Goal: Task Accomplishment & Management: Manage account settings

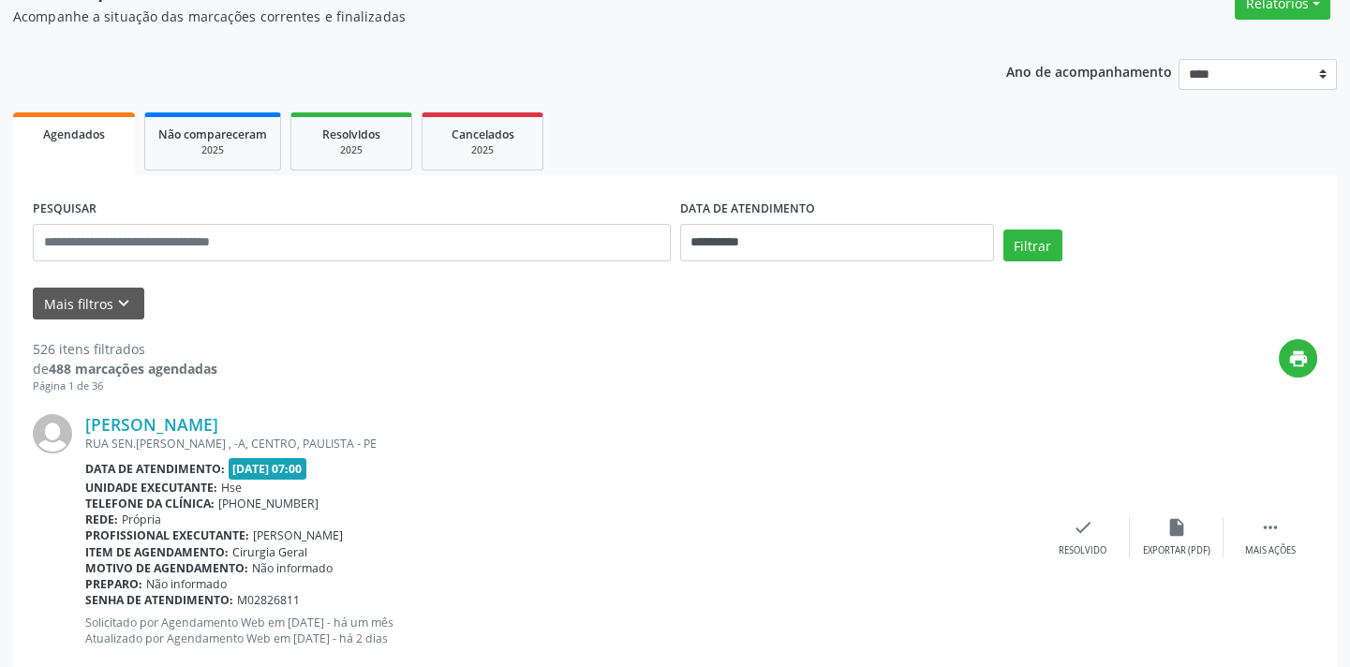
scroll to position [170, 0]
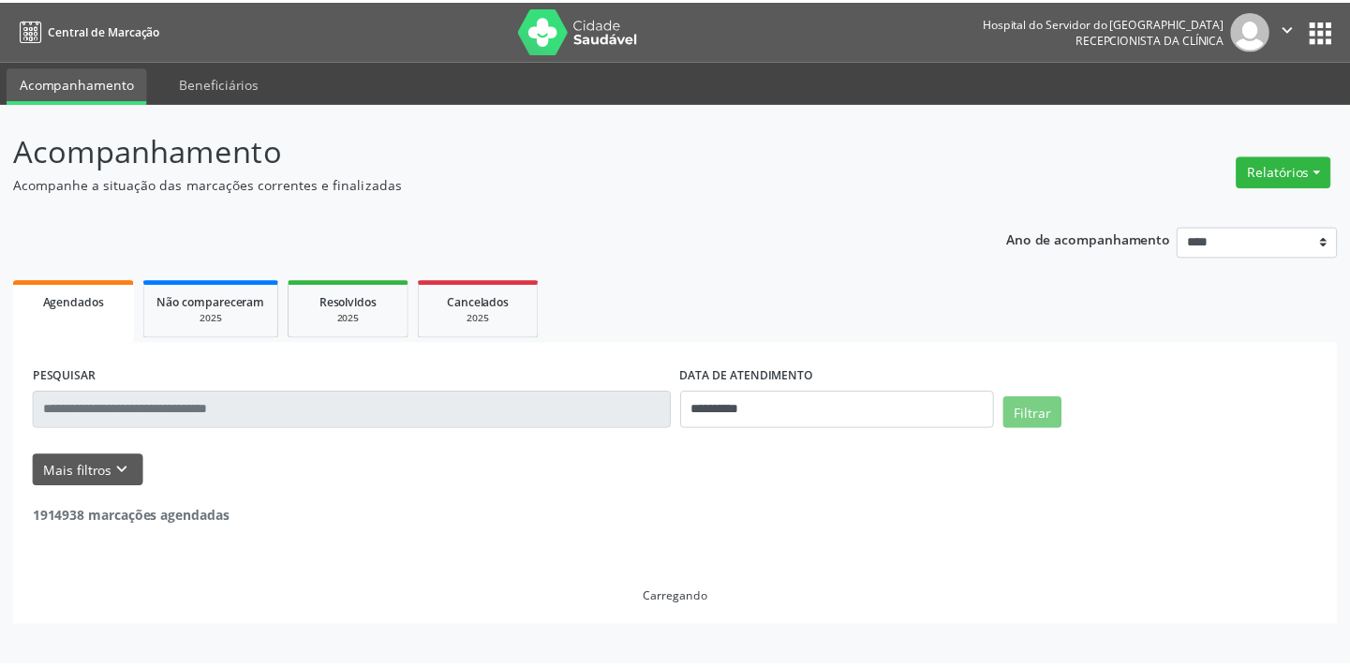
scroll to position [169, 0]
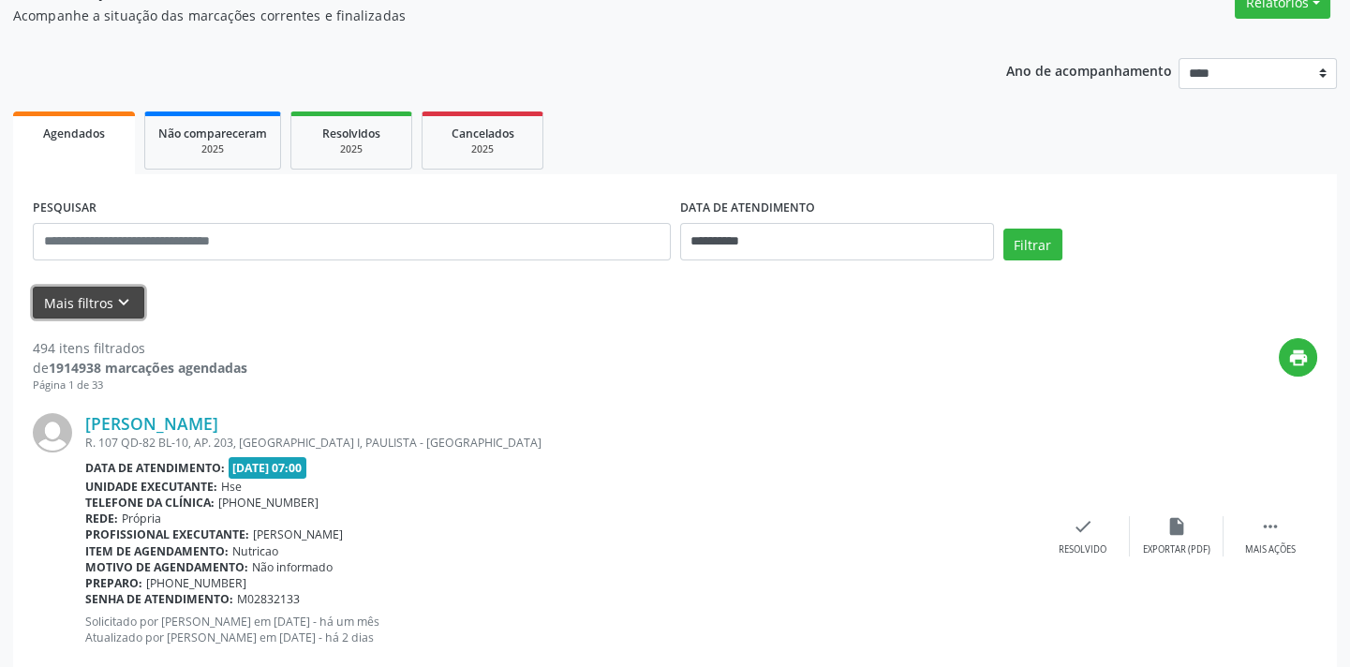
click at [98, 290] on button "Mais filtros keyboard_arrow_down" at bounding box center [88, 303] width 111 height 33
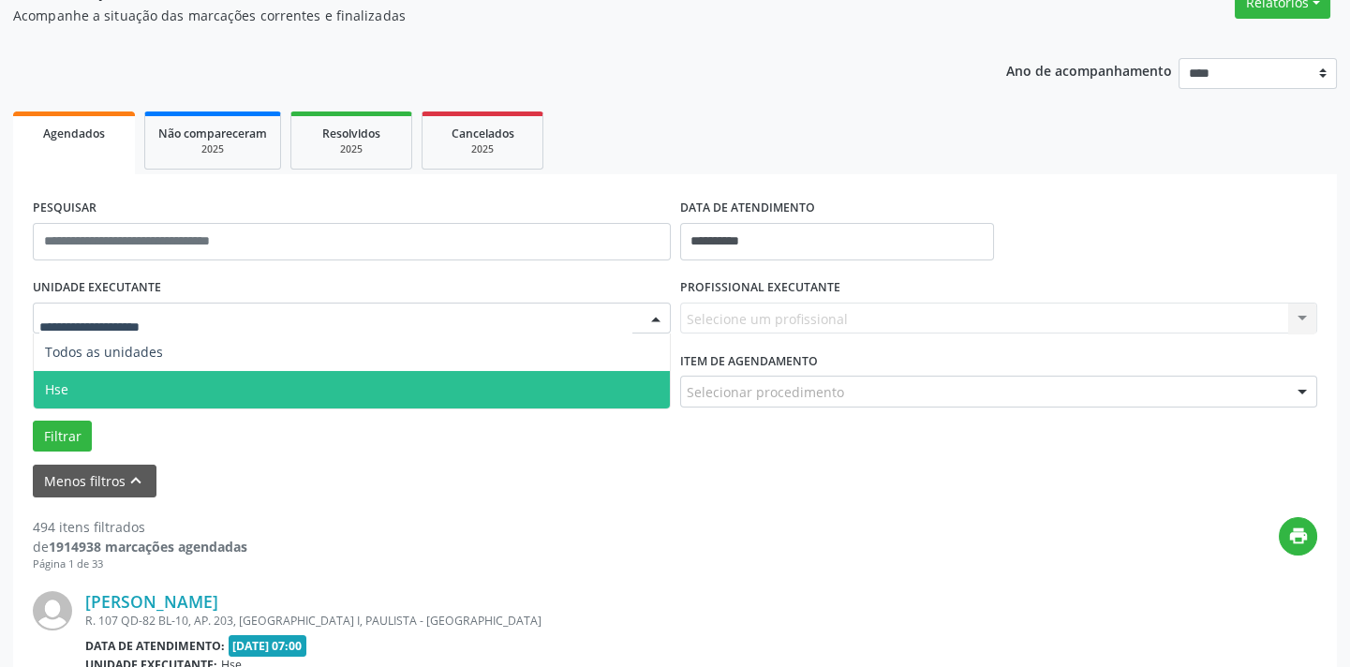
click at [144, 385] on span "Hse" at bounding box center [352, 389] width 636 height 37
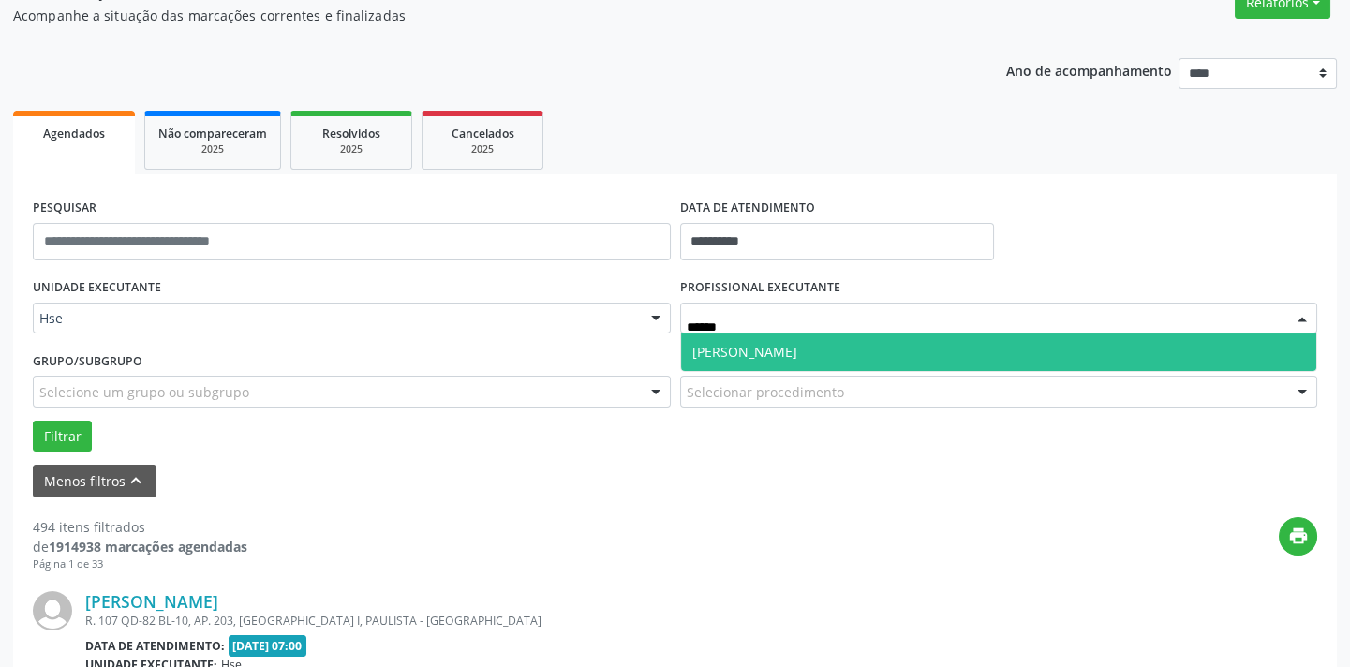
type input "******"
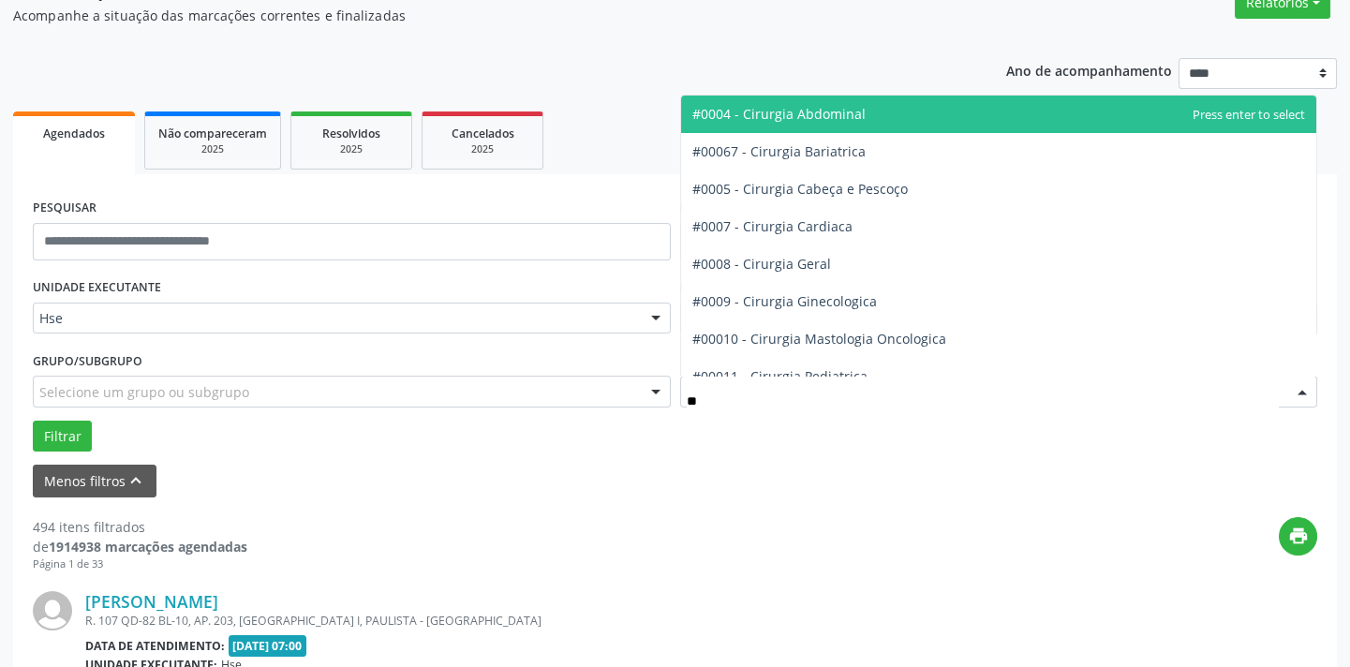
type input "***"
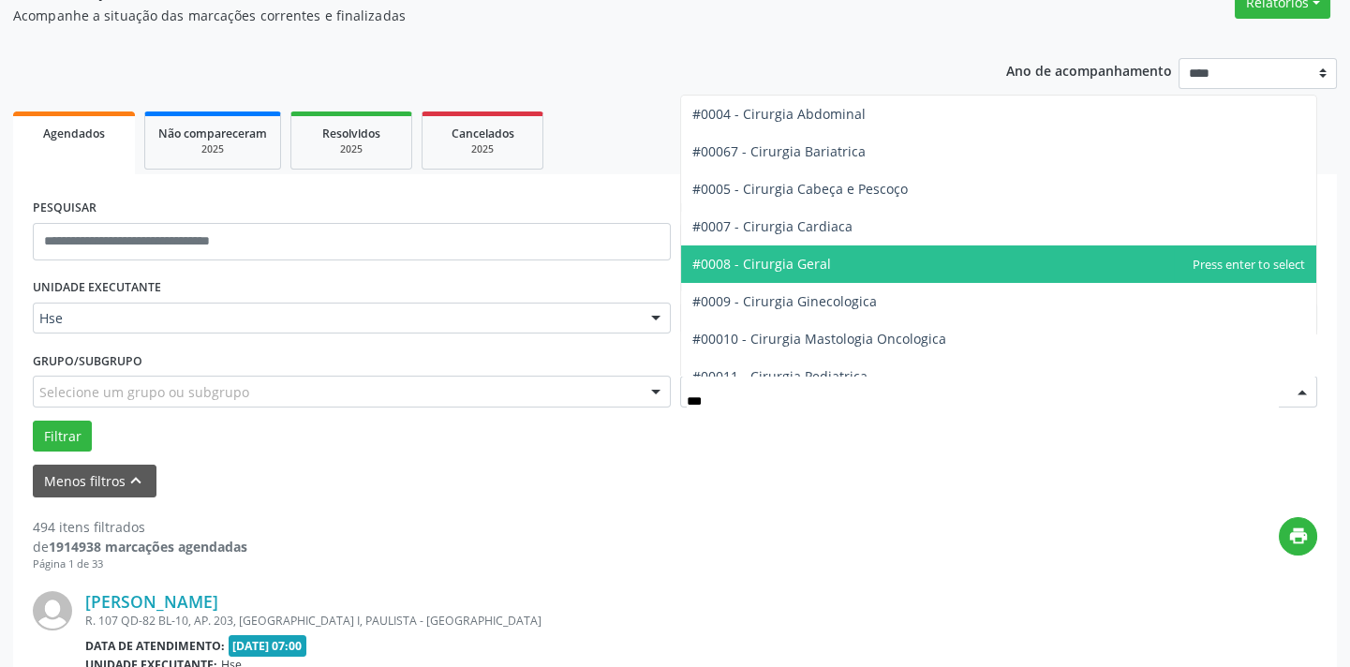
click at [806, 259] on span "#0008 - Cirurgia Geral" at bounding box center [761, 264] width 139 height 18
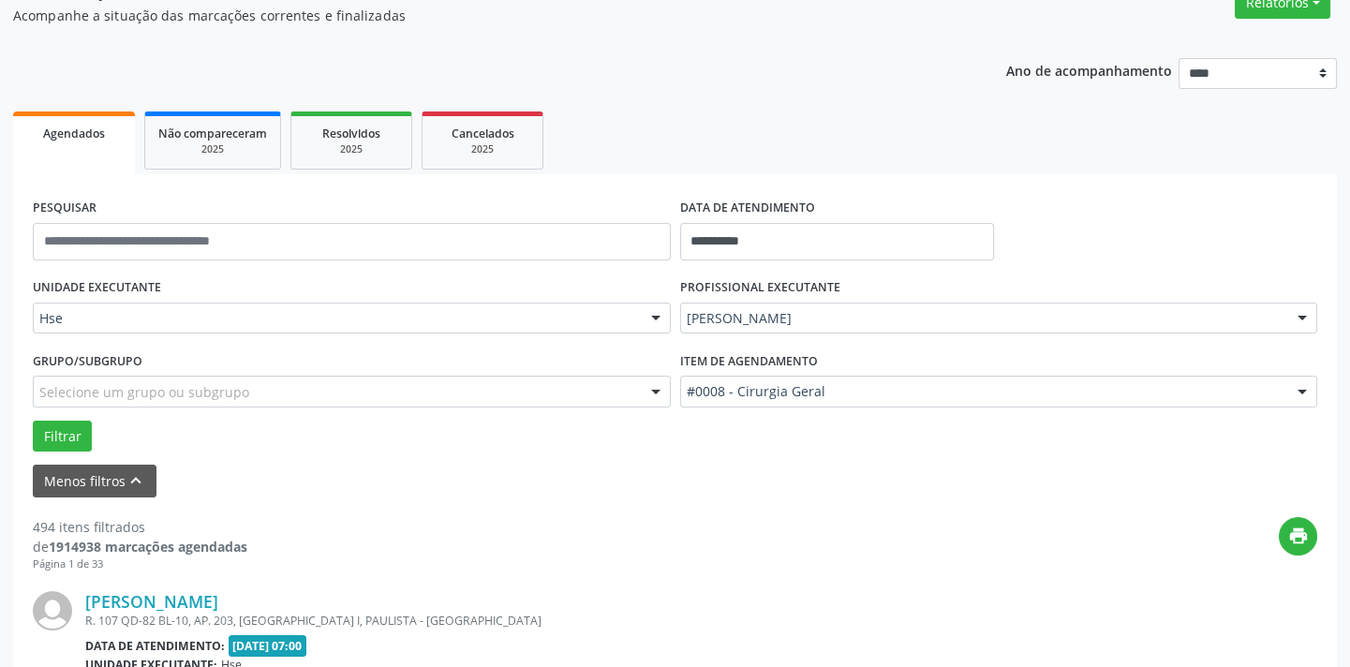
click at [45, 414] on div "Grupo/Subgrupo Selecione um grupo ou subgrupo Todos os grupos e subgrupos Nenhu…" at bounding box center [351, 383] width 647 height 73
click at [51, 435] on button "Filtrar" at bounding box center [62, 437] width 59 height 32
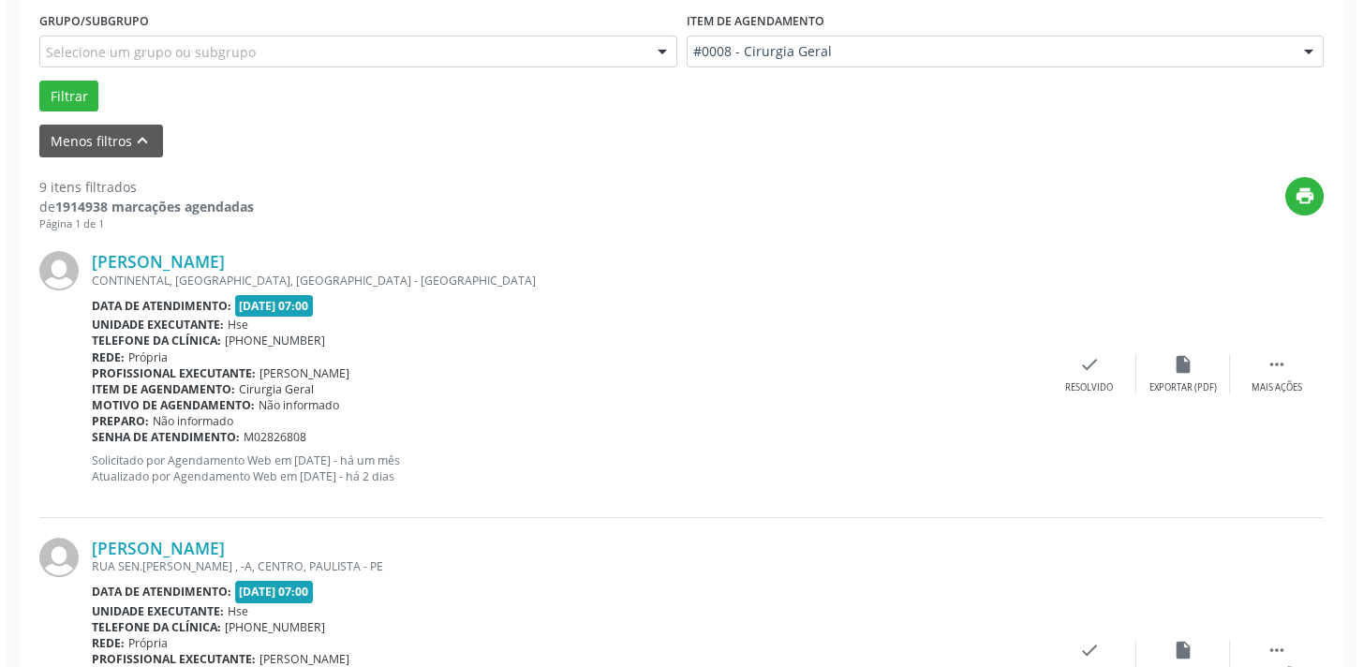
scroll to position [1865, 0]
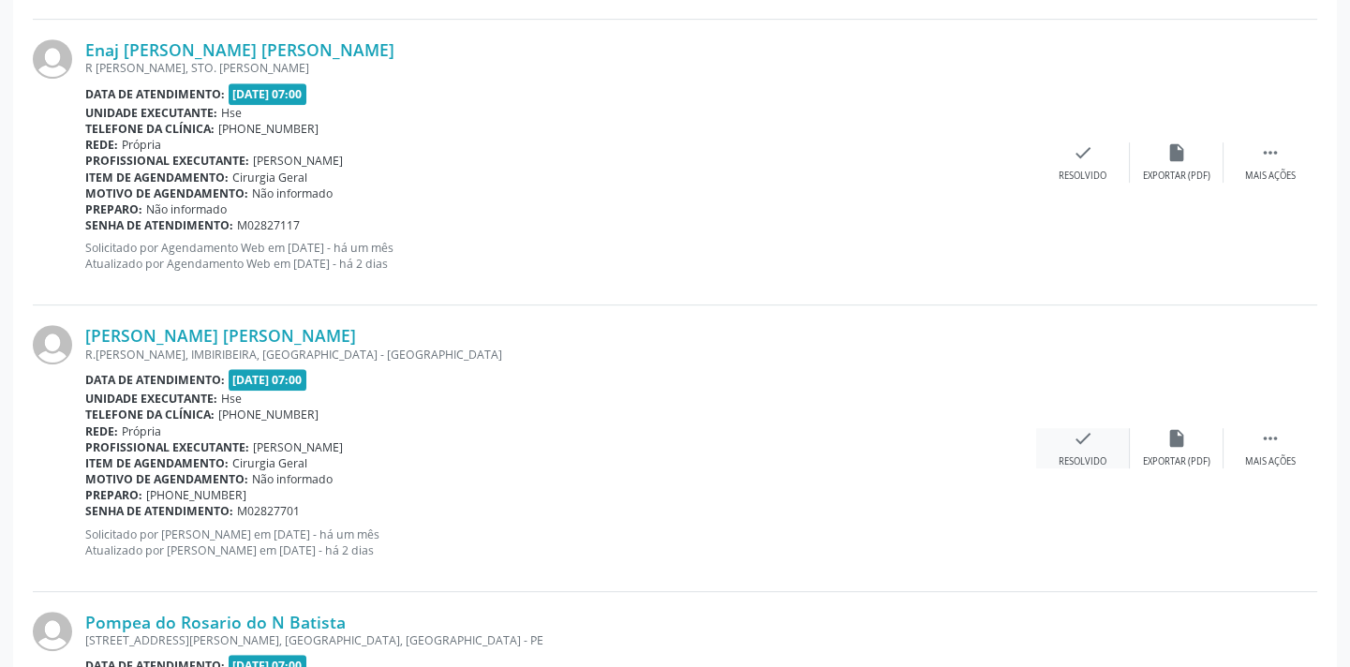
click at [1078, 432] on icon "check" at bounding box center [1083, 438] width 21 height 21
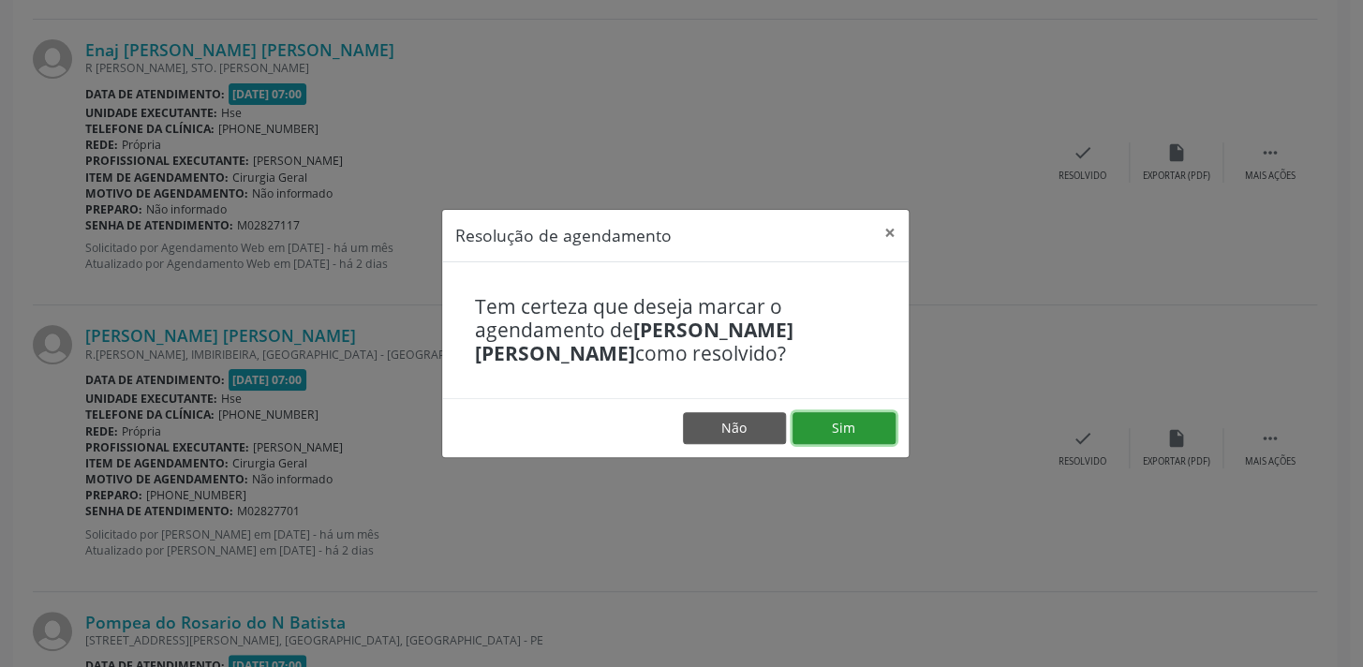
click at [831, 422] on button "Sim" at bounding box center [844, 428] width 103 height 32
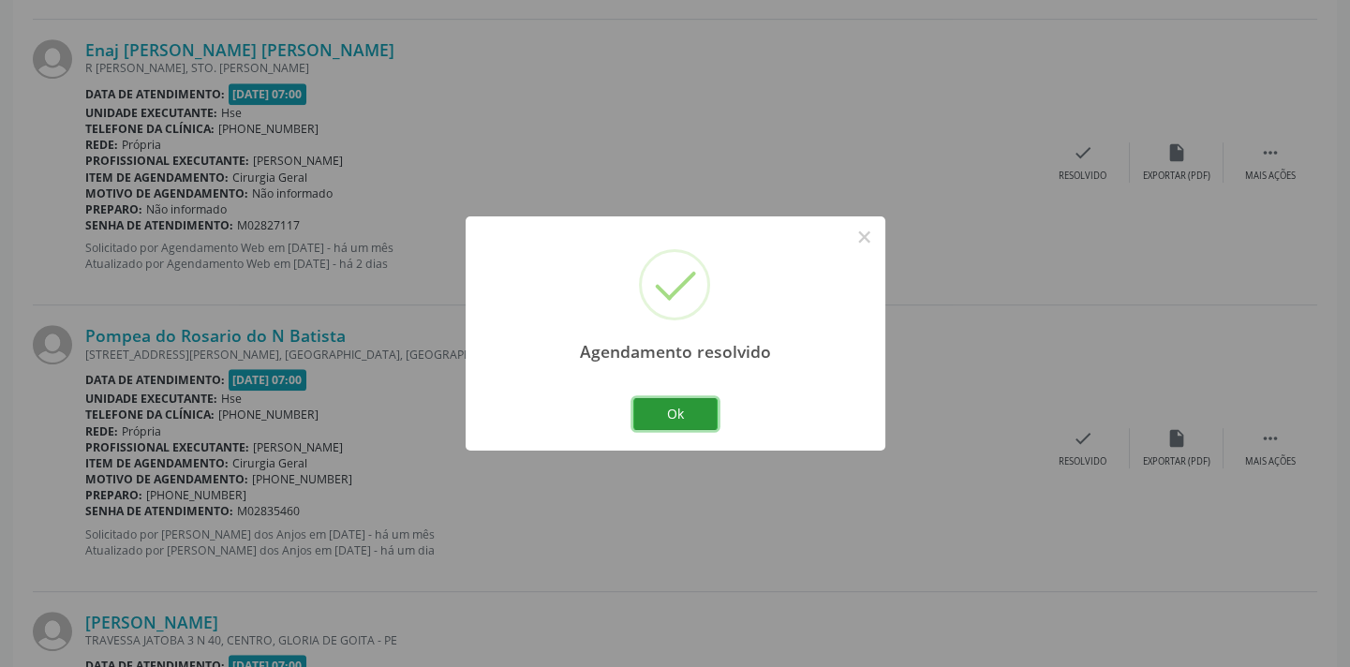
drag, startPoint x: 665, startPoint y: 406, endPoint x: 684, endPoint y: 375, distance: 36.2
click at [665, 406] on button "Ok" at bounding box center [675, 414] width 84 height 32
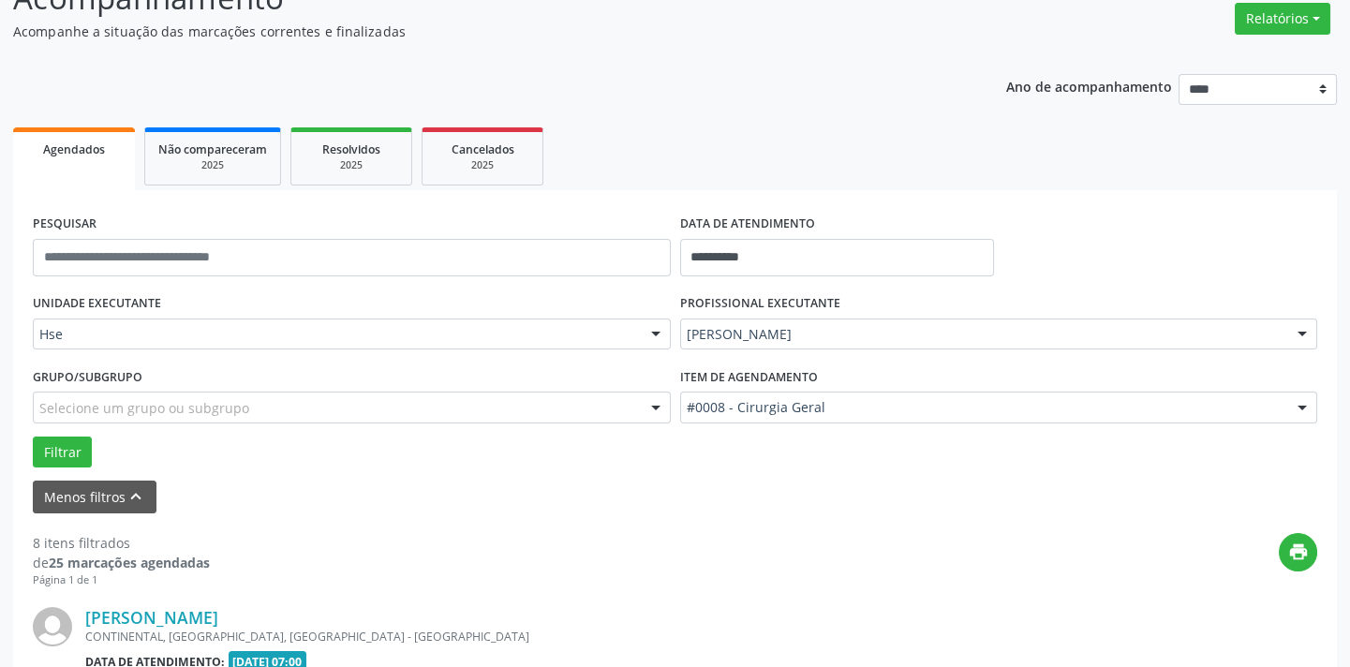
scroll to position [2391, 0]
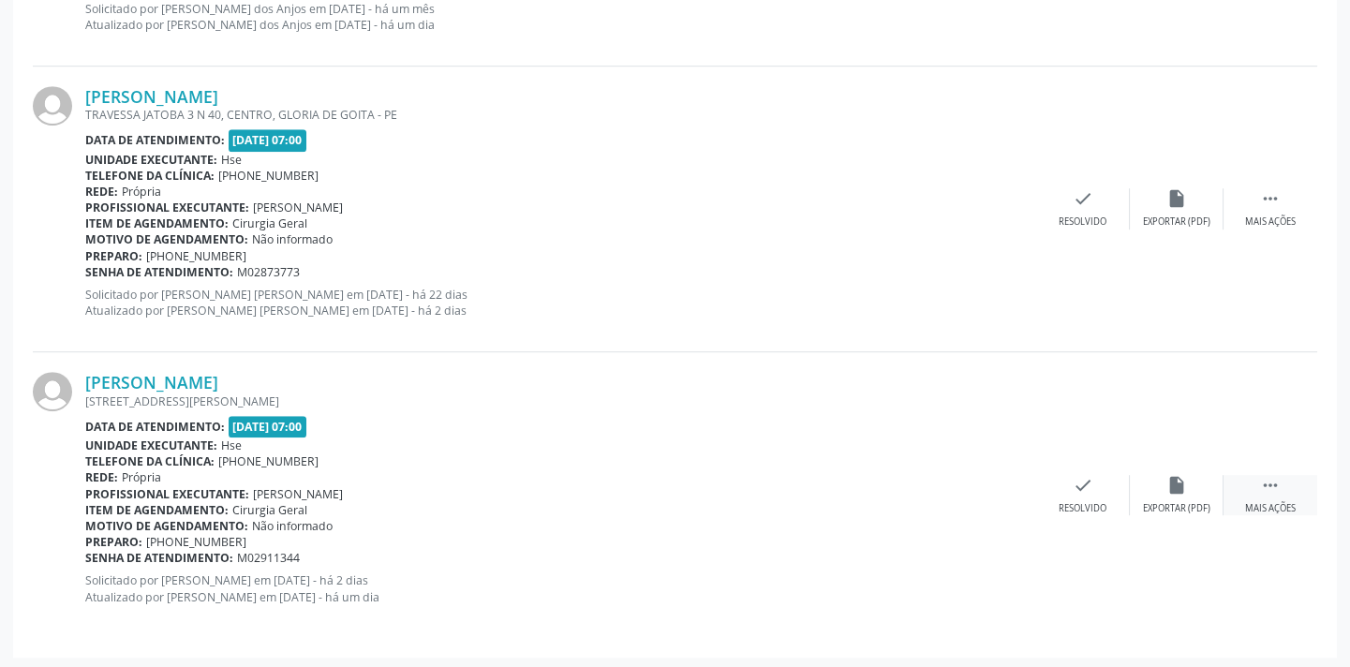
click at [1286, 475] on div " Mais ações" at bounding box center [1271, 495] width 94 height 40
click at [1207, 487] on div "alarm_off Não compareceu" at bounding box center [1177, 495] width 94 height 40
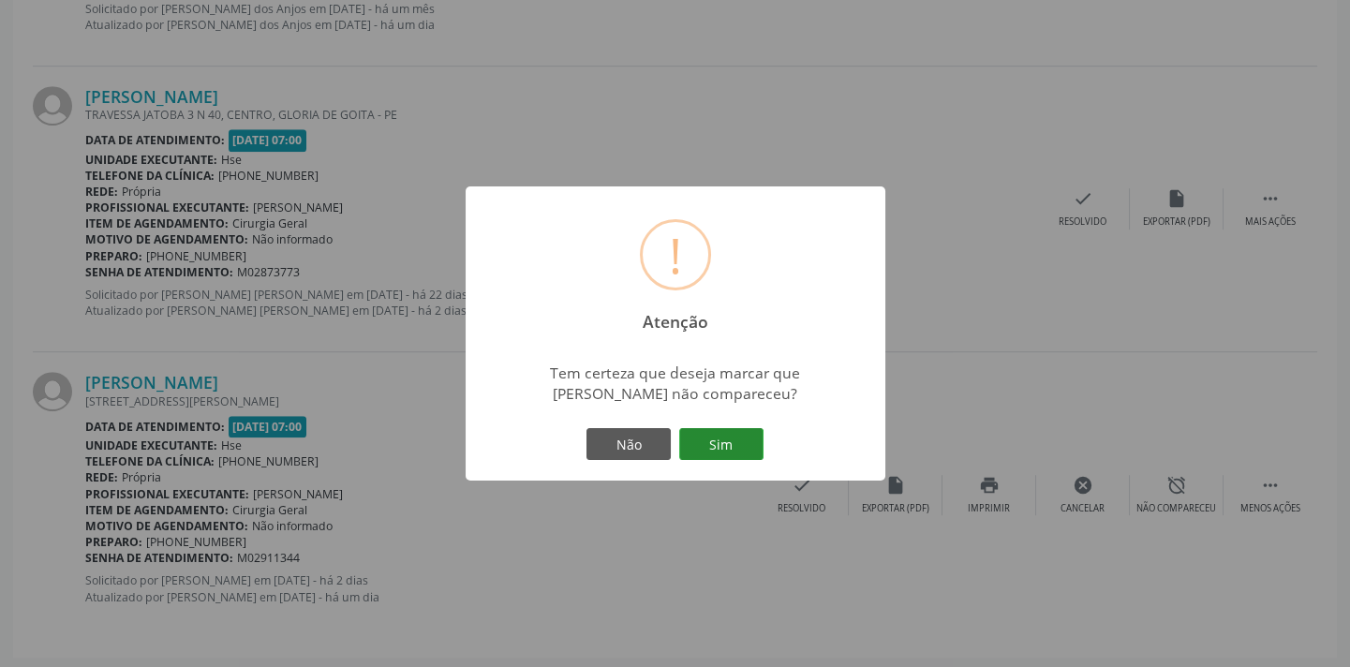
click at [746, 454] on button "Sim" at bounding box center [721, 444] width 84 height 32
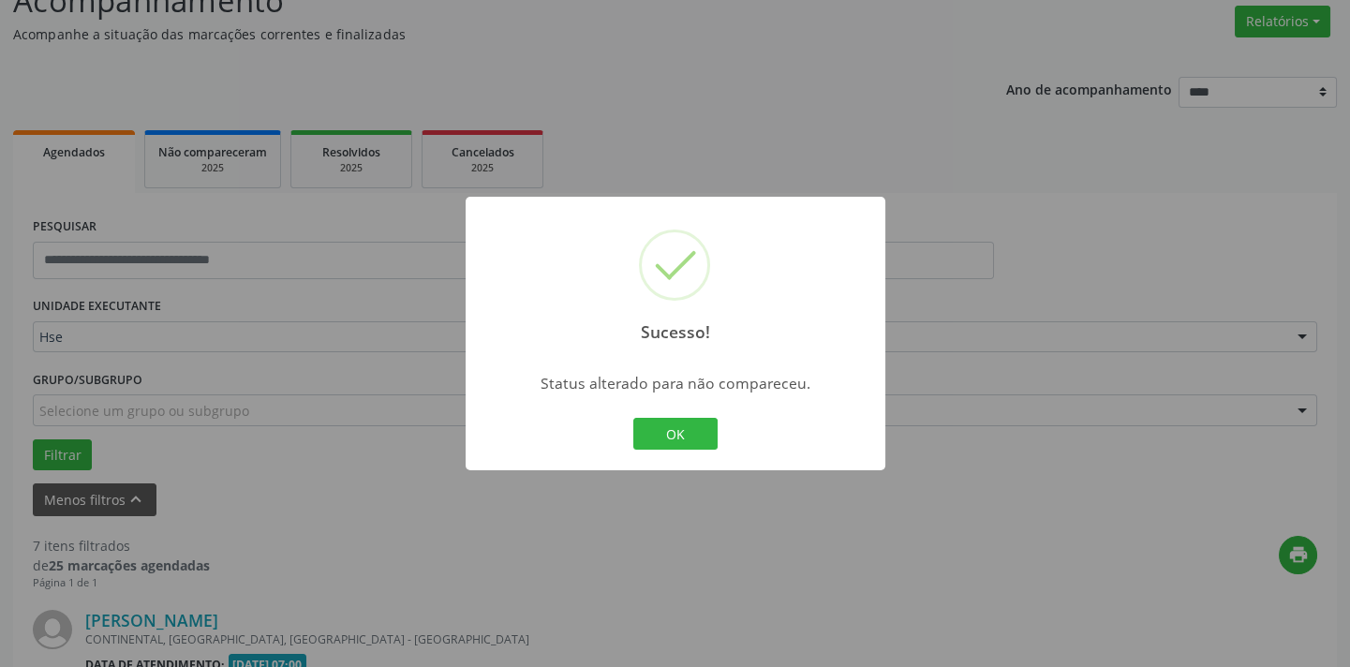
scroll to position [2105, 0]
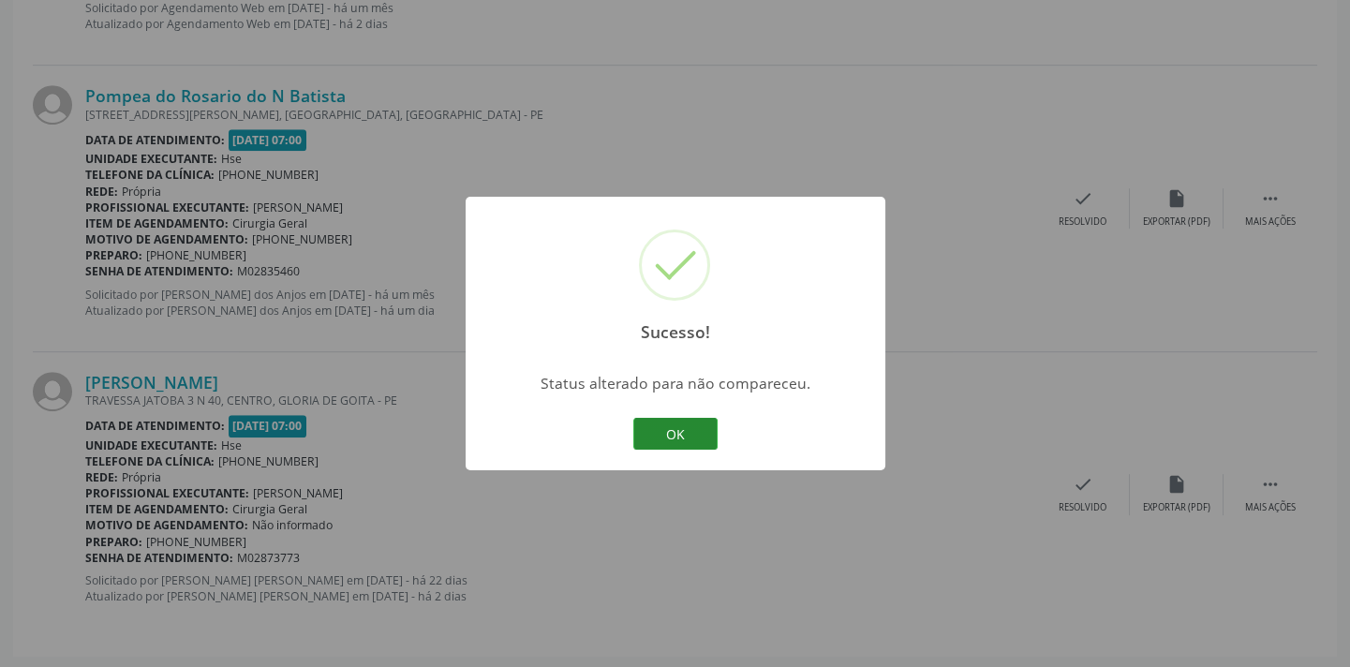
drag, startPoint x: 721, startPoint y: 423, endPoint x: 701, endPoint y: 427, distance: 21.1
click at [710, 424] on div "Sucesso! × Status alterado para não compareceu. OK Cancel" at bounding box center [676, 334] width 420 height 274
click at [701, 427] on button "OK" at bounding box center [675, 434] width 84 height 32
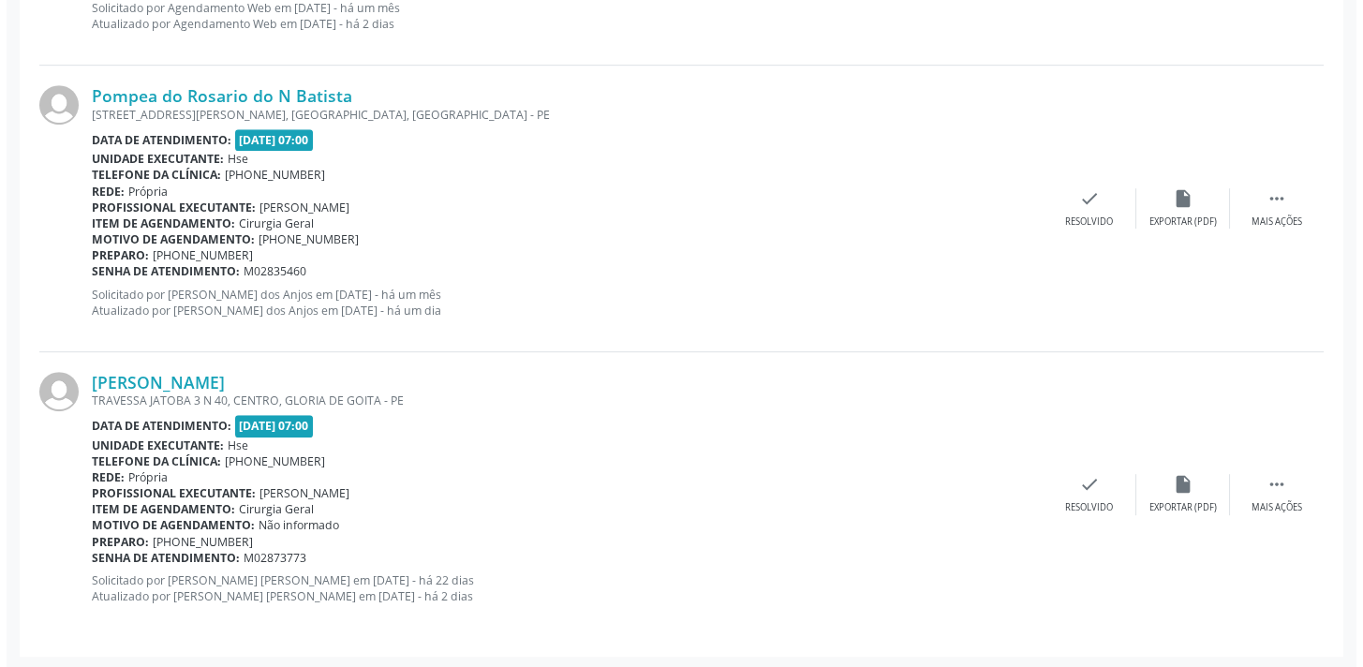
scroll to position [1581, 0]
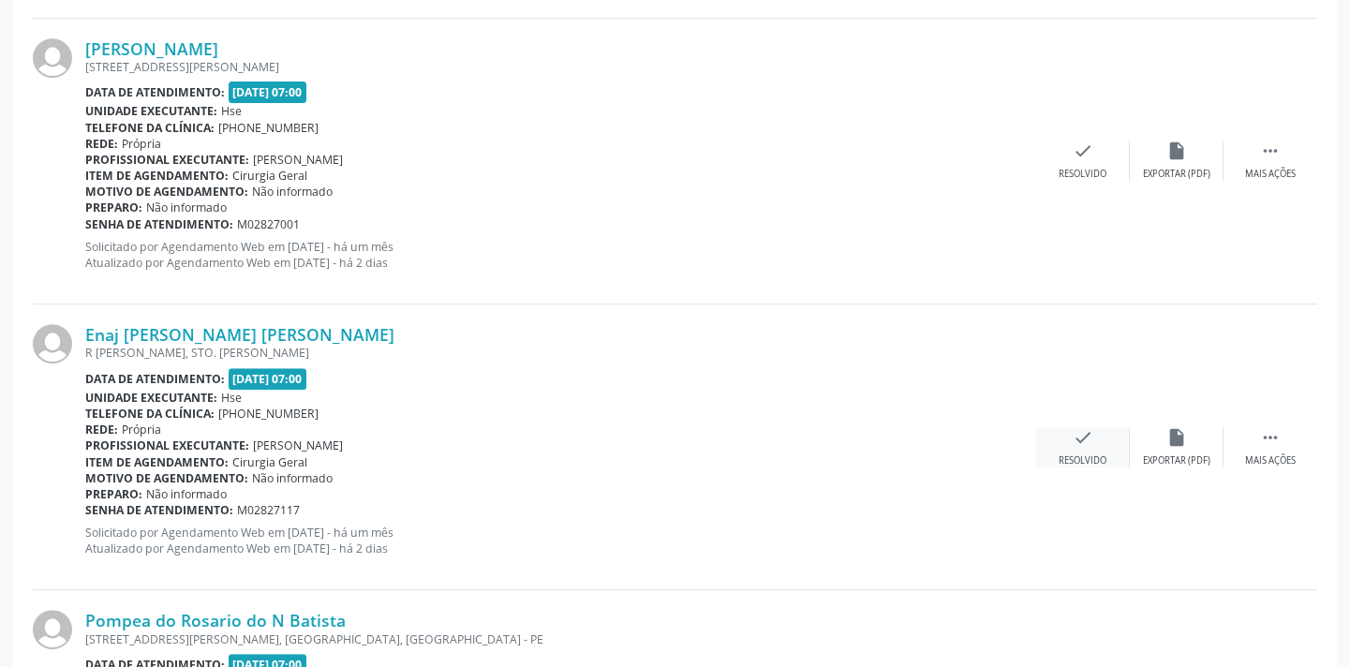
click at [1072, 450] on div "check Resolvido" at bounding box center [1083, 447] width 94 height 40
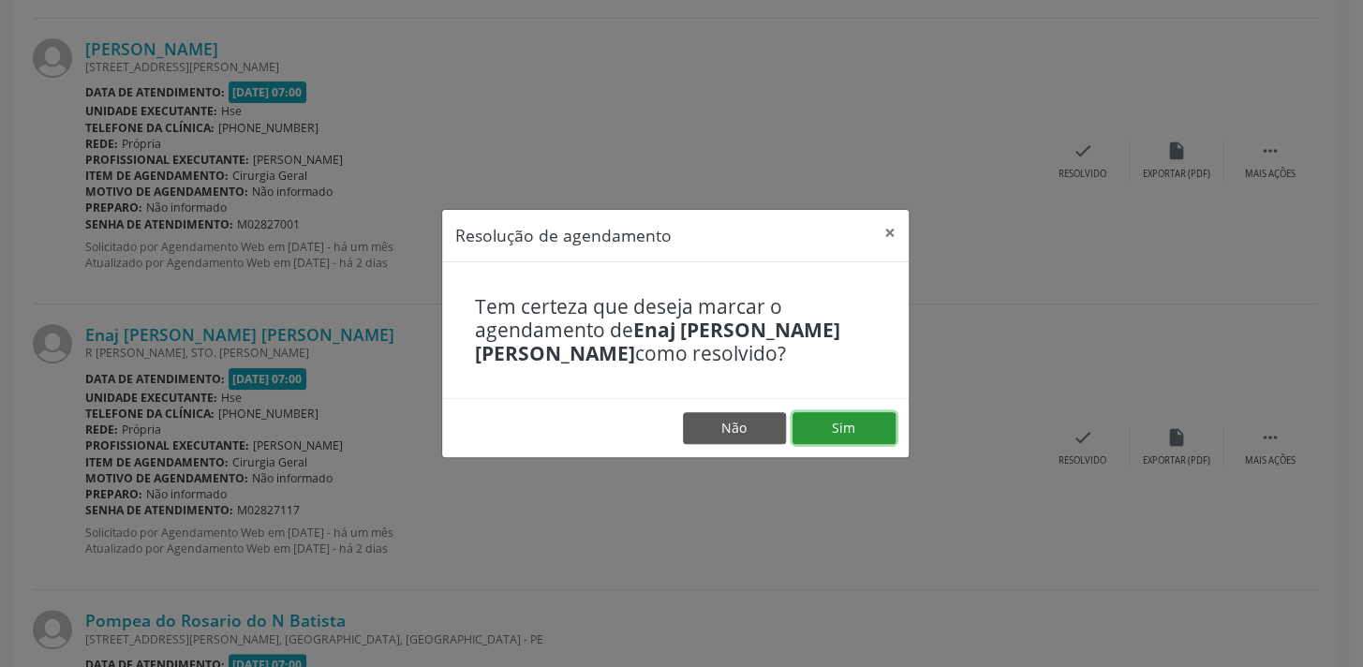
click at [859, 429] on button "Sim" at bounding box center [844, 428] width 103 height 32
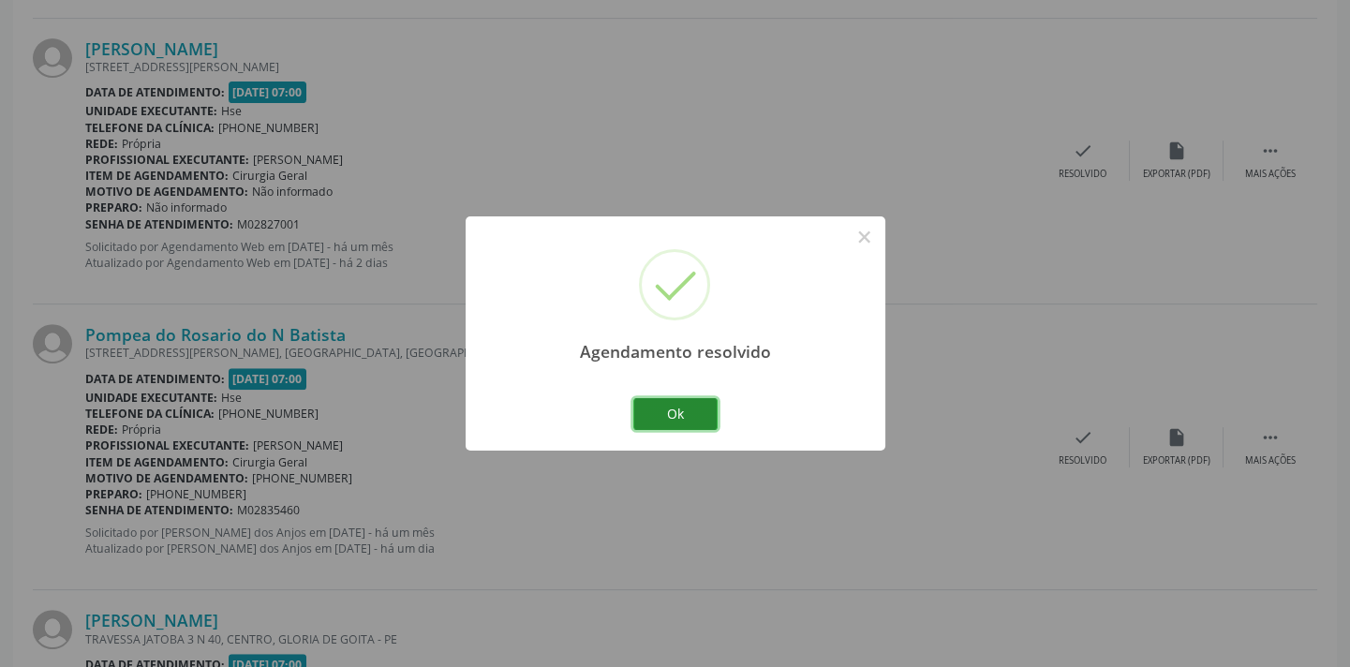
click at [656, 417] on button "Ok" at bounding box center [675, 414] width 84 height 32
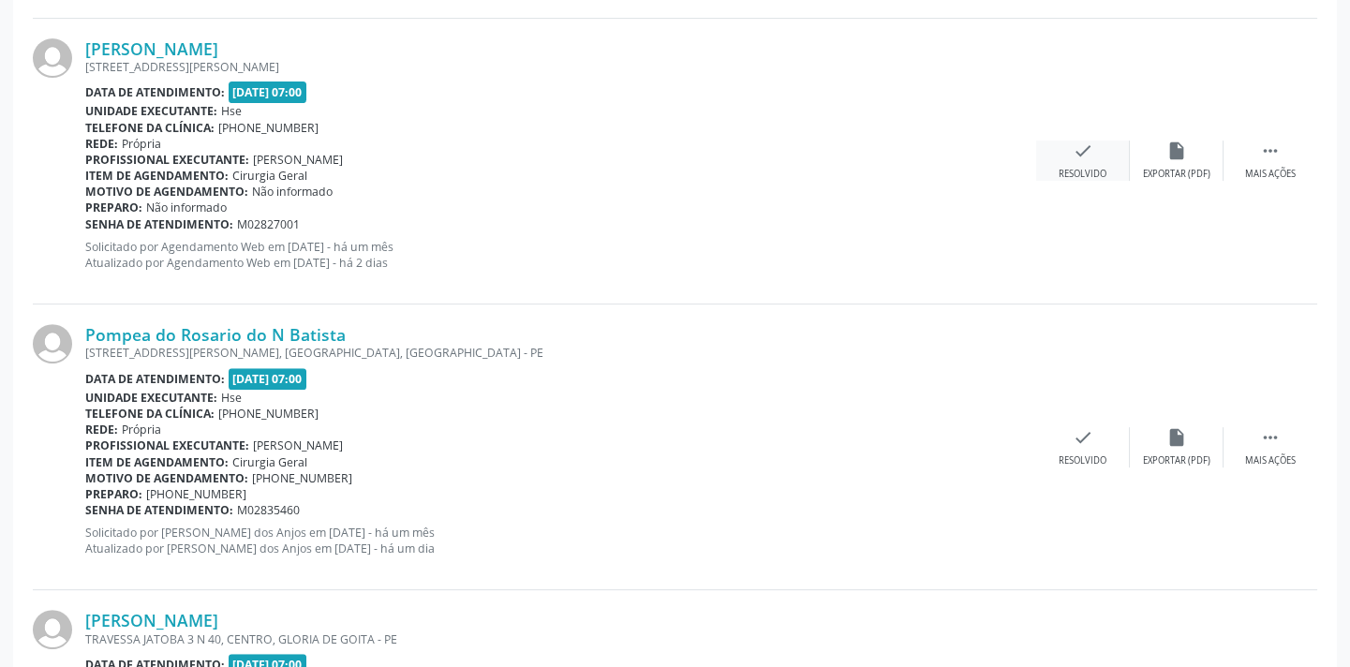
click at [1077, 156] on icon "check" at bounding box center [1083, 151] width 21 height 21
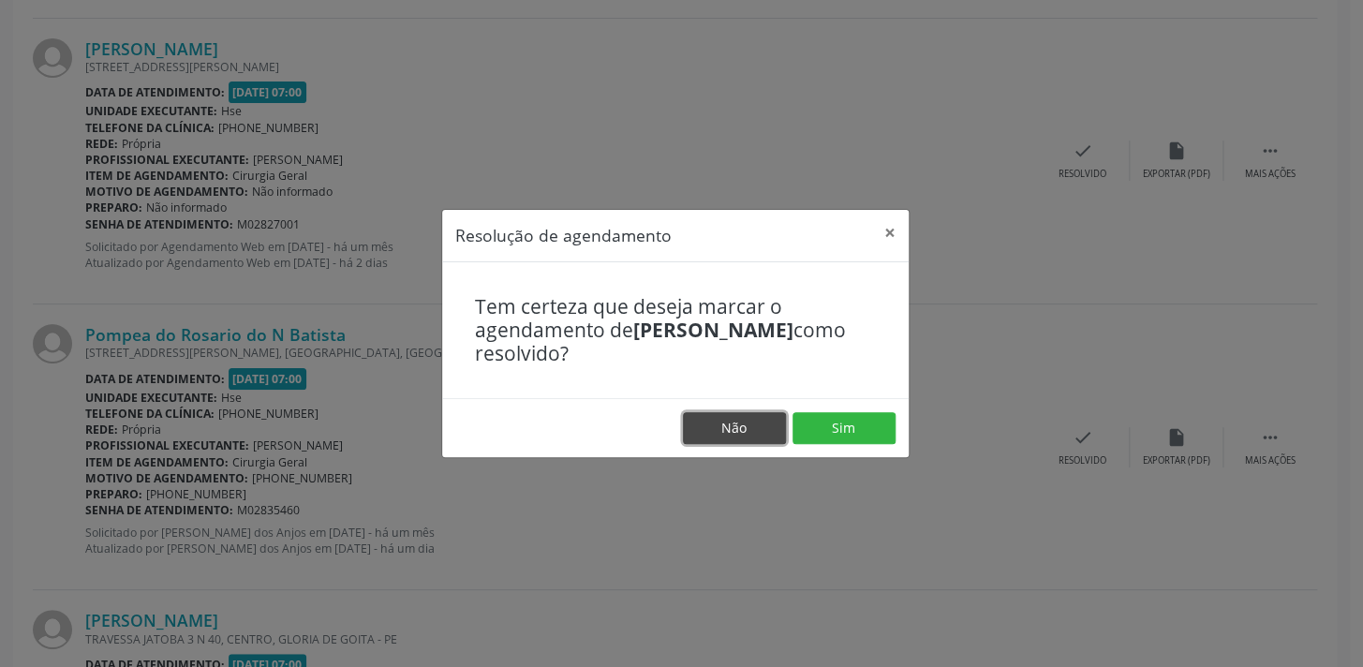
click at [750, 428] on button "Não" at bounding box center [734, 428] width 103 height 32
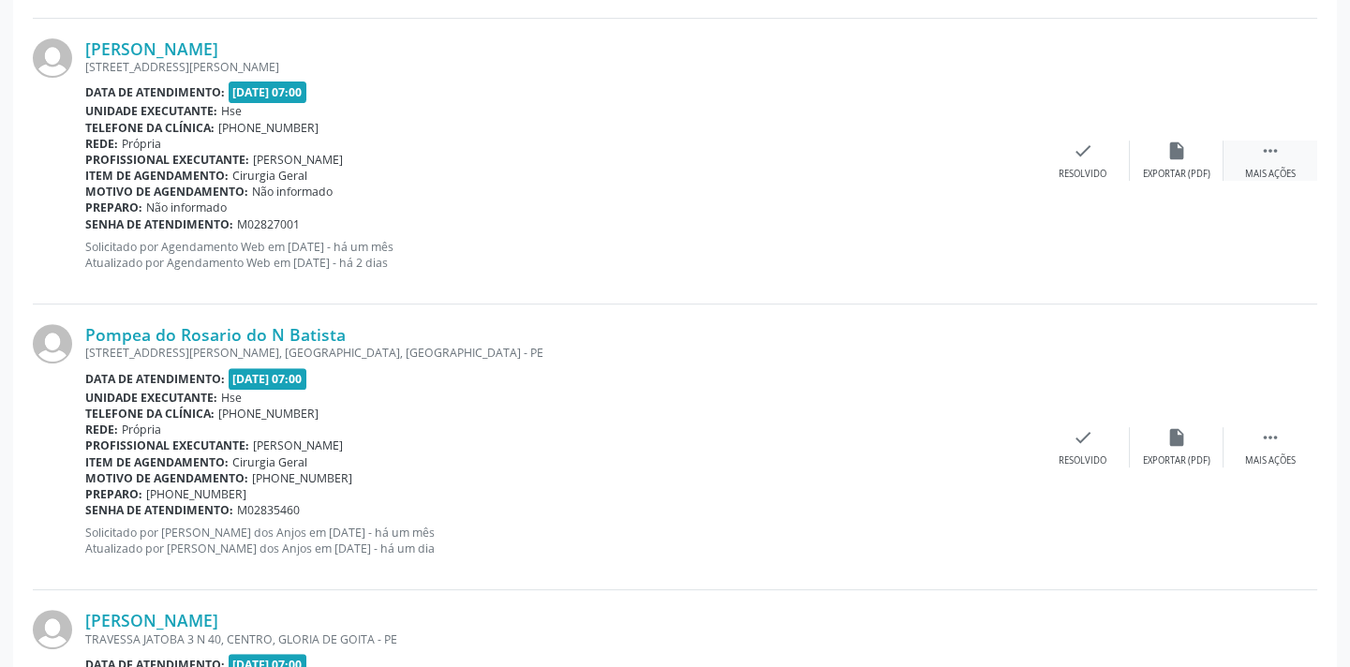
click at [1312, 157] on div " Mais ações" at bounding box center [1271, 161] width 94 height 40
click at [1161, 168] on div "Não compareceu" at bounding box center [1176, 174] width 80 height 13
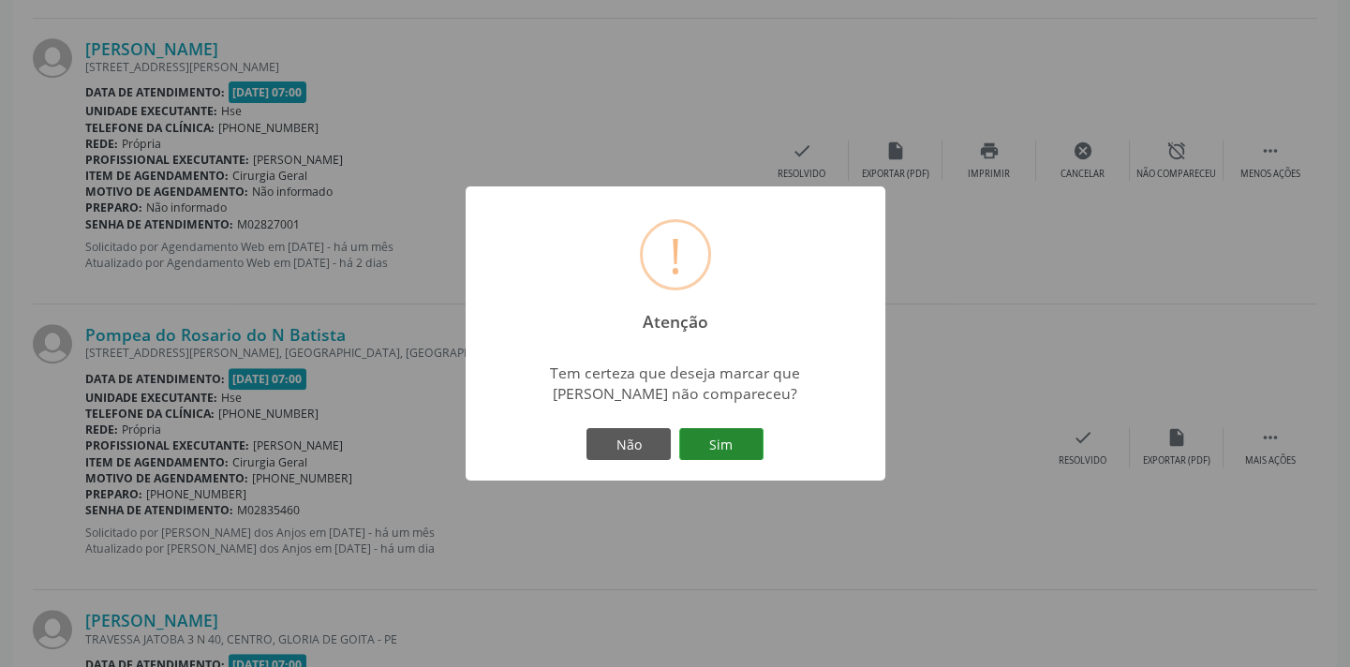
click at [719, 448] on button "Sim" at bounding box center [721, 444] width 84 height 32
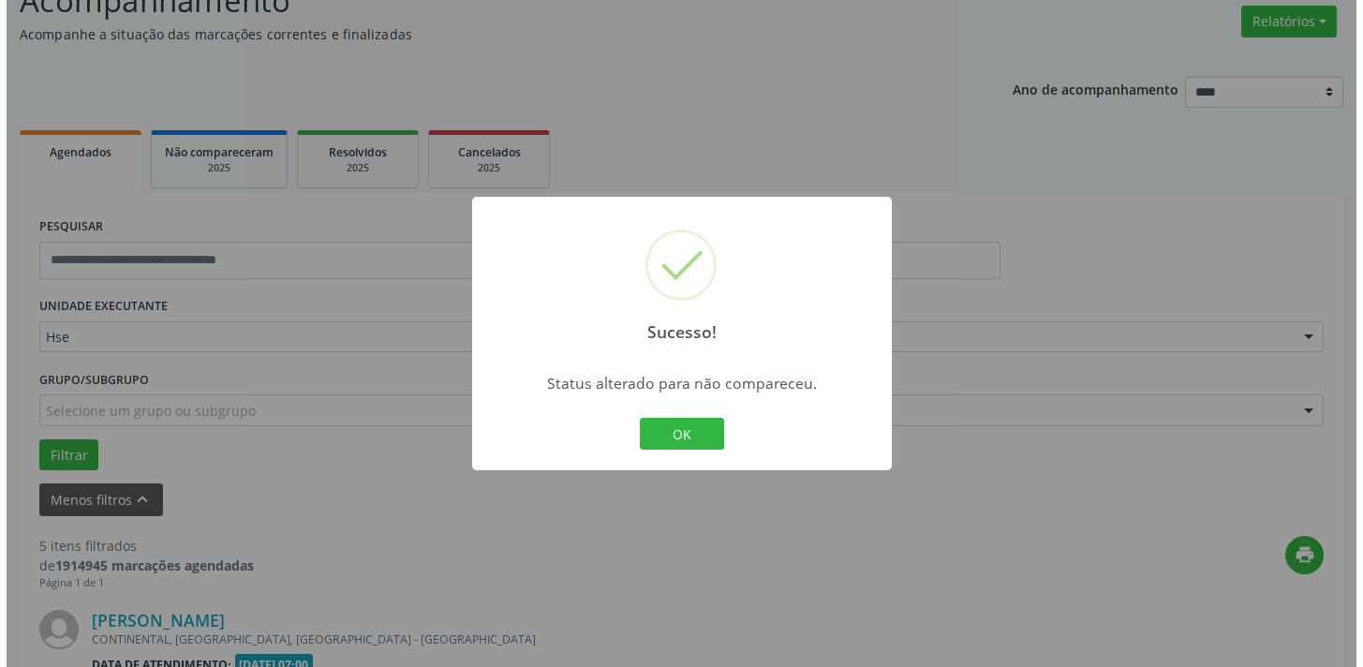
scroll to position [1534, 0]
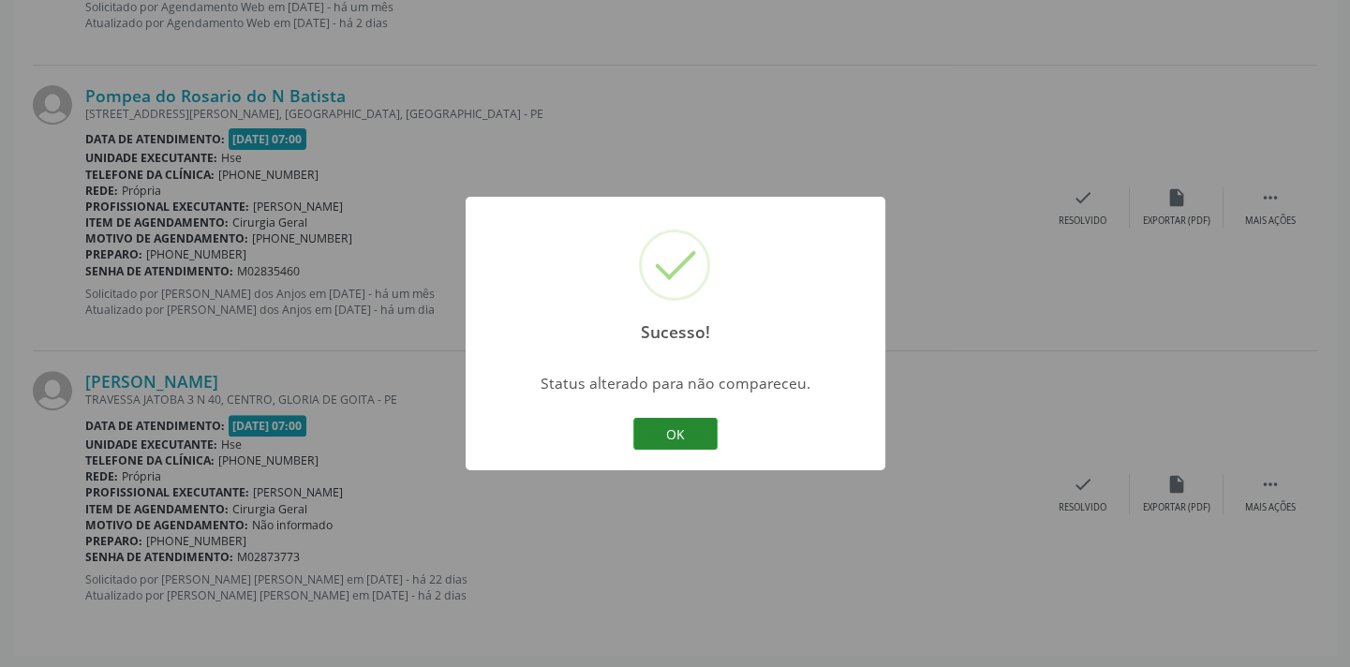
click at [715, 448] on div "OK Cancel" at bounding box center [675, 433] width 93 height 39
click at [712, 443] on button "OK" at bounding box center [675, 434] width 84 height 32
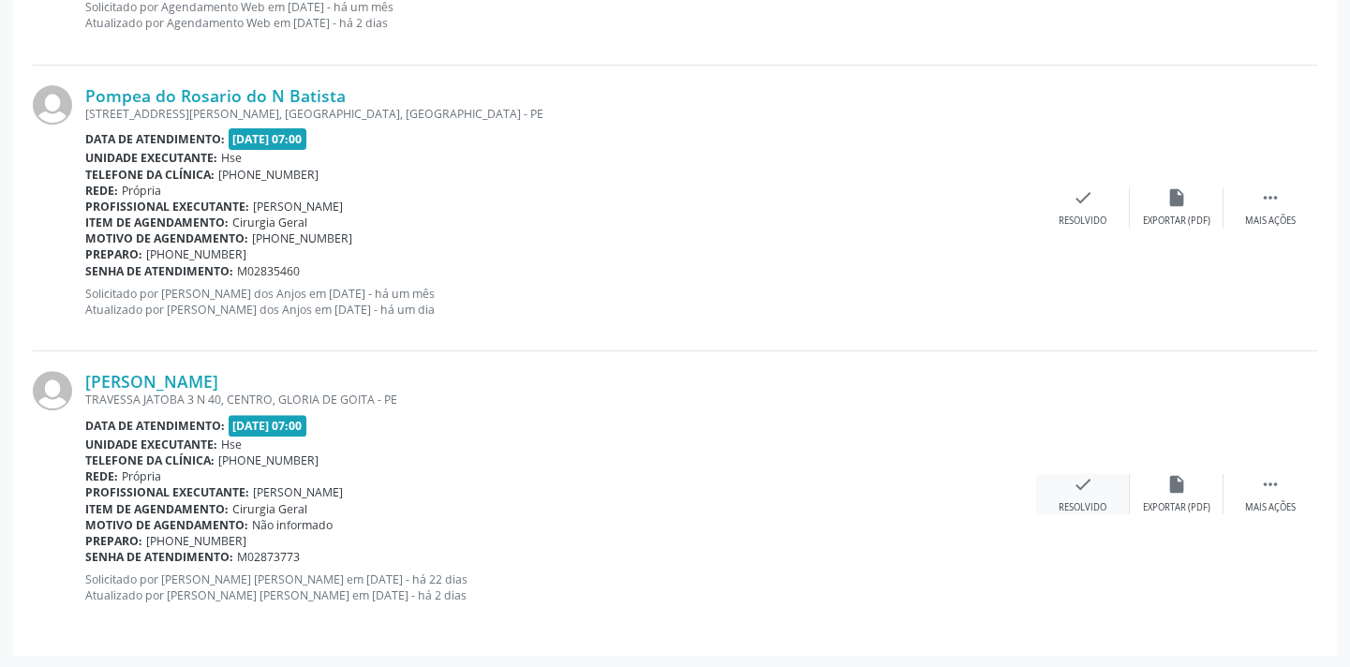
click at [1114, 482] on div "check Resolvido" at bounding box center [1083, 494] width 94 height 40
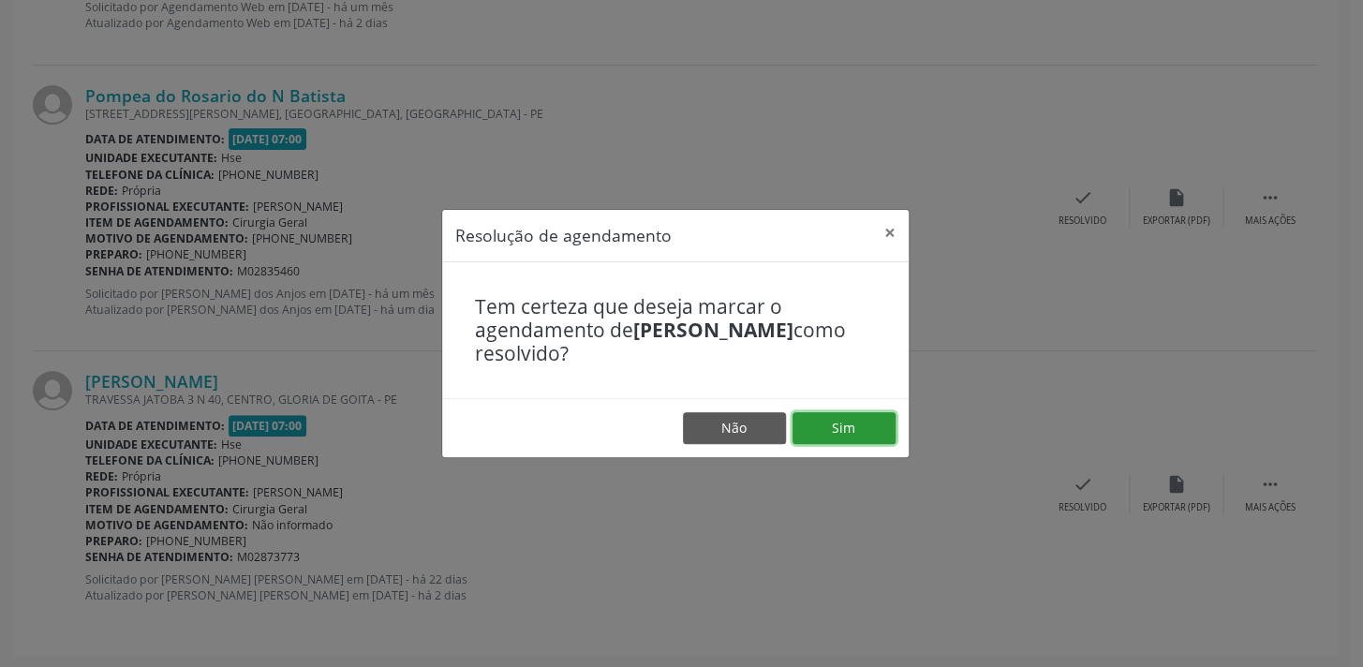
click at [878, 425] on button "Sim" at bounding box center [844, 428] width 103 height 32
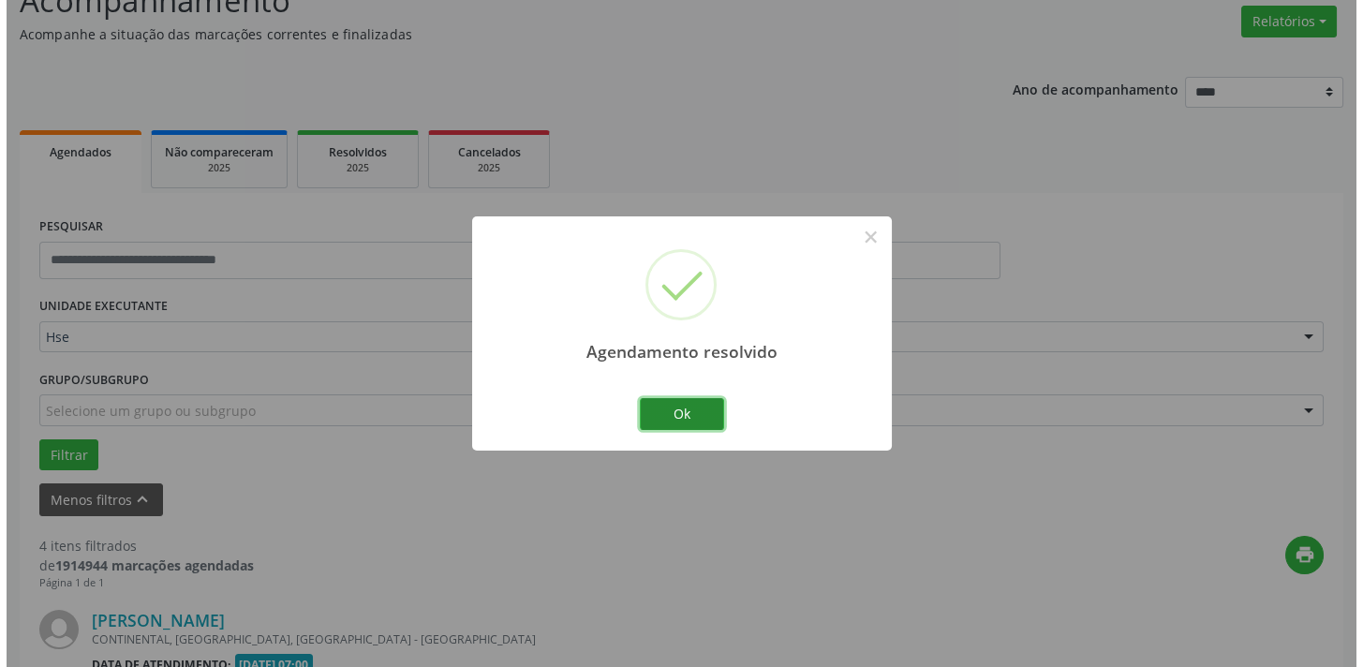
scroll to position [1247, 0]
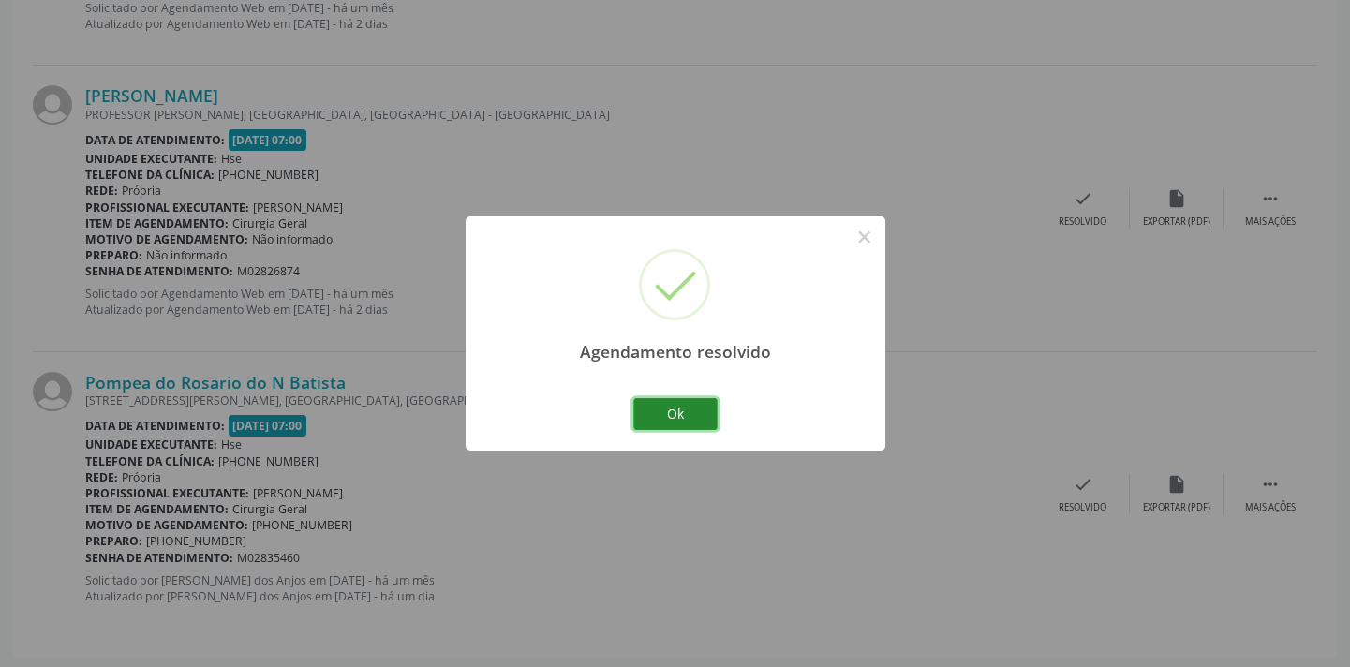
click at [660, 408] on button "Ok" at bounding box center [675, 414] width 84 height 32
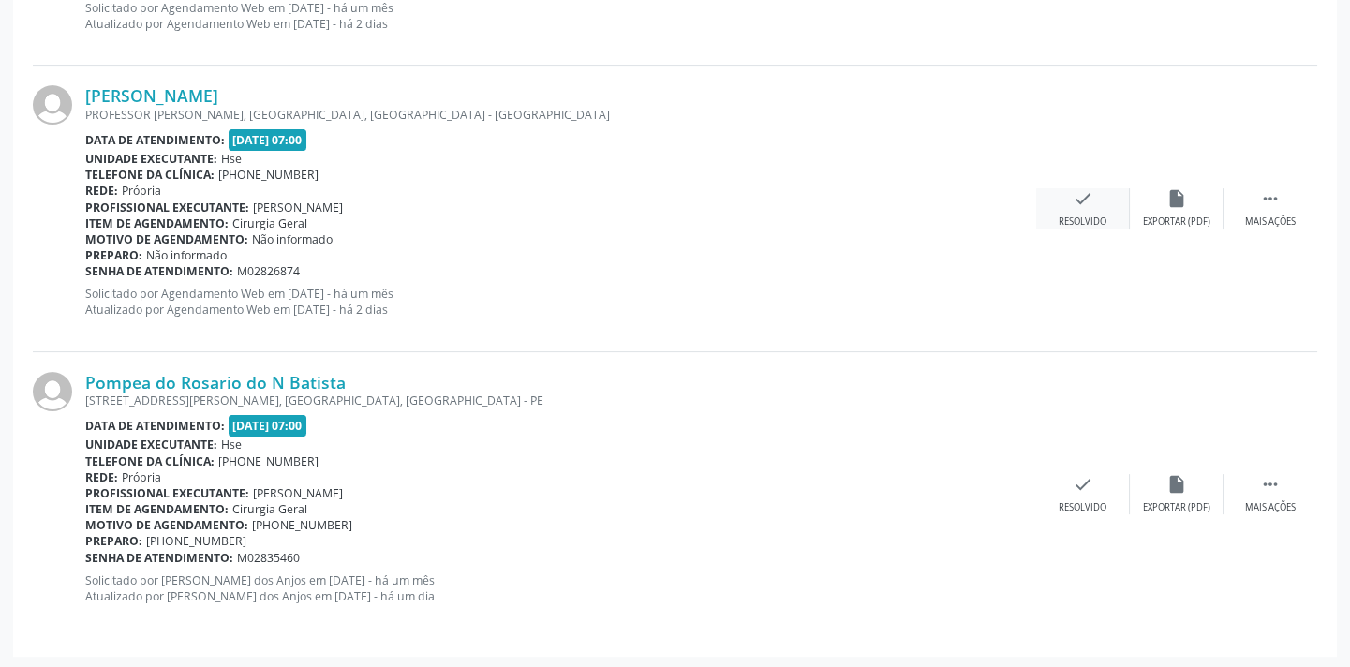
click at [1056, 197] on div "check Resolvido" at bounding box center [1083, 208] width 94 height 40
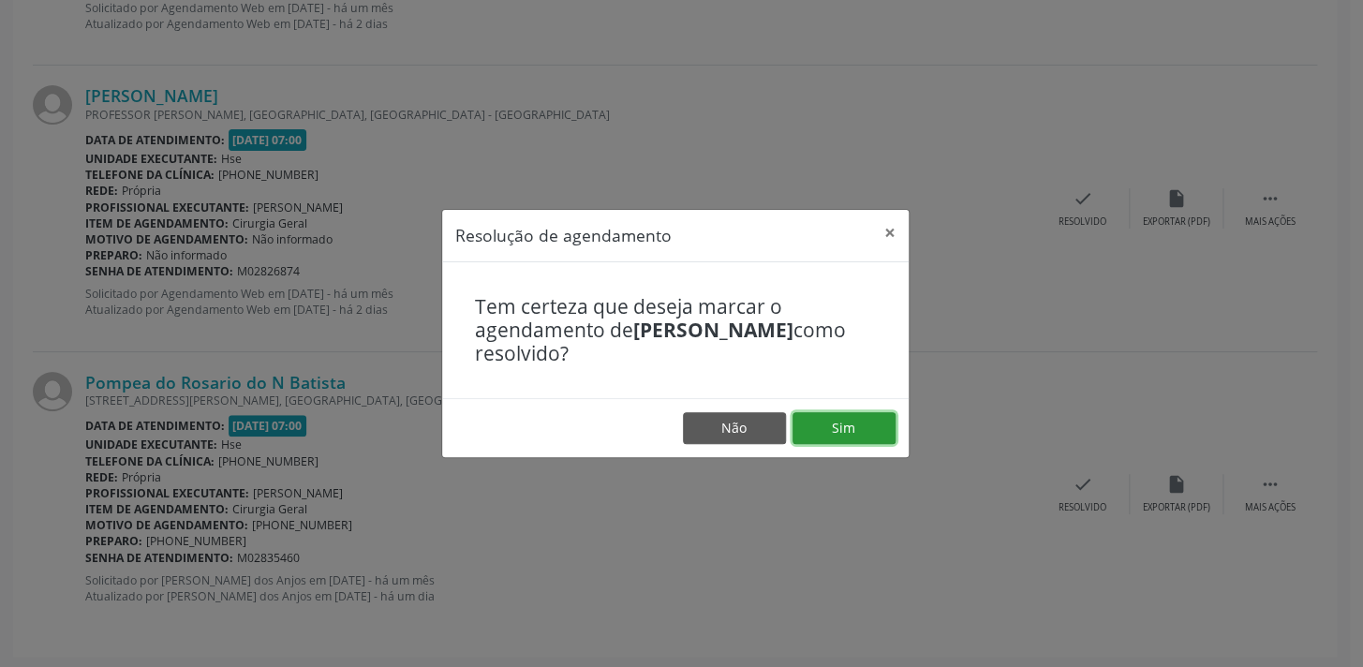
click at [833, 432] on button "Sim" at bounding box center [844, 428] width 103 height 32
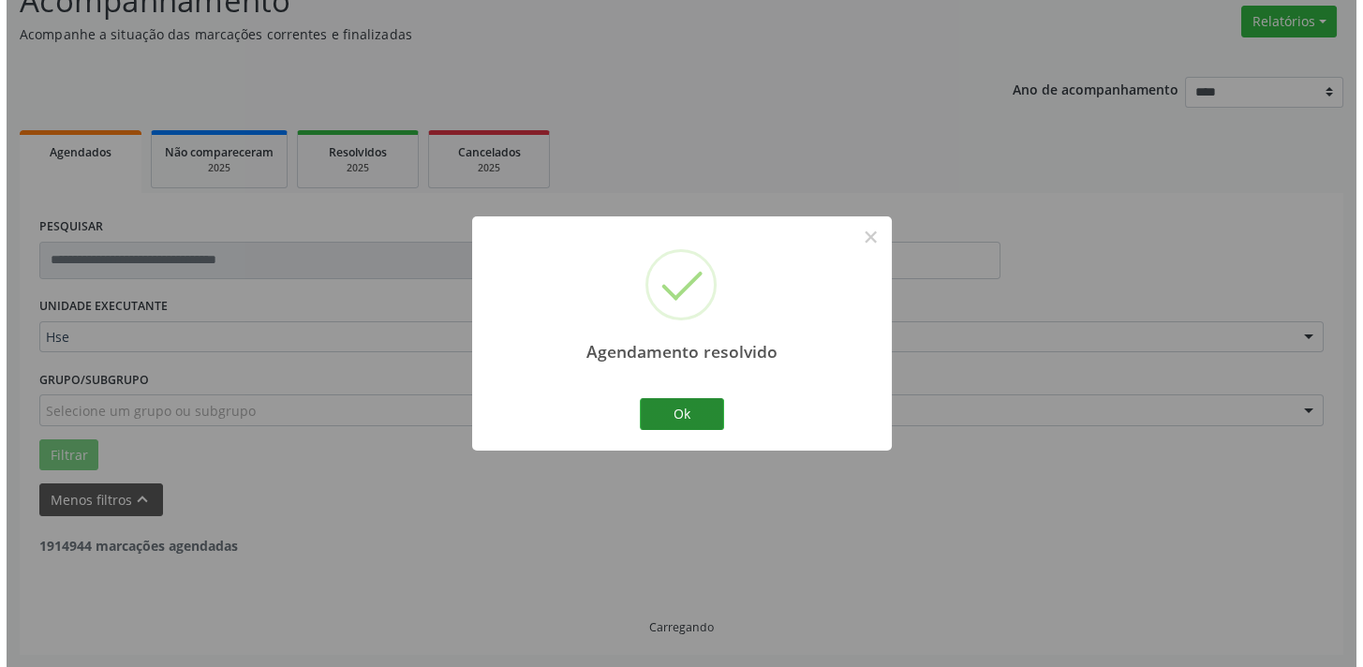
scroll to position [962, 0]
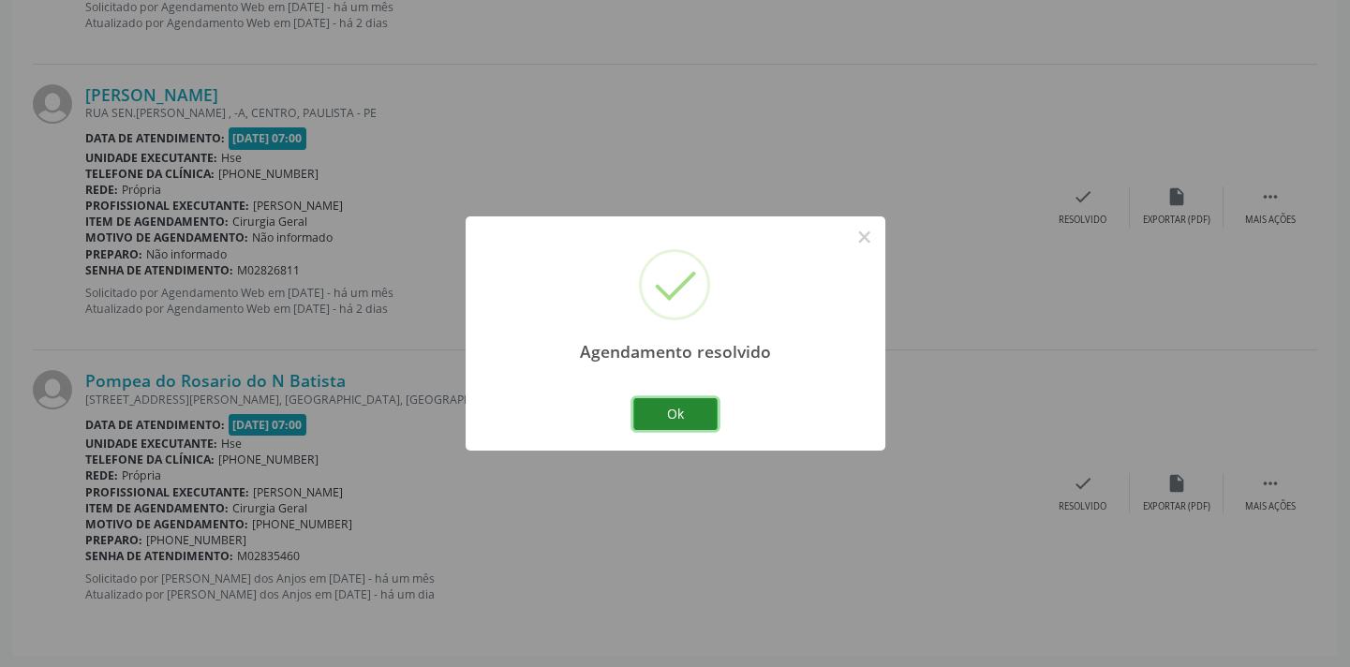
click at [699, 416] on button "Ok" at bounding box center [675, 414] width 84 height 32
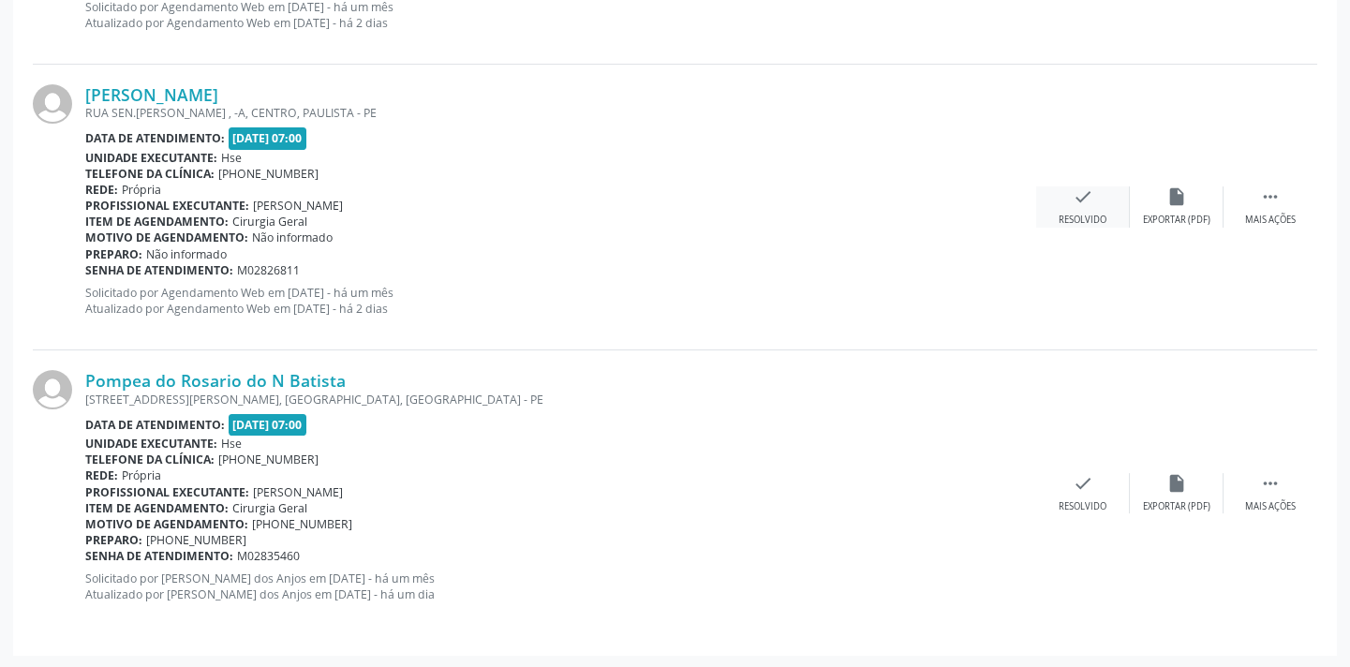
click at [1052, 207] on div "check Resolvido" at bounding box center [1083, 206] width 94 height 40
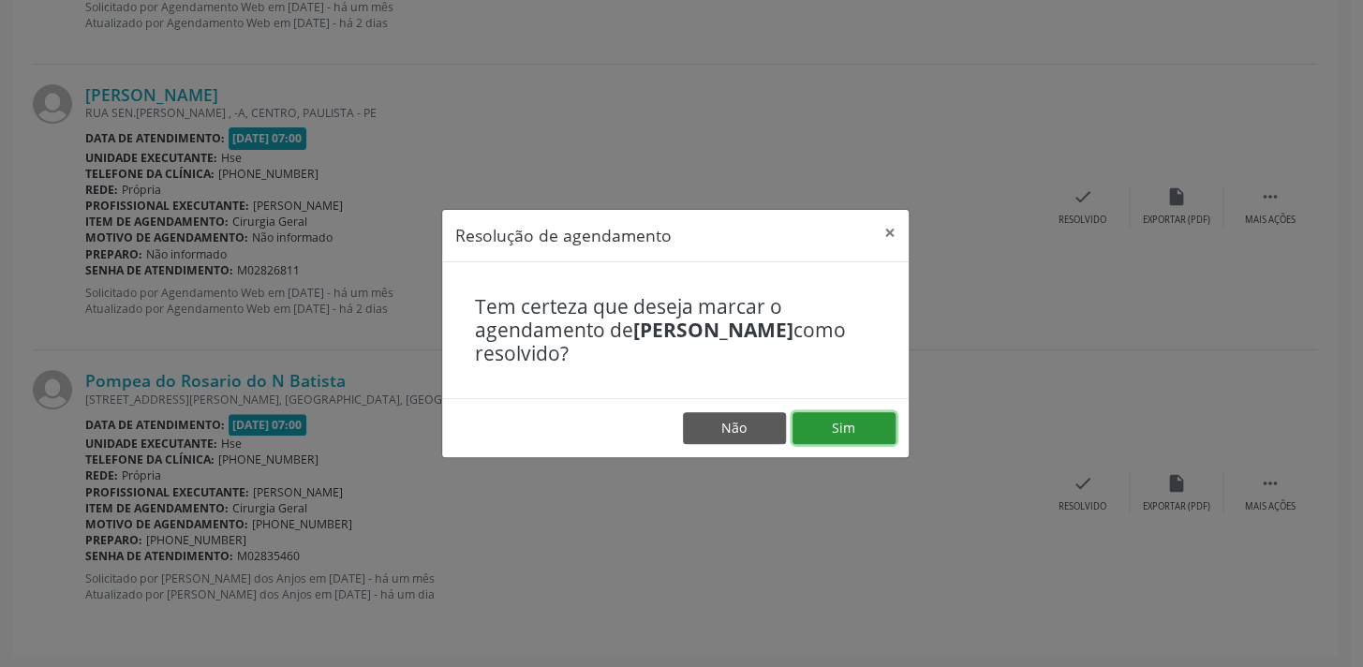
click at [824, 425] on button "Sim" at bounding box center [844, 428] width 103 height 32
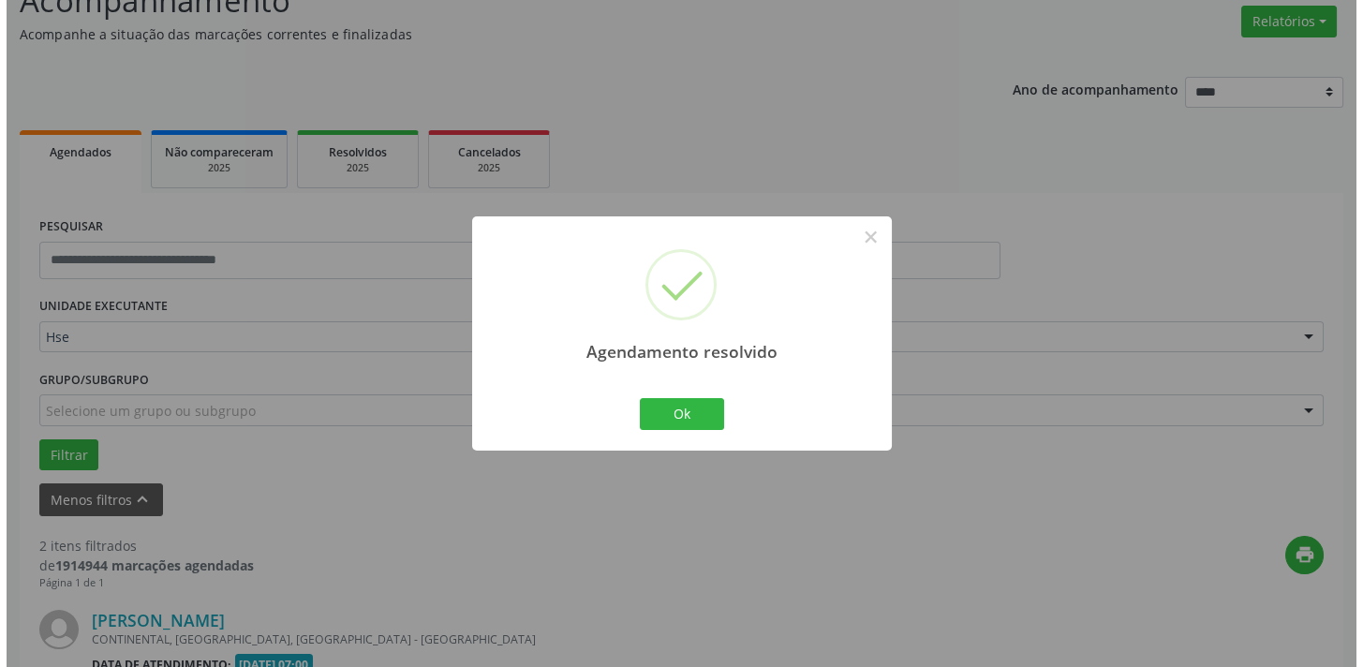
scroll to position [675, 0]
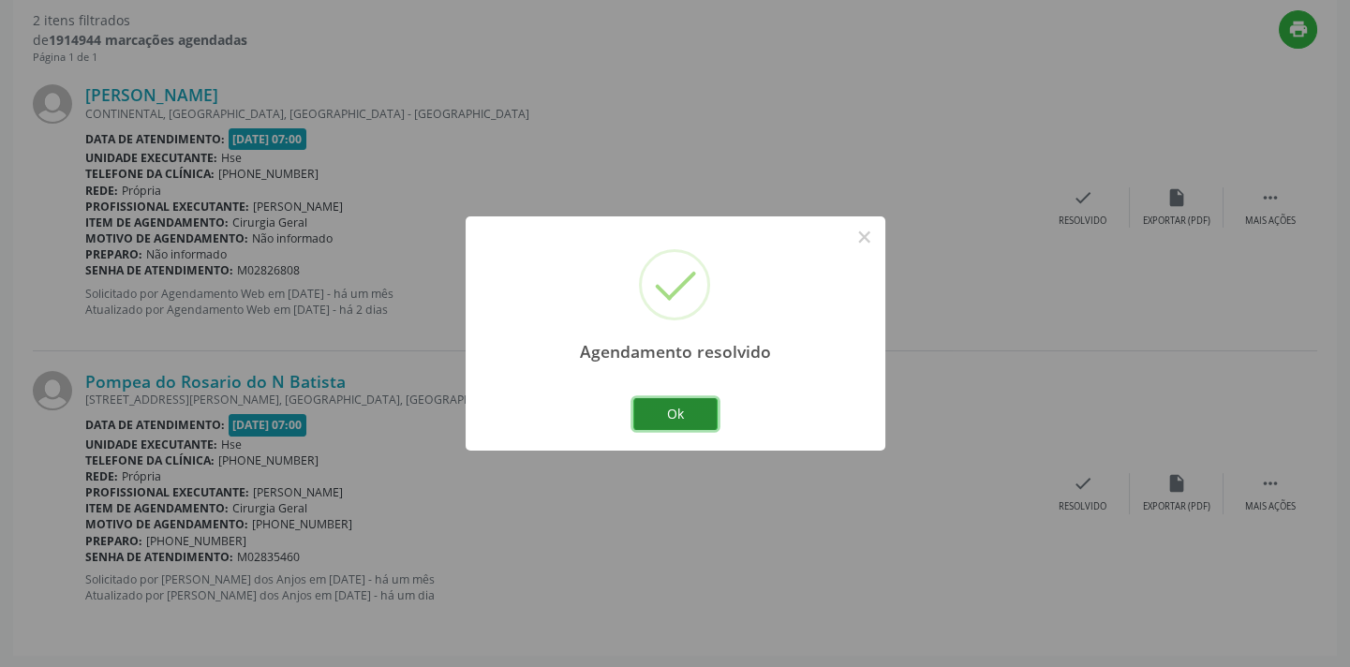
click at [689, 412] on button "Ok" at bounding box center [675, 414] width 84 height 32
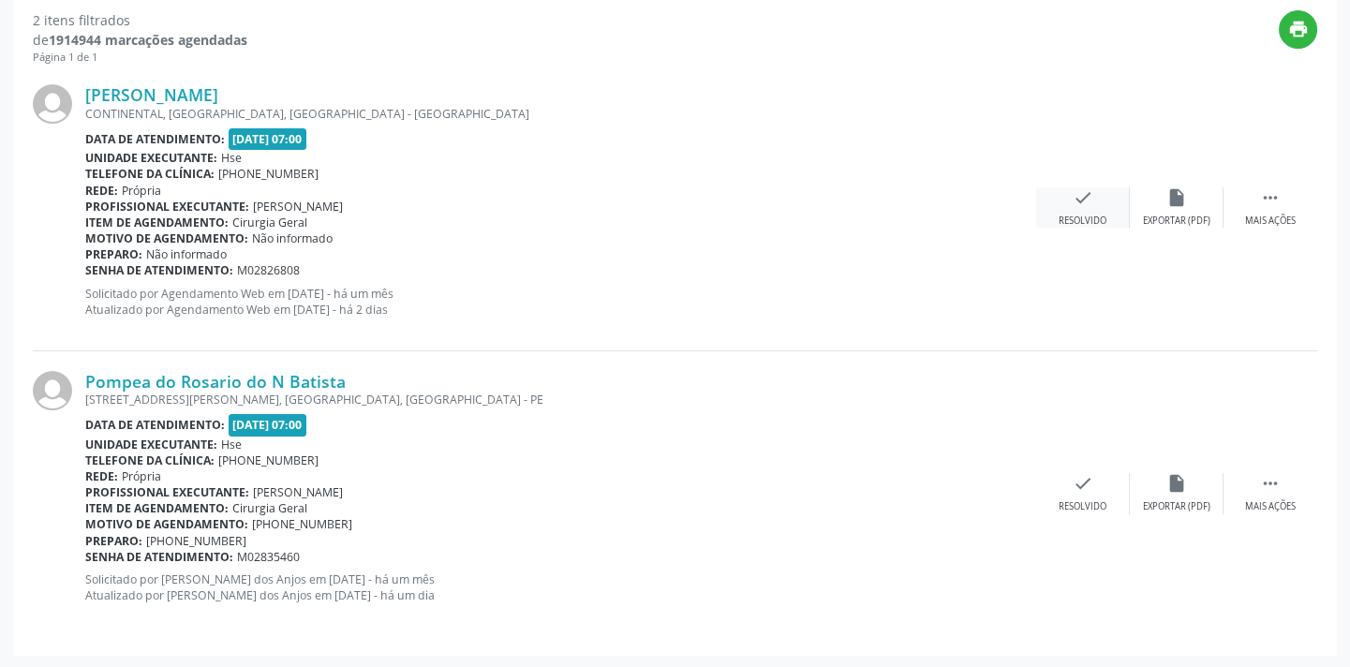
click at [1068, 215] on div "Resolvido" at bounding box center [1083, 221] width 48 height 13
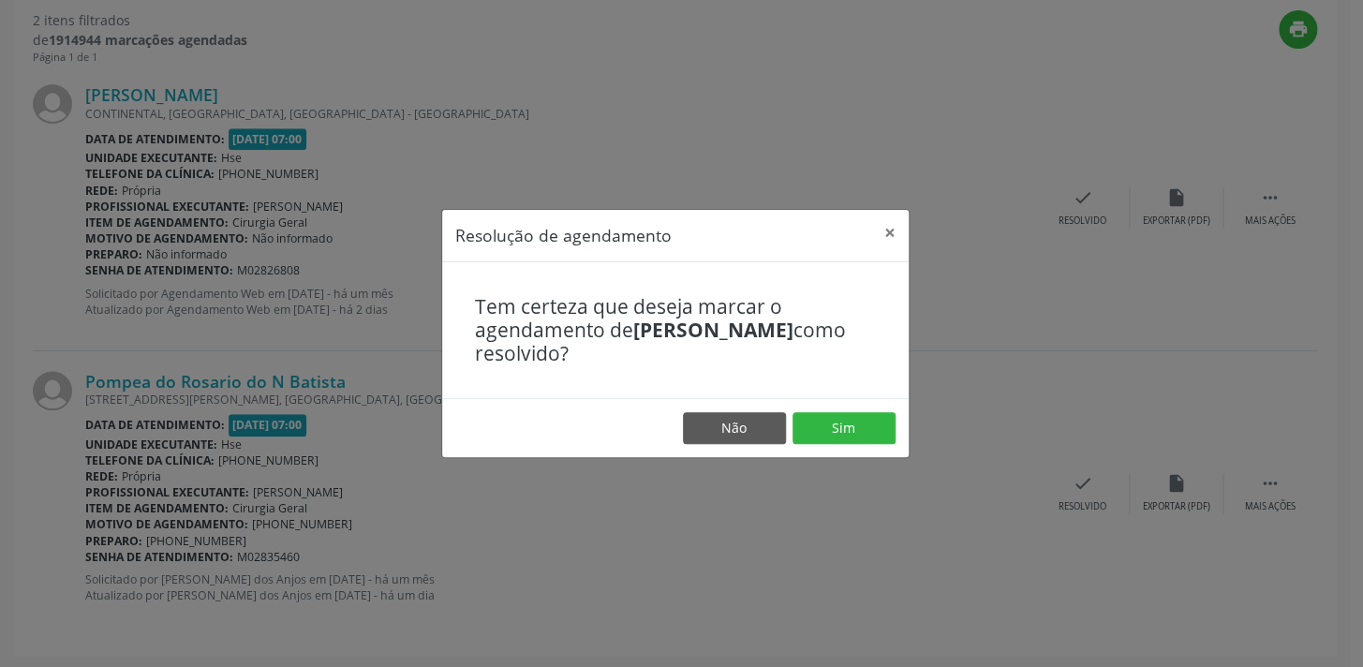
click at [838, 449] on footer "Não Sim" at bounding box center [675, 427] width 467 height 59
click at [838, 424] on button "Sim" at bounding box center [844, 428] width 103 height 32
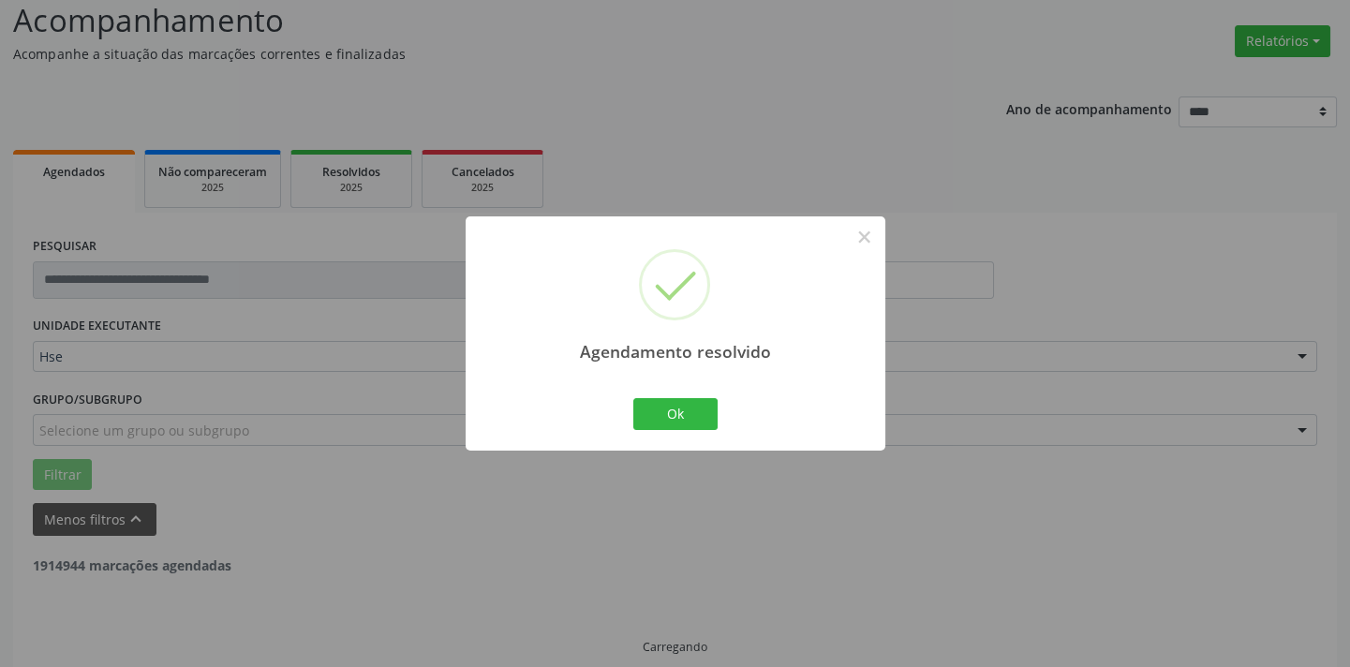
scroll to position [150, 0]
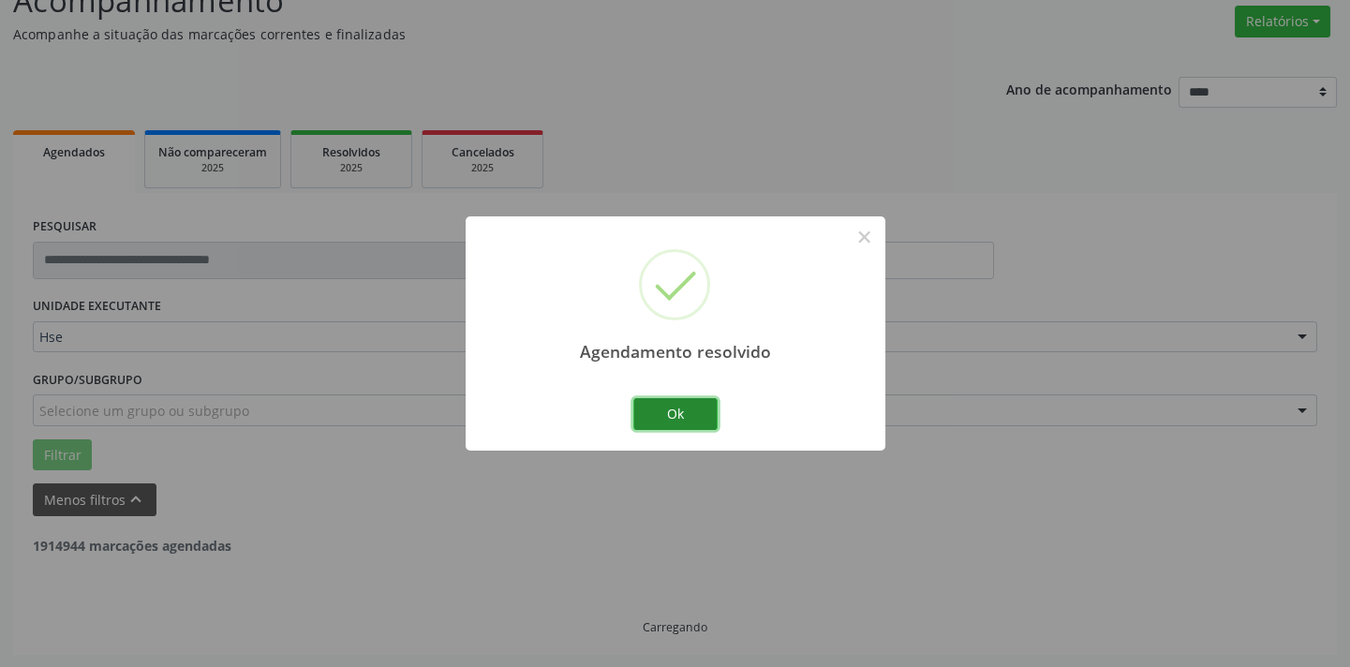
click at [688, 425] on button "Ok" at bounding box center [675, 414] width 84 height 32
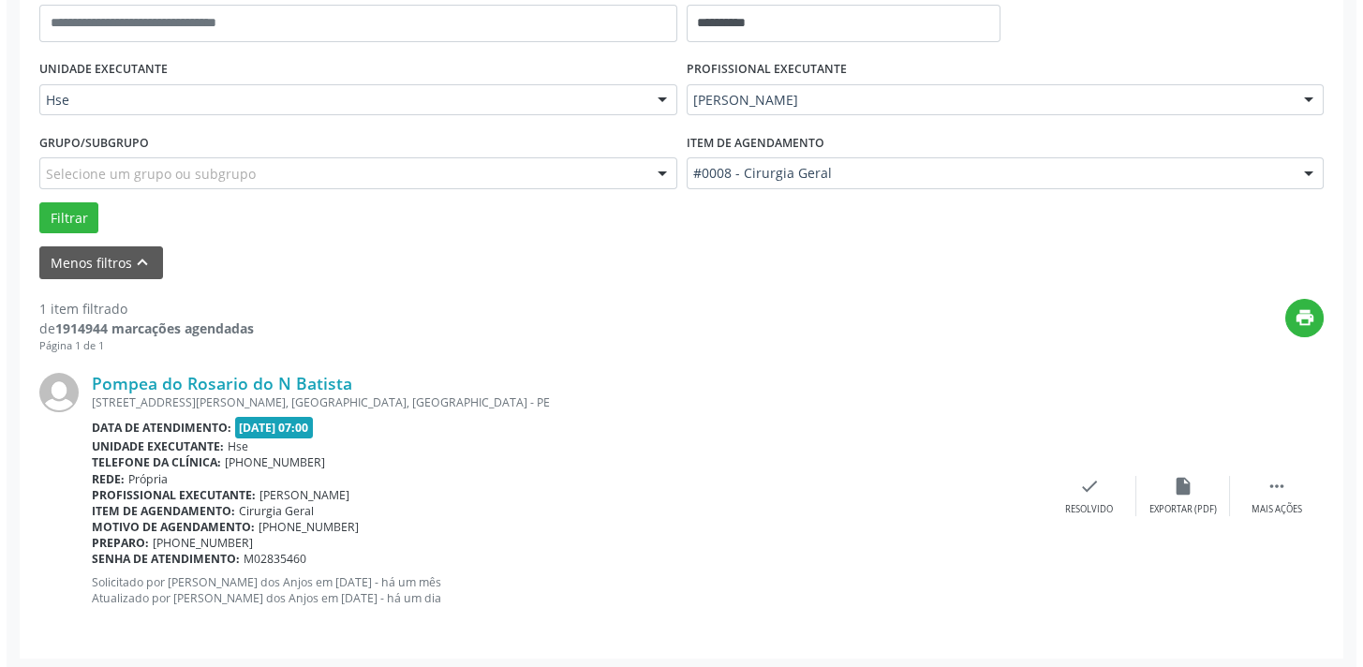
scroll to position [391, 0]
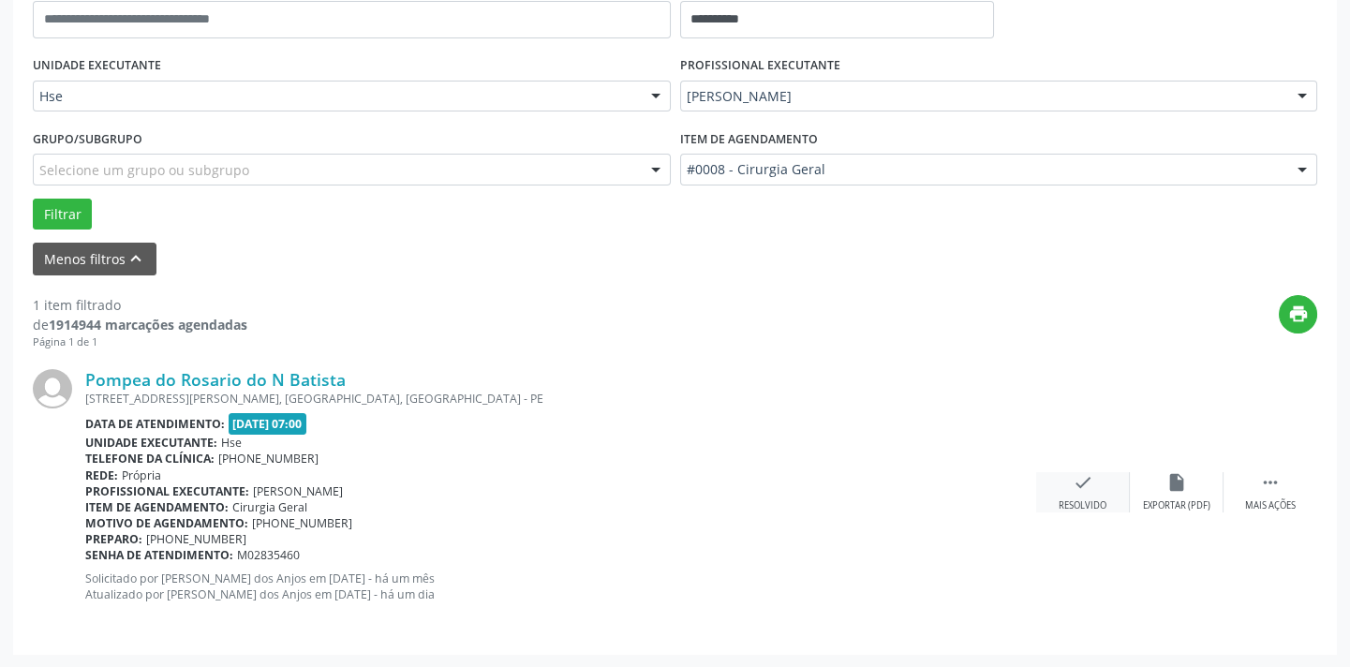
drag, startPoint x: 1094, startPoint y: 468, endPoint x: 1047, endPoint y: 476, distance: 48.4
click at [1088, 469] on div "Pompea do Rosario do N Batista RUA MINISTERIO MARCOS FREIRE, APT 604, CASA CAIA…" at bounding box center [675, 491] width 1284 height 285
click at [1059, 484] on div "check Resolvido" at bounding box center [1083, 492] width 94 height 40
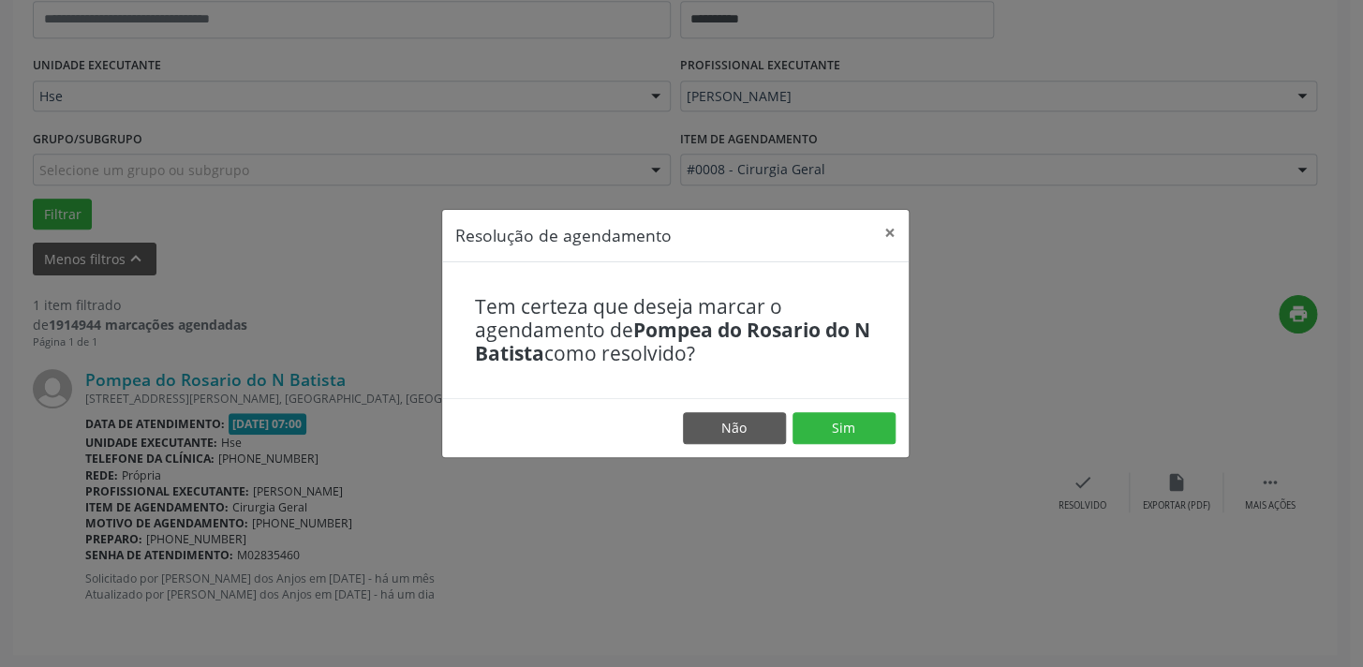
click at [857, 443] on footer "Não Sim" at bounding box center [675, 427] width 467 height 59
click at [854, 440] on button "Sim" at bounding box center [844, 428] width 103 height 32
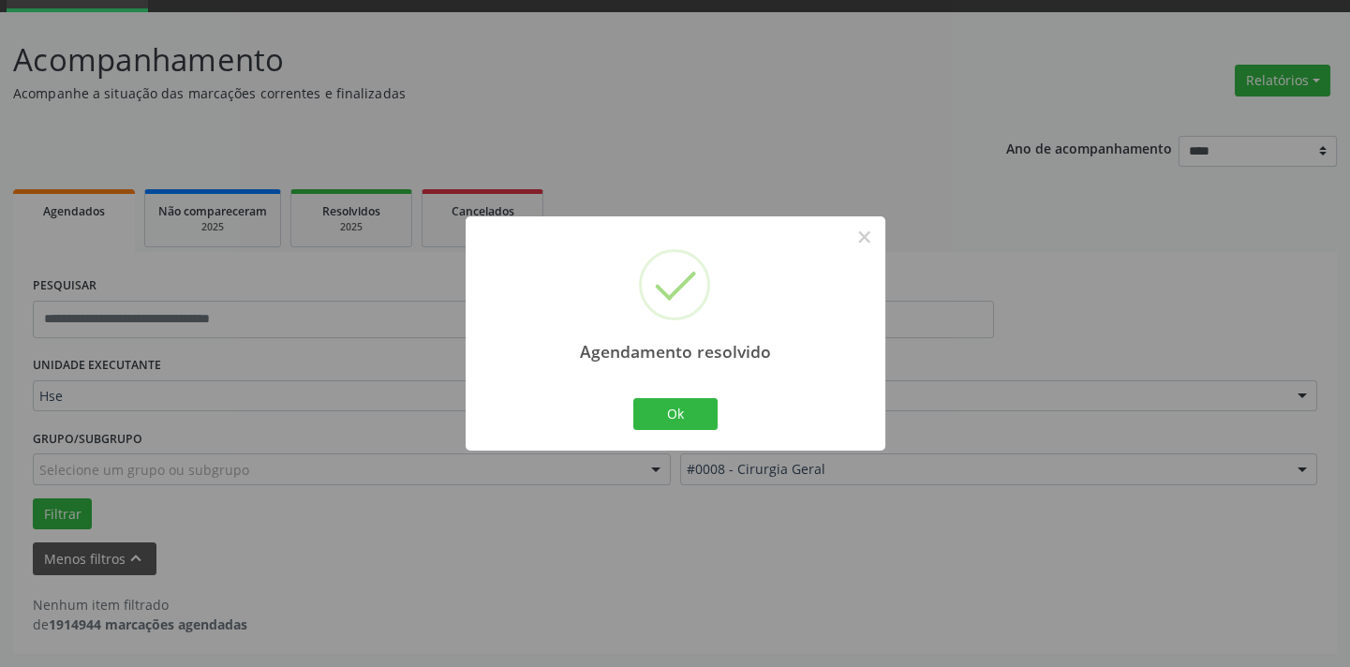
scroll to position [89, 0]
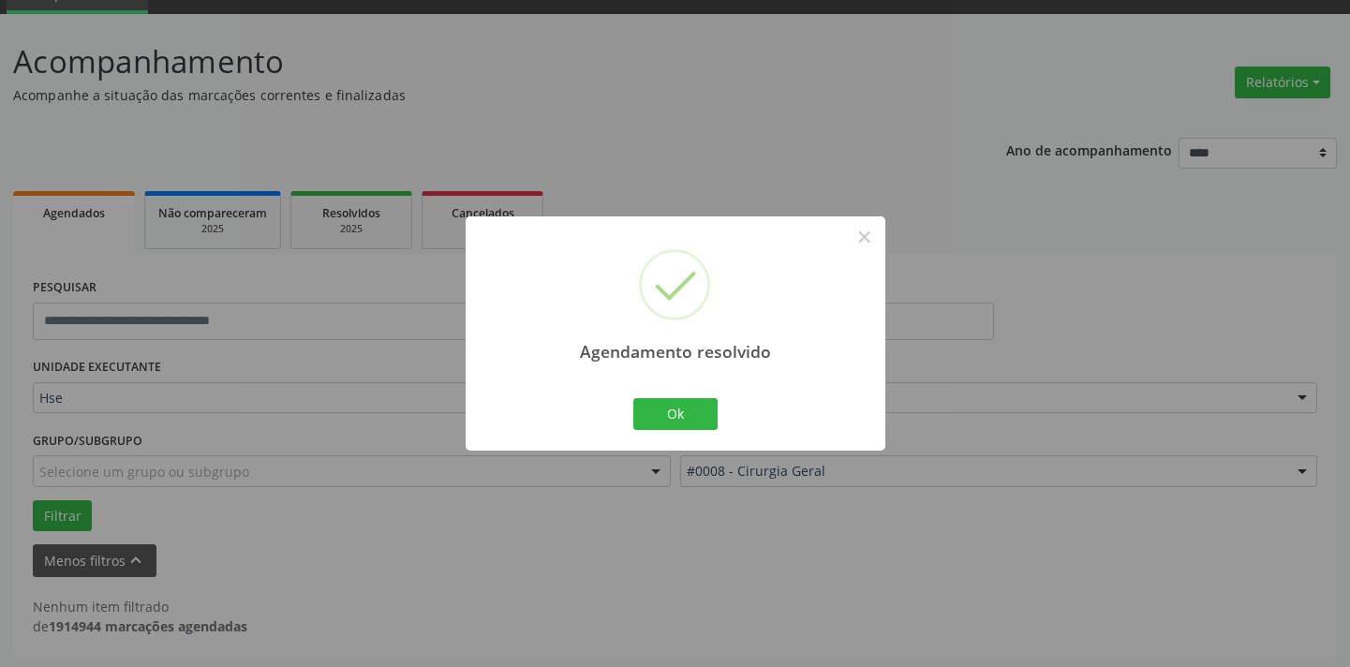
click at [686, 430] on div "Ok Cancel" at bounding box center [675, 413] width 93 height 39
click at [691, 428] on button "Ok" at bounding box center [675, 414] width 84 height 32
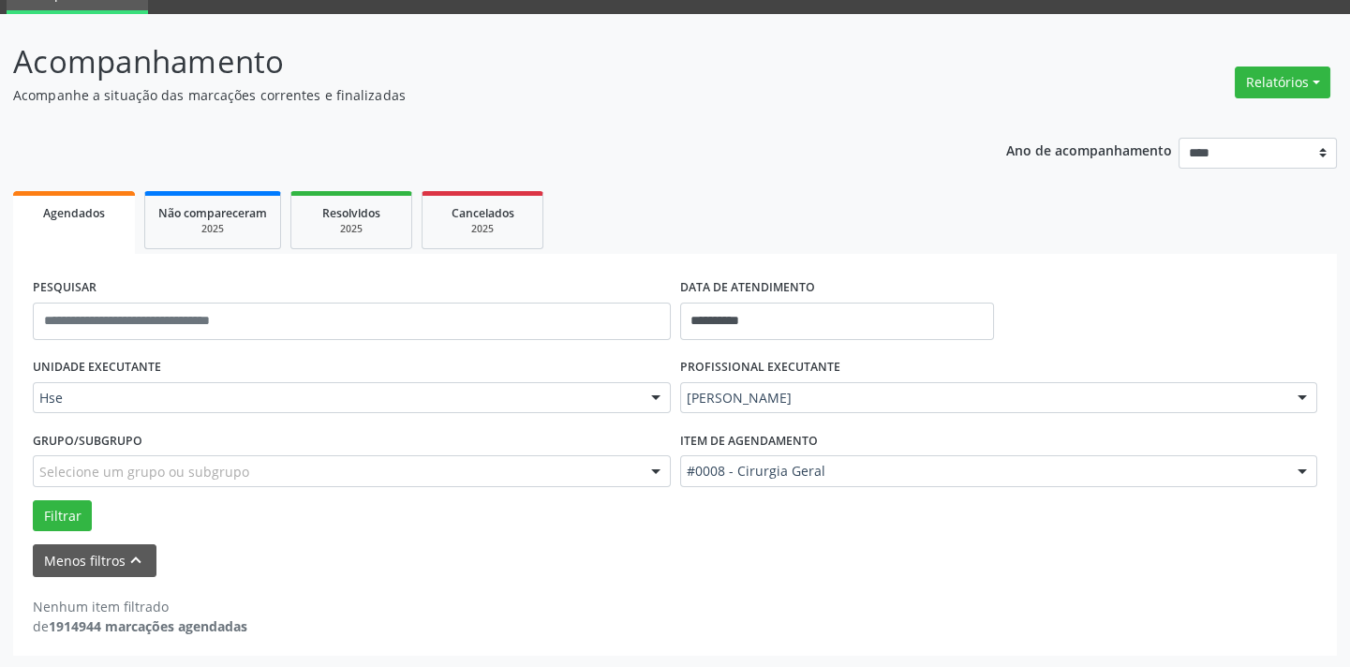
drag, startPoint x: 1186, startPoint y: 111, endPoint x: 1134, endPoint y: 142, distance: 60.9
drag, startPoint x: 1134, startPoint y: 142, endPoint x: 658, endPoint y: 65, distance: 482.3
click at [658, 65] on p "Acompanhamento" at bounding box center [476, 61] width 927 height 47
click at [1251, 251] on ul "Agendados Não compareceram 2025 Resolvidos 2025 Cancelados 2025" at bounding box center [675, 219] width 1324 height 67
click at [990, 205] on ul "Agendados Não compareceram 2025 Resolvidos 2025 Cancelados 2025" at bounding box center [675, 219] width 1324 height 67
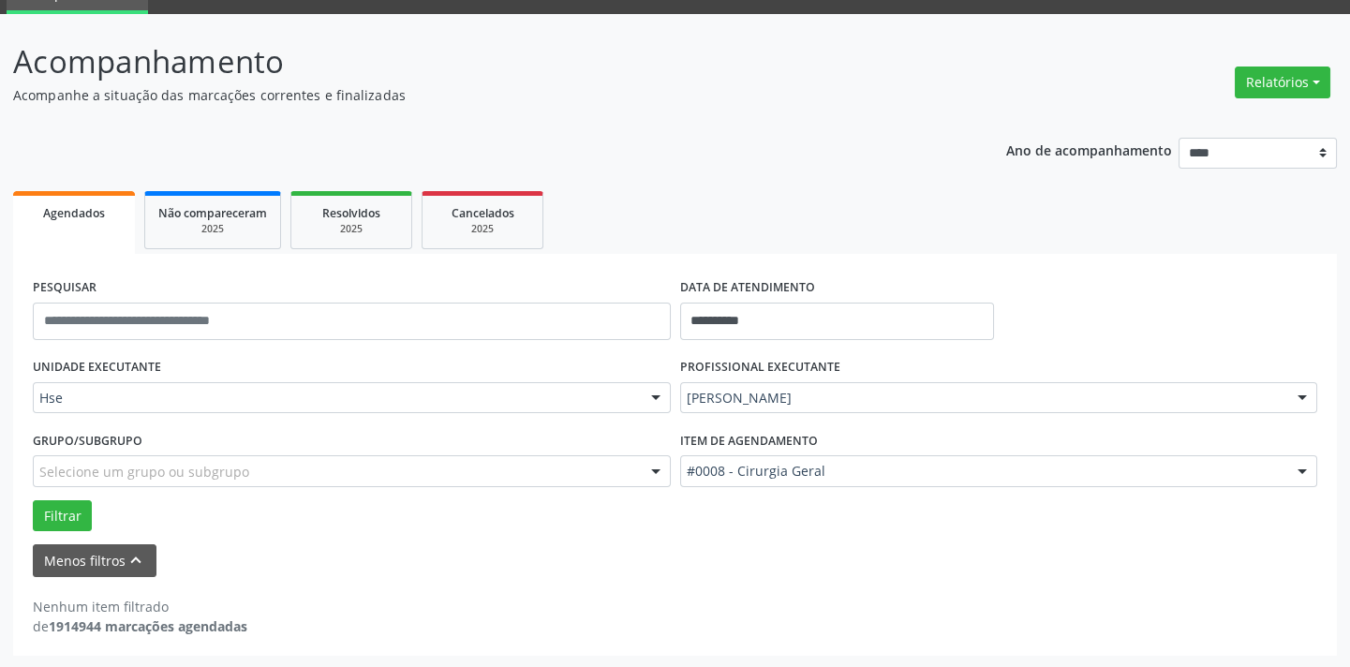
click at [1001, 585] on div "Nenhum item filtrado de 1914944 marcações agendadas" at bounding box center [675, 606] width 1284 height 59
drag, startPoint x: 0, startPoint y: 5, endPoint x: 578, endPoint y: 66, distance: 581.3
click at [578, 66] on p "Acompanhamento" at bounding box center [476, 61] width 927 height 47
click at [182, 313] on input "text" at bounding box center [352, 321] width 638 height 37
type input "**********"
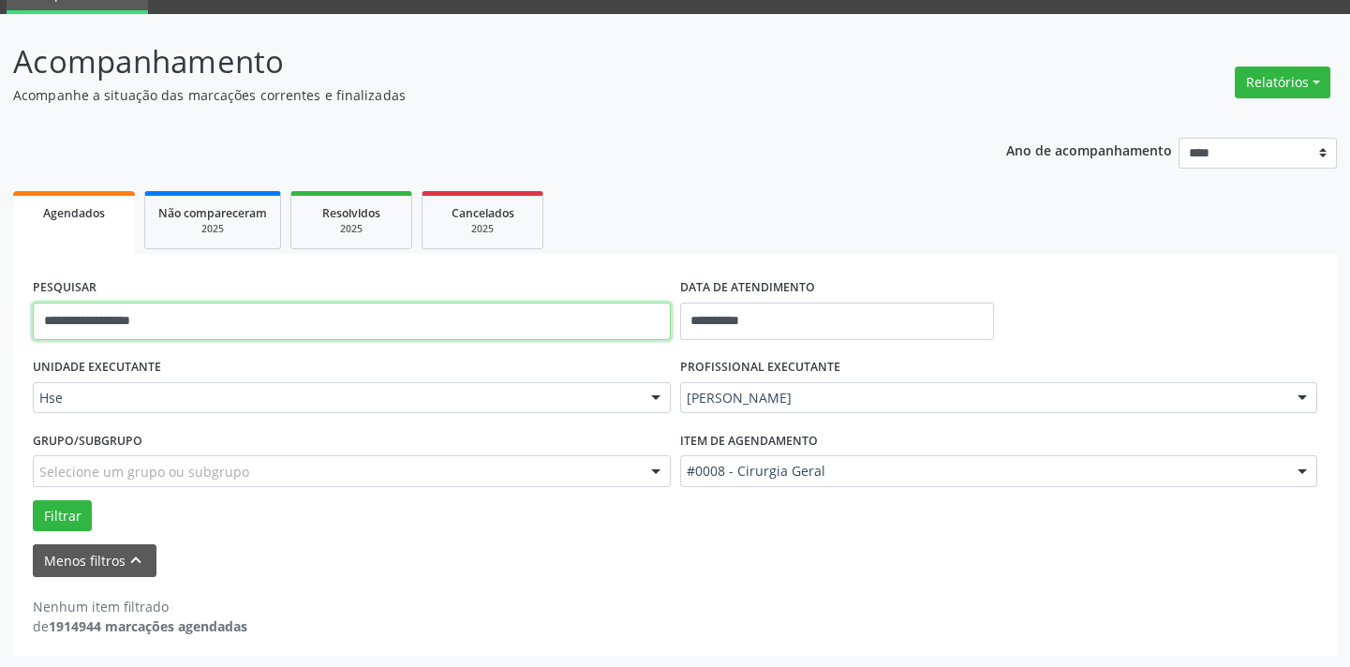
click at [33, 500] on button "Filtrar" at bounding box center [62, 516] width 59 height 32
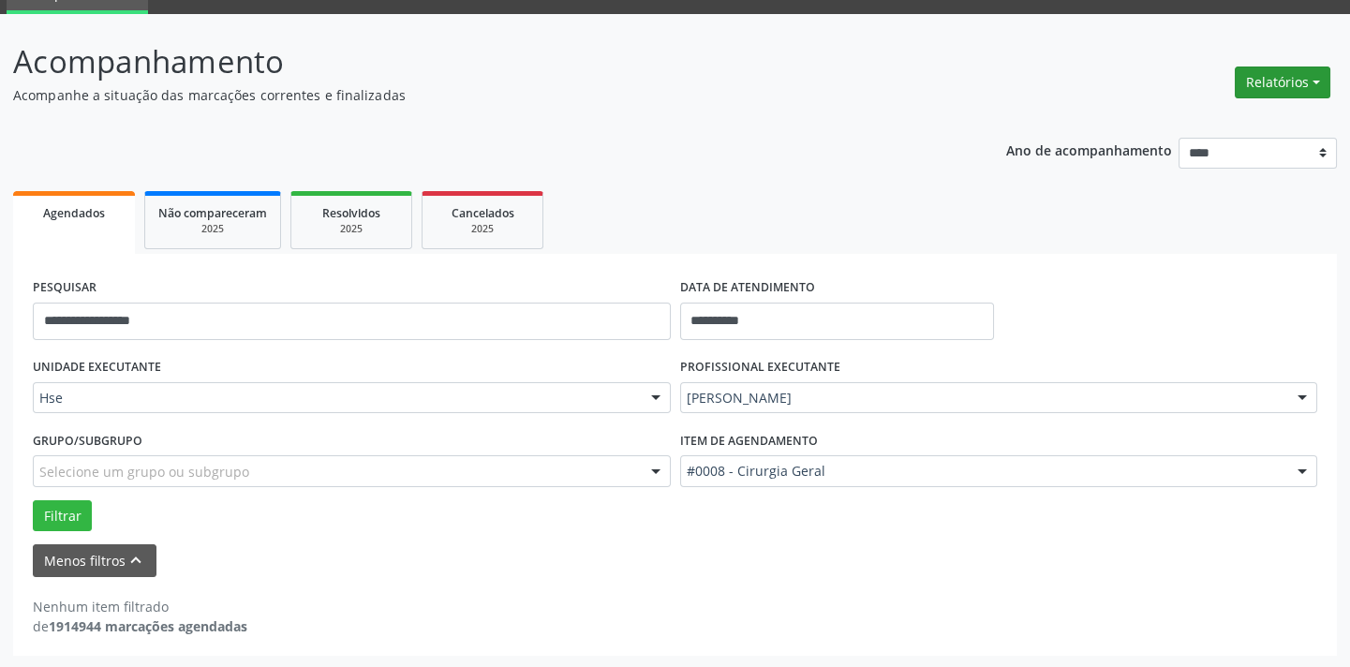
click at [1285, 86] on button "Relatórios" at bounding box center [1283, 83] width 96 height 32
click at [269, 157] on div "**********" at bounding box center [675, 390] width 1324 height 531
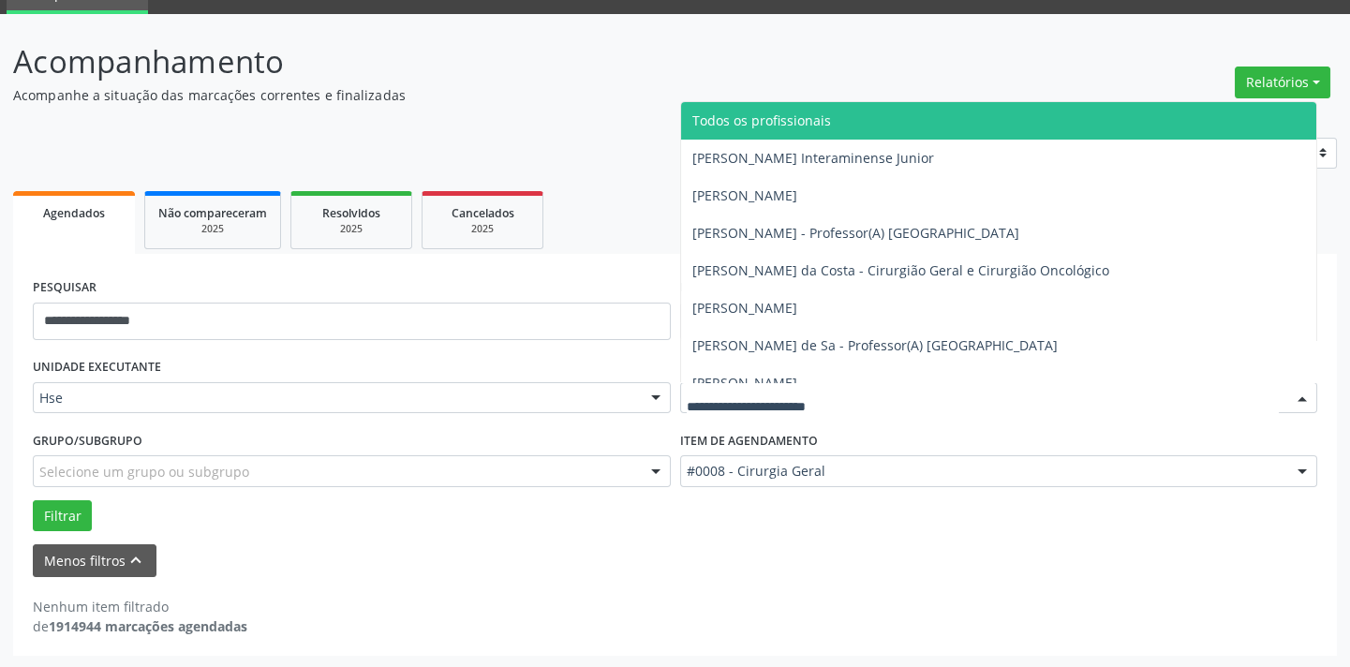
click at [860, 107] on span "Todos os profissionais" at bounding box center [999, 120] width 636 height 37
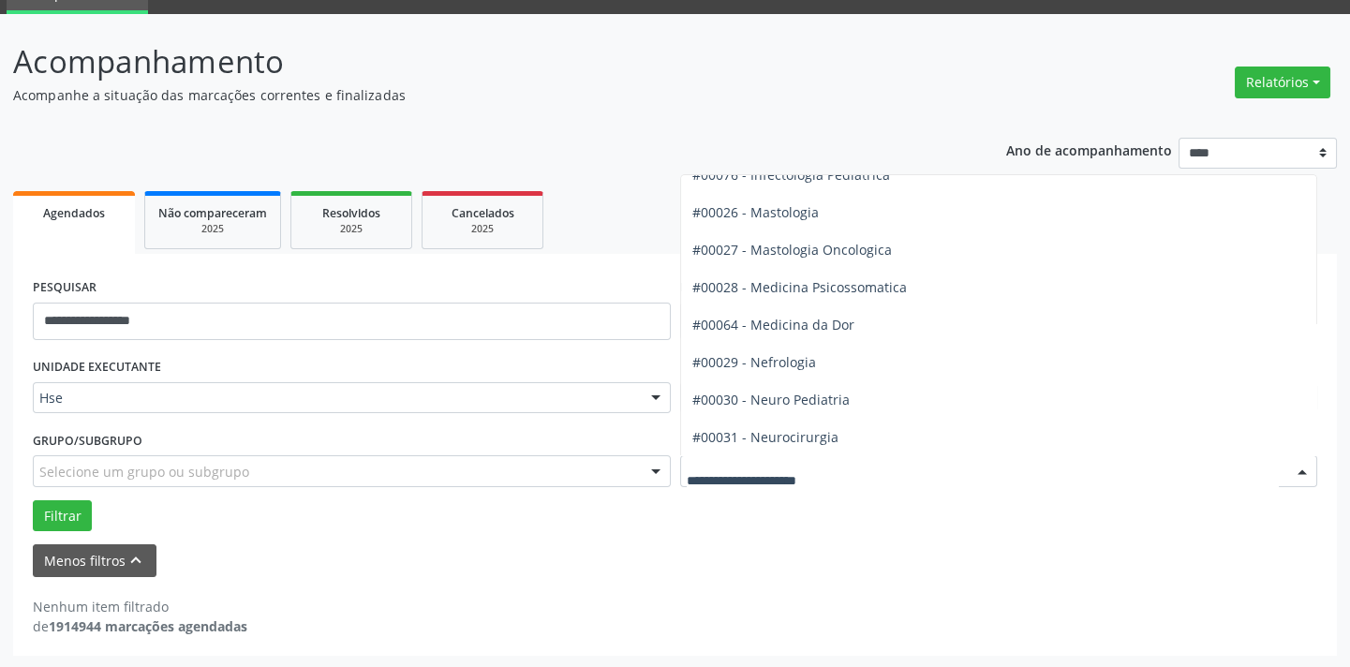
scroll to position [1703, 0]
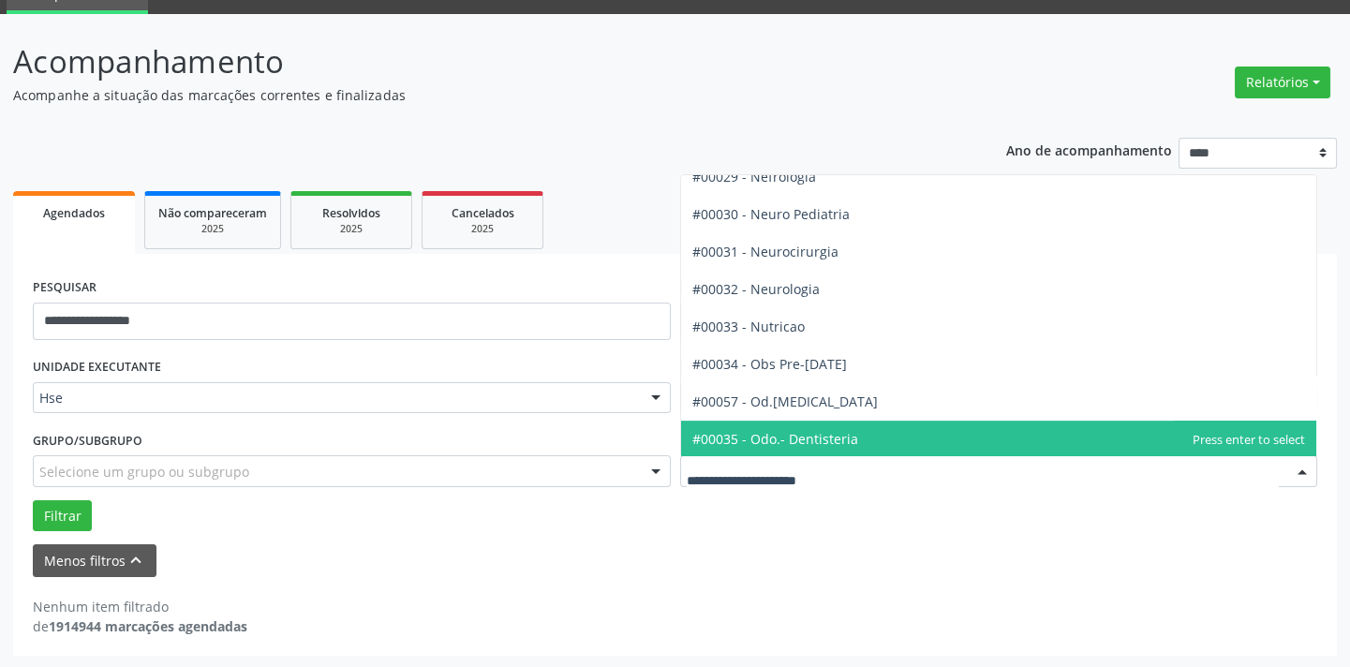
click at [859, 497] on input "text" at bounding box center [983, 480] width 593 height 37
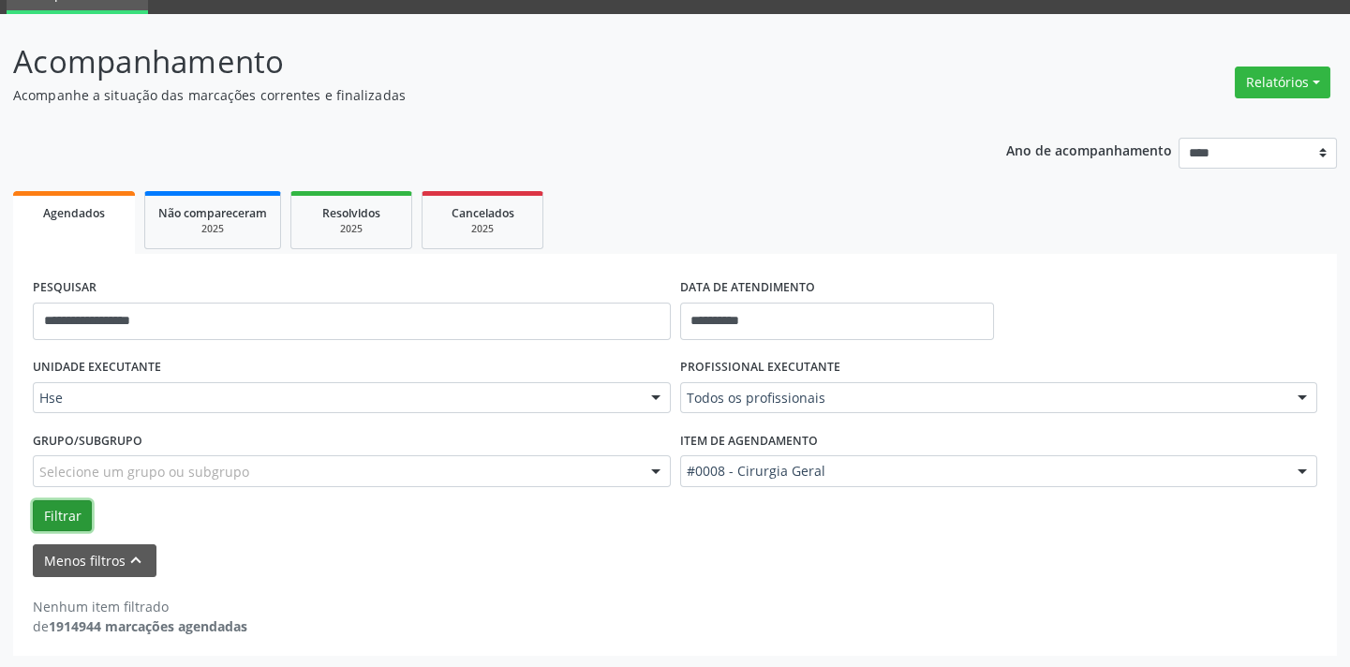
click at [69, 522] on button "Filtrar" at bounding box center [62, 516] width 59 height 32
click at [1270, 84] on button "Relatórios" at bounding box center [1283, 83] width 96 height 32
click at [1257, 150] on link "Procedimentos realizados" at bounding box center [1229, 148] width 201 height 26
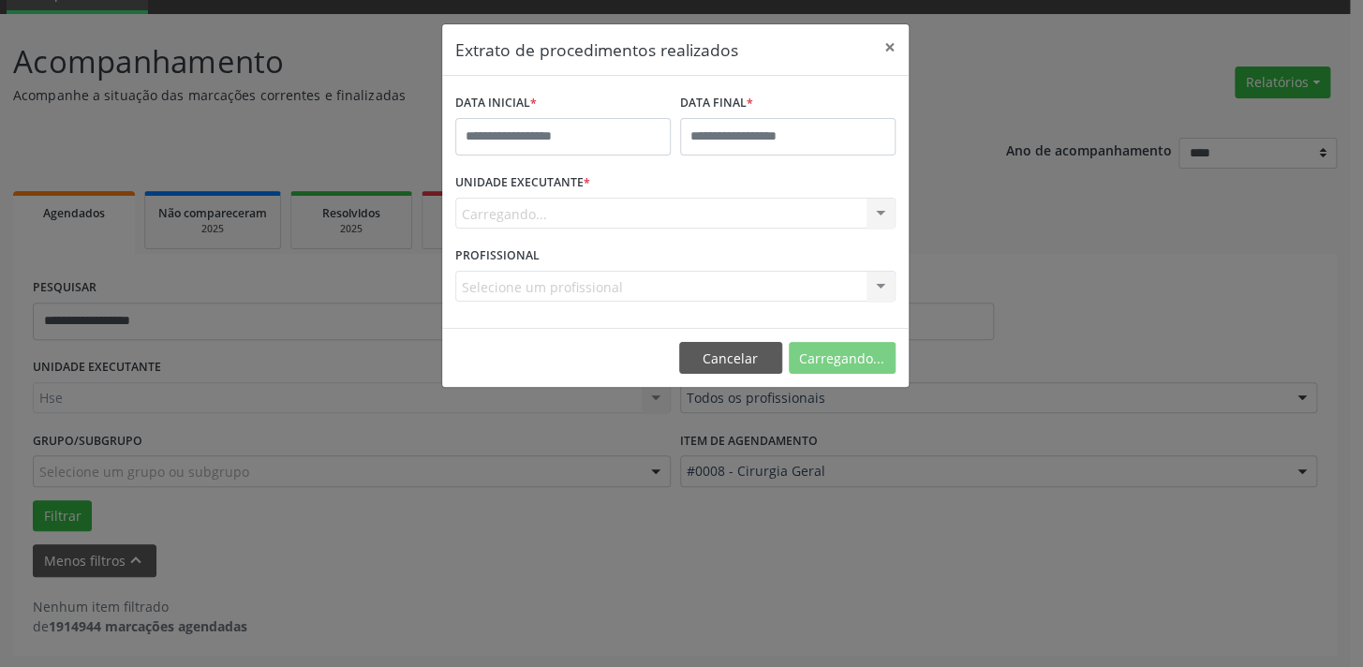
click at [602, 211] on div "Carregando... Nenhum resultado encontrado para: " " Não há nenhuma opção para s…" at bounding box center [675, 214] width 440 height 32
click at [777, 368] on button "Cancelar" at bounding box center [725, 358] width 103 height 32
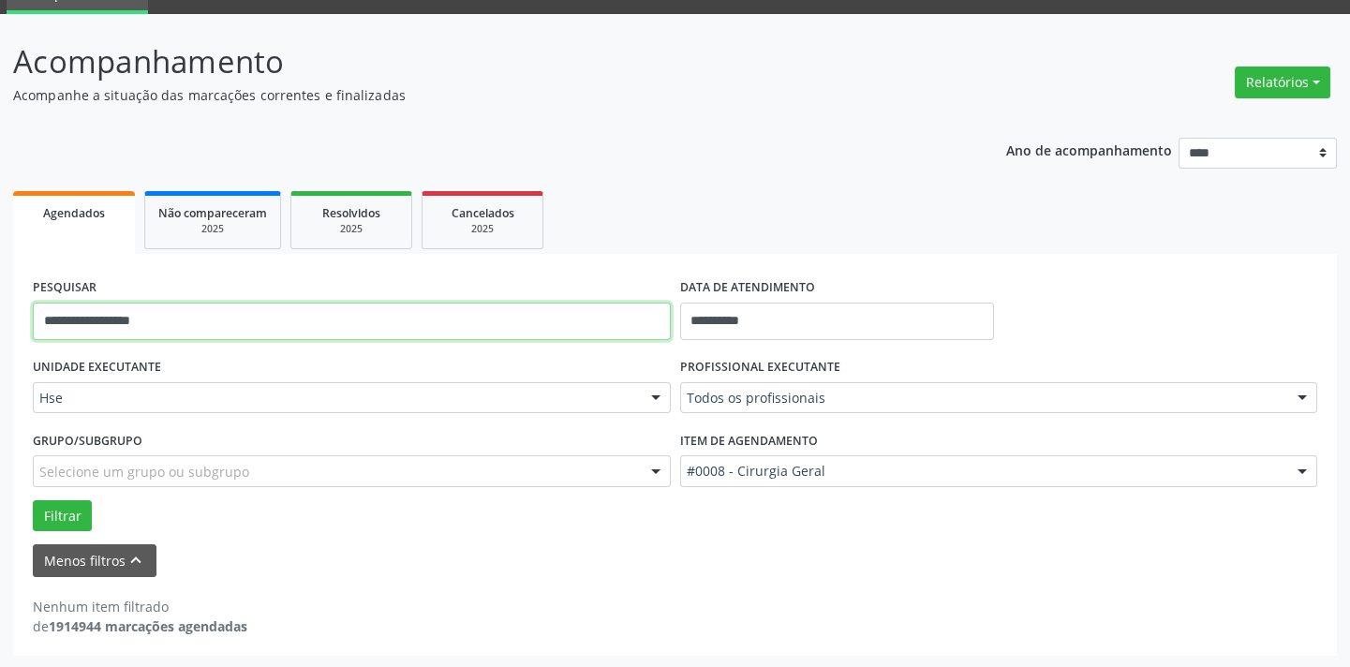
click at [222, 323] on input "**********" at bounding box center [352, 321] width 638 height 37
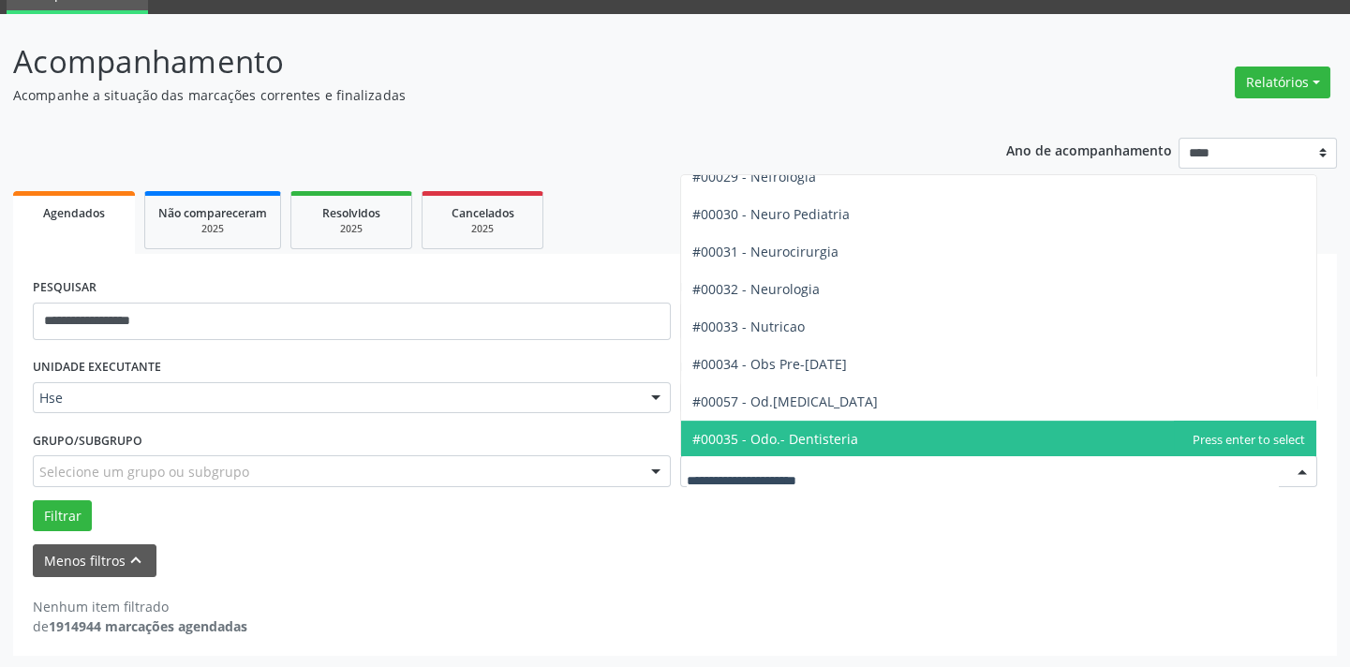
click at [768, 472] on input "text" at bounding box center [983, 480] width 593 height 37
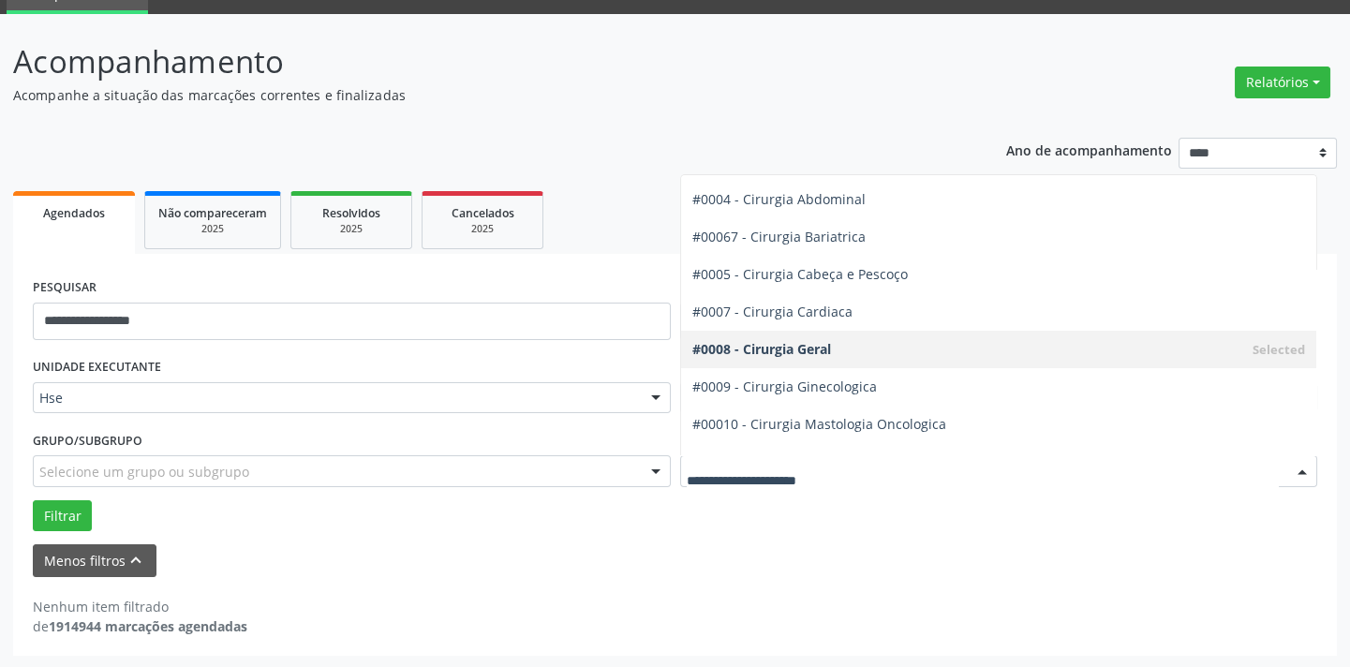
scroll to position [0, 0]
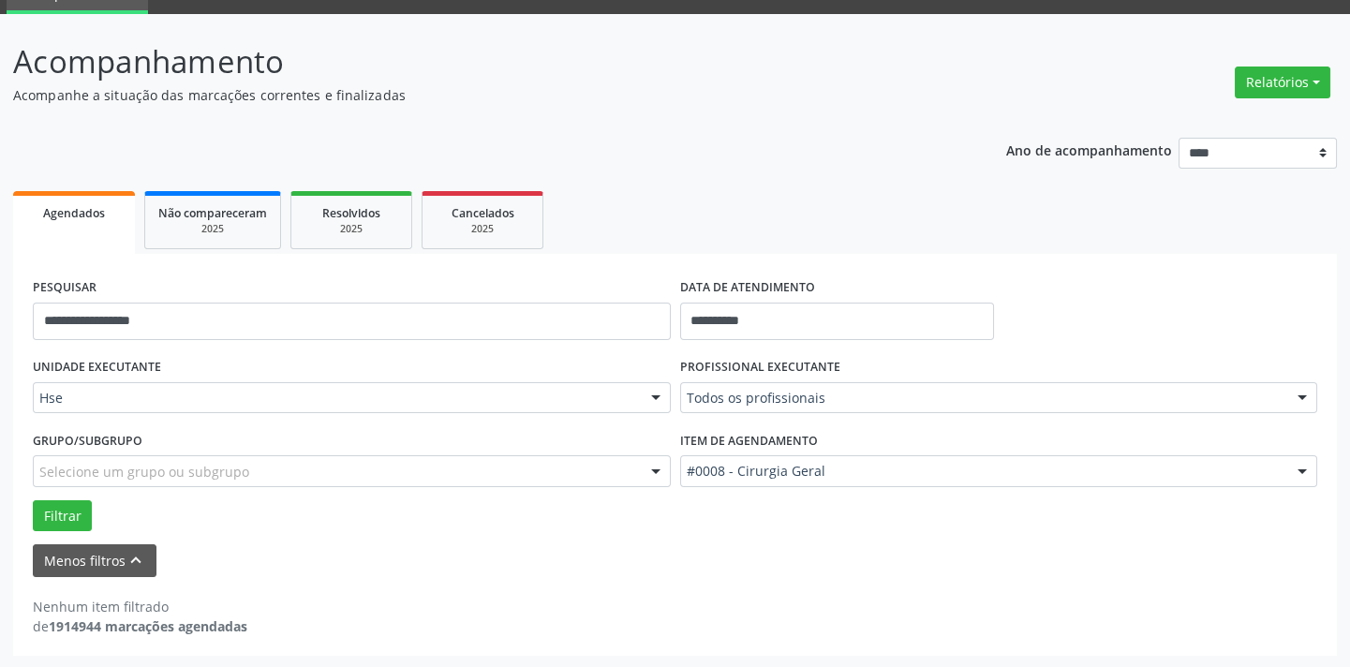
click at [781, 606] on div "Nenhum item filtrado de 1914944 marcações agendadas" at bounding box center [675, 616] width 1284 height 39
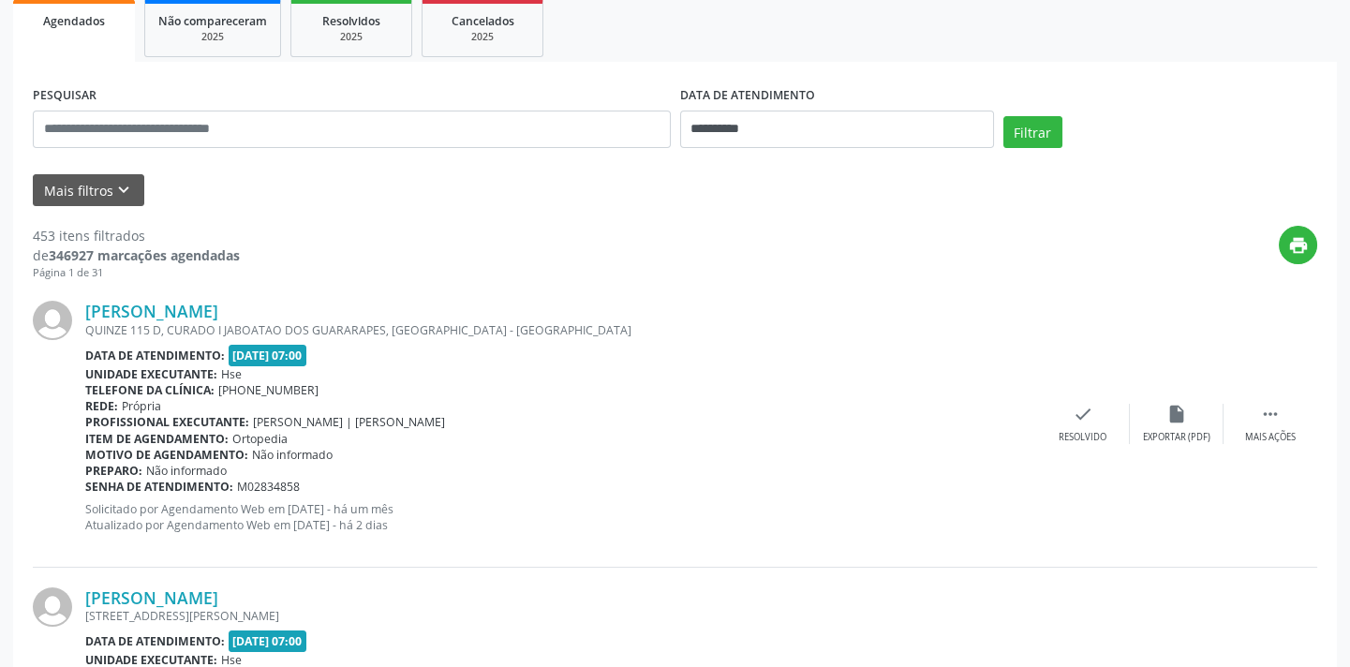
scroll to position [167, 0]
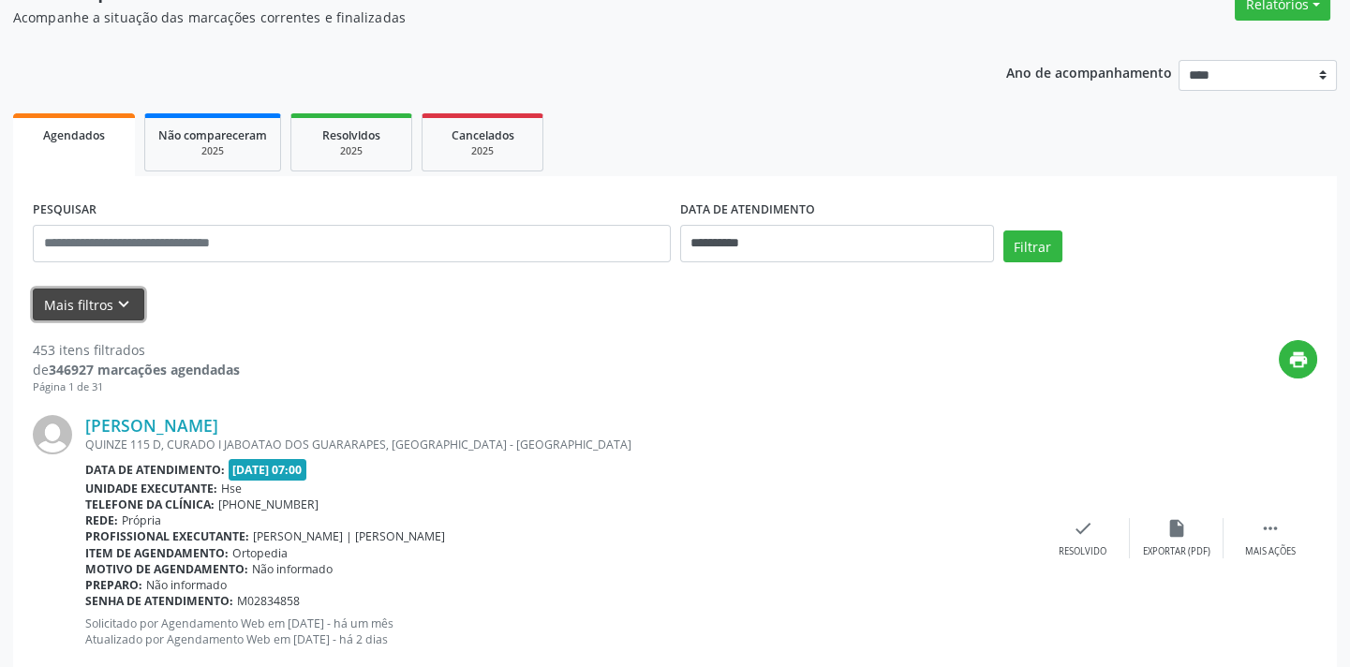
click at [99, 304] on button "Mais filtros keyboard_arrow_down" at bounding box center [88, 305] width 111 height 33
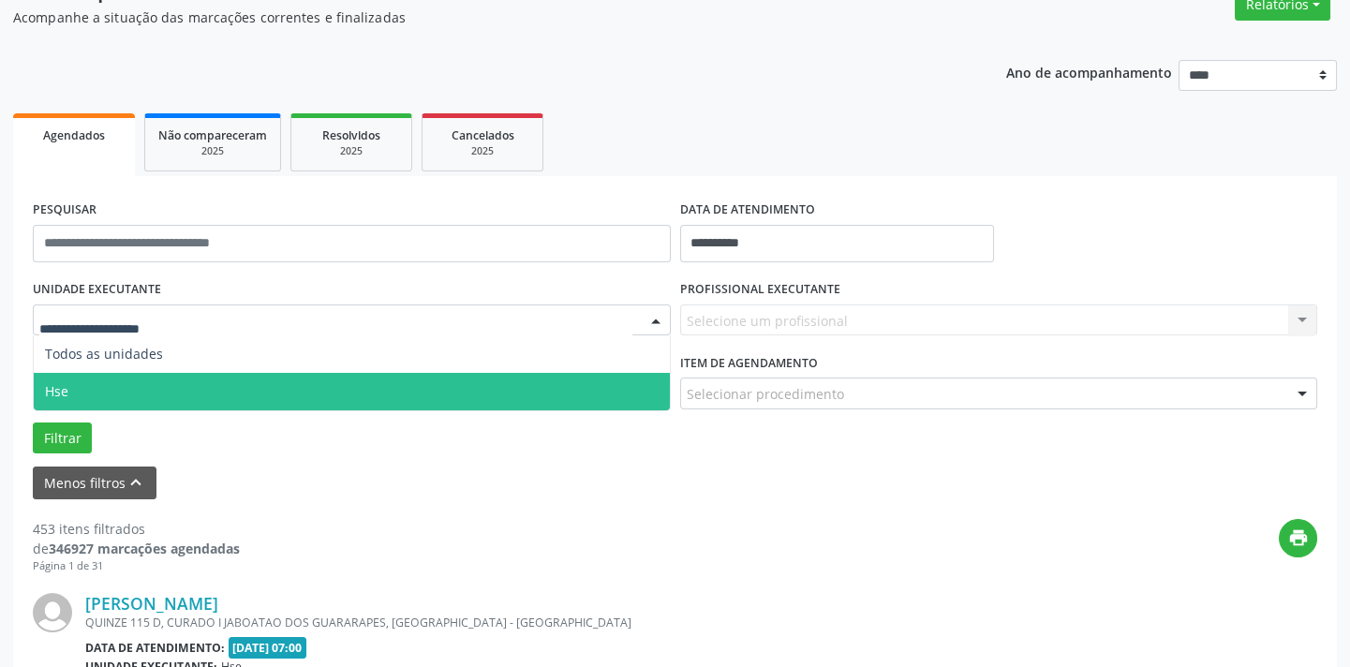
click at [113, 375] on span "Hse" at bounding box center [352, 391] width 636 height 37
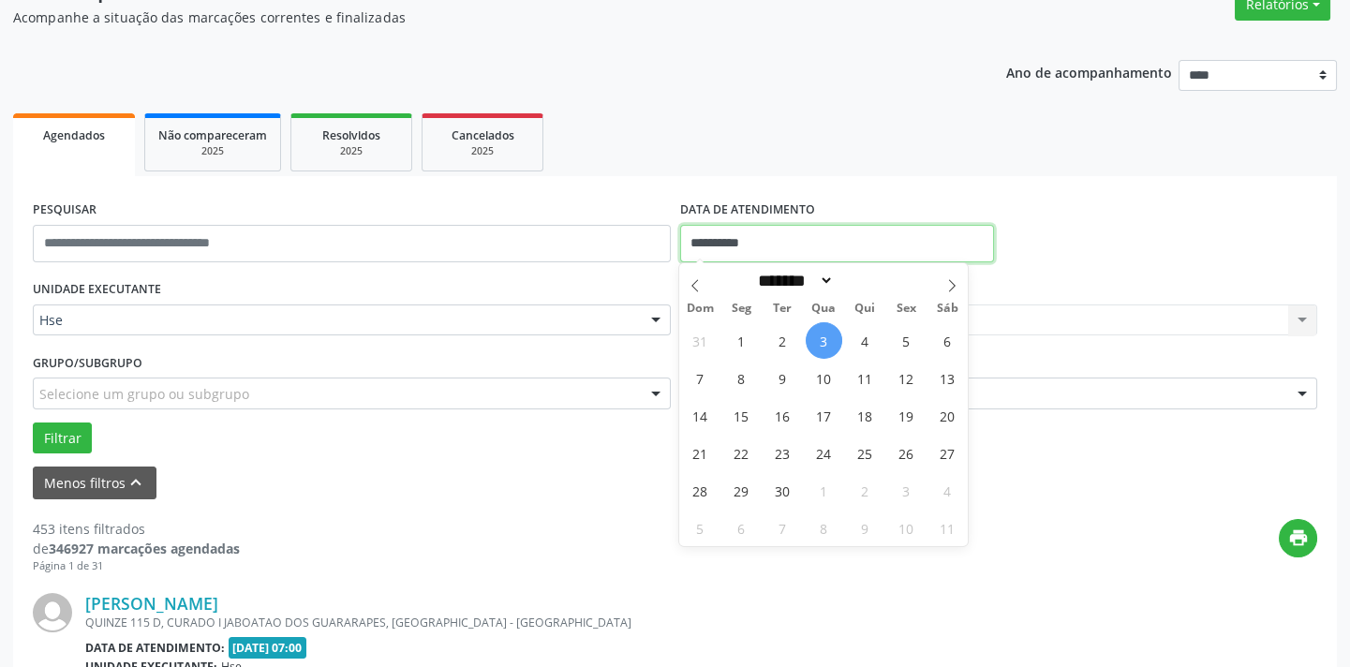
click at [749, 228] on input "**********" at bounding box center [837, 243] width 314 height 37
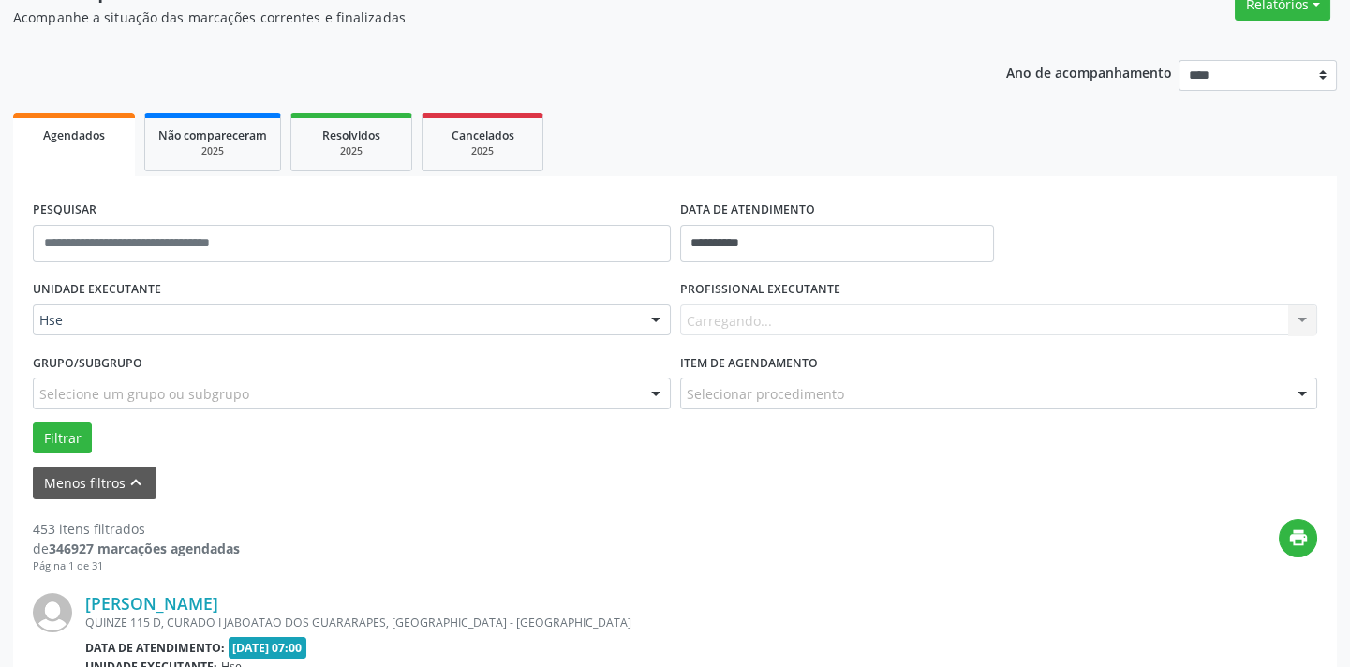
click at [812, 196] on label "DATA DE ATENDIMENTO" at bounding box center [747, 210] width 135 height 29
click at [289, 141] on ul "Agendados Não compareceram 2025 Resolvidos 2025 Cancelados 2025" at bounding box center [675, 142] width 1324 height 67
click at [292, 141] on link "Resolvidos 2025" at bounding box center [351, 142] width 122 height 58
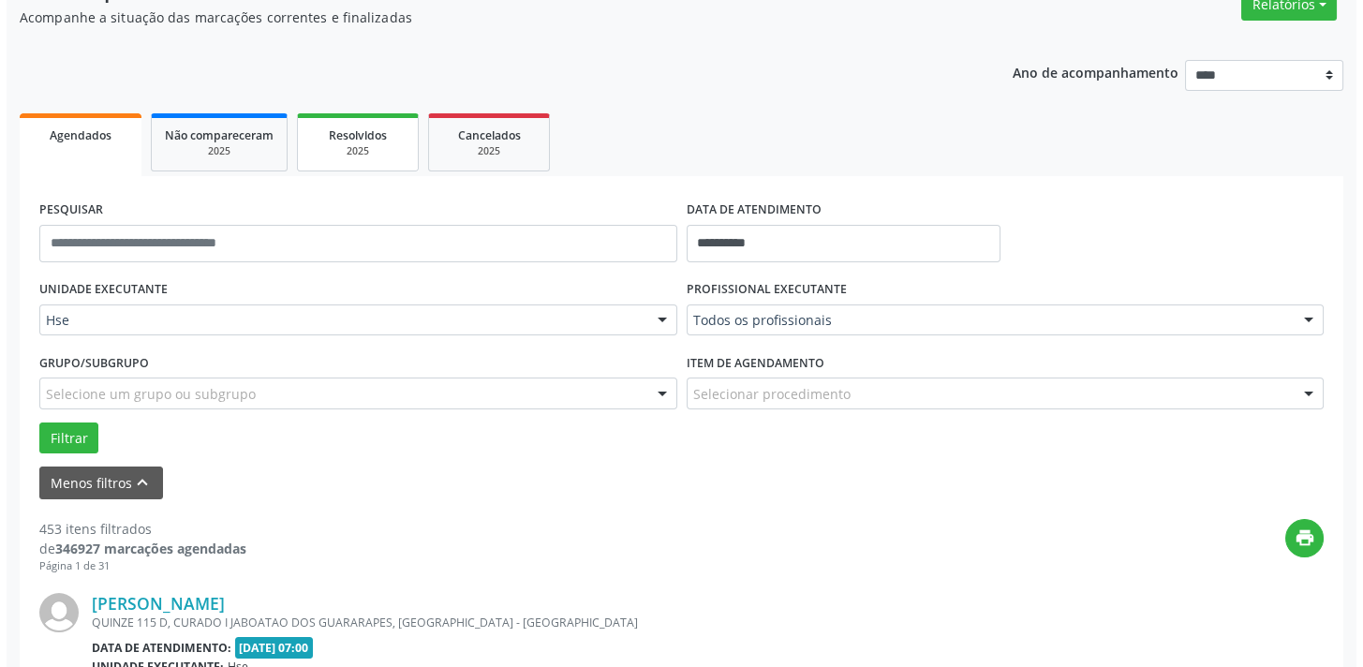
scroll to position [0, 0]
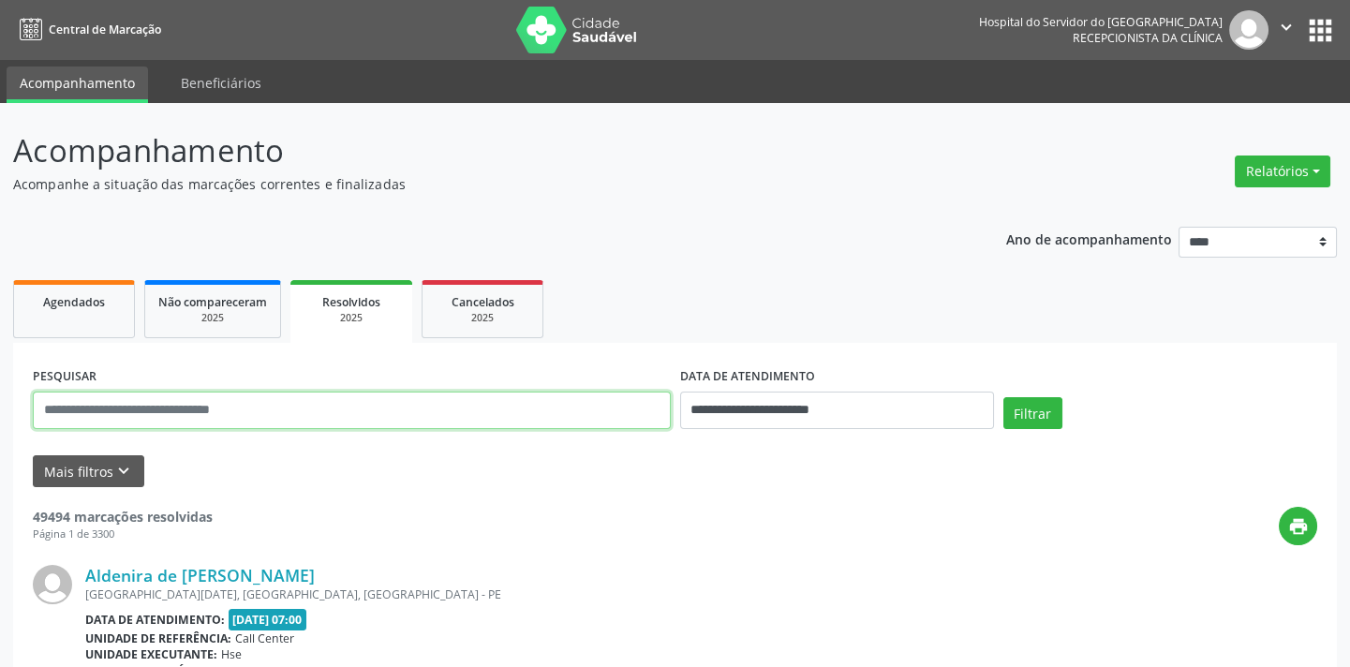
click at [111, 407] on input "text" at bounding box center [352, 410] width 638 height 37
type input "**********"
click at [1003, 397] on button "Filtrar" at bounding box center [1032, 413] width 59 height 32
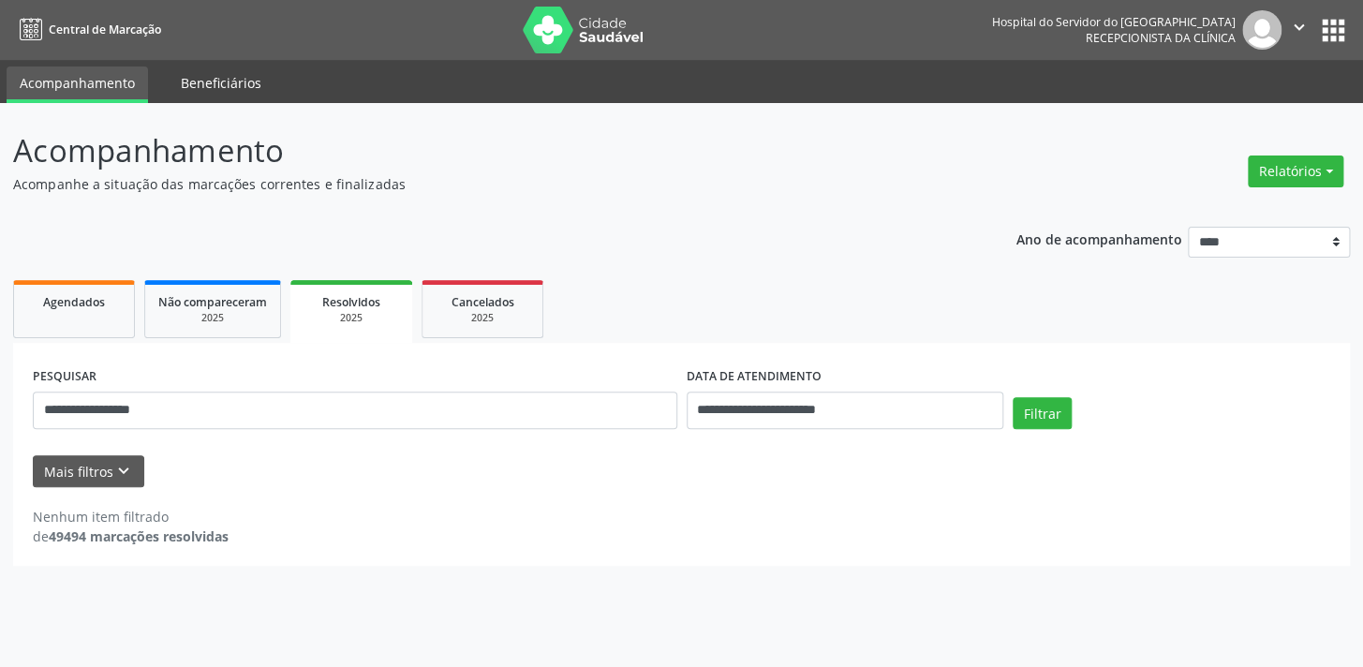
click at [218, 89] on link "Beneficiários" at bounding box center [221, 83] width 107 height 33
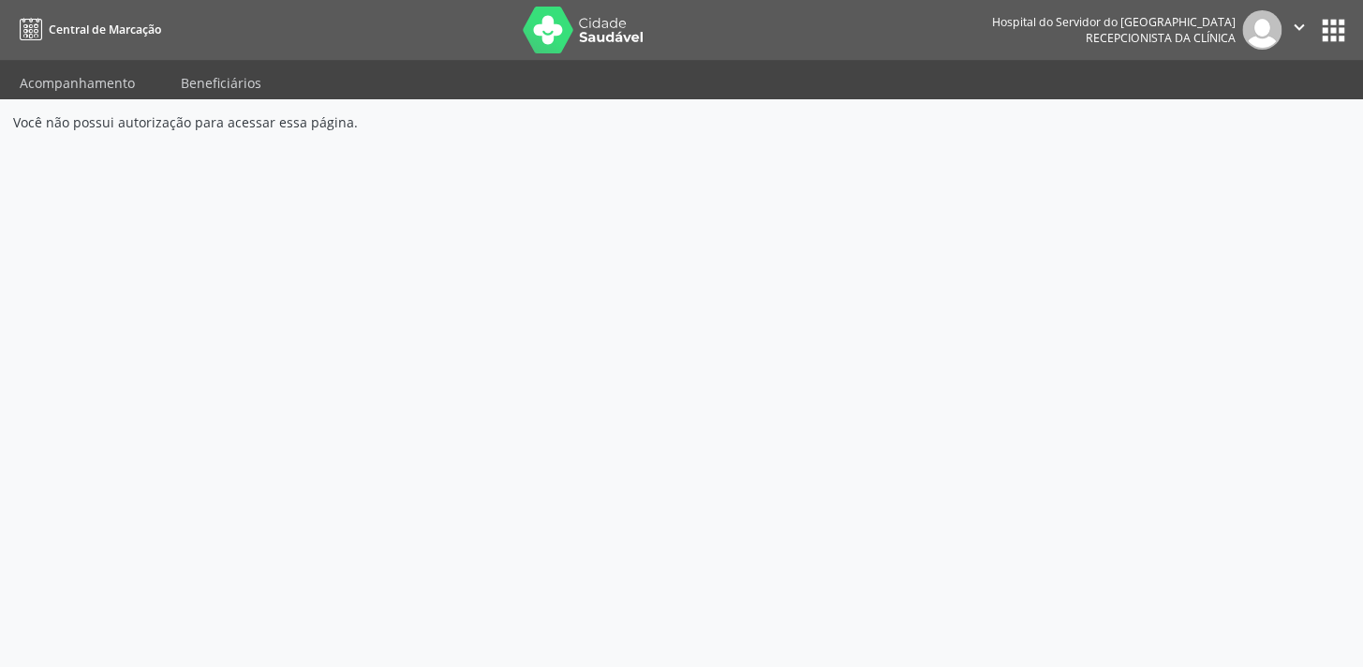
click at [59, 37] on link "Central de Marcação" at bounding box center [87, 29] width 148 height 31
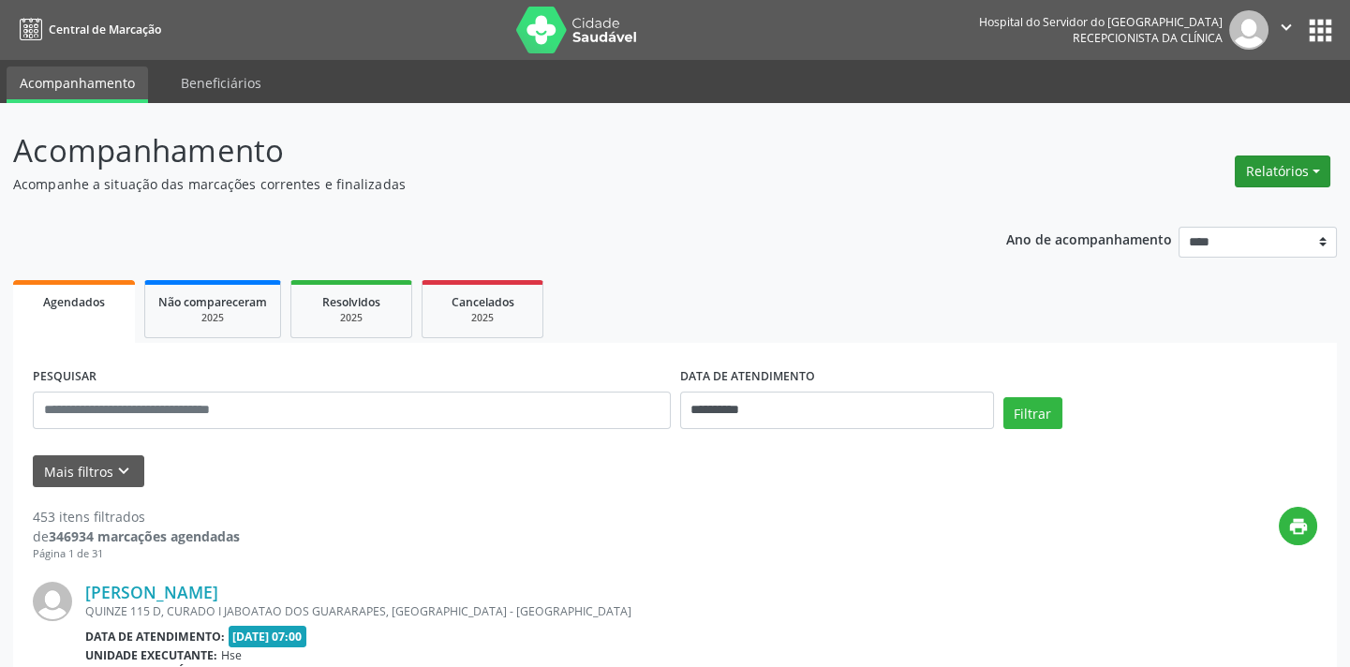
click at [1319, 167] on button "Relatórios" at bounding box center [1283, 172] width 96 height 32
click at [1282, 205] on link "Agendamentos" at bounding box center [1229, 211] width 201 height 26
select select "*"
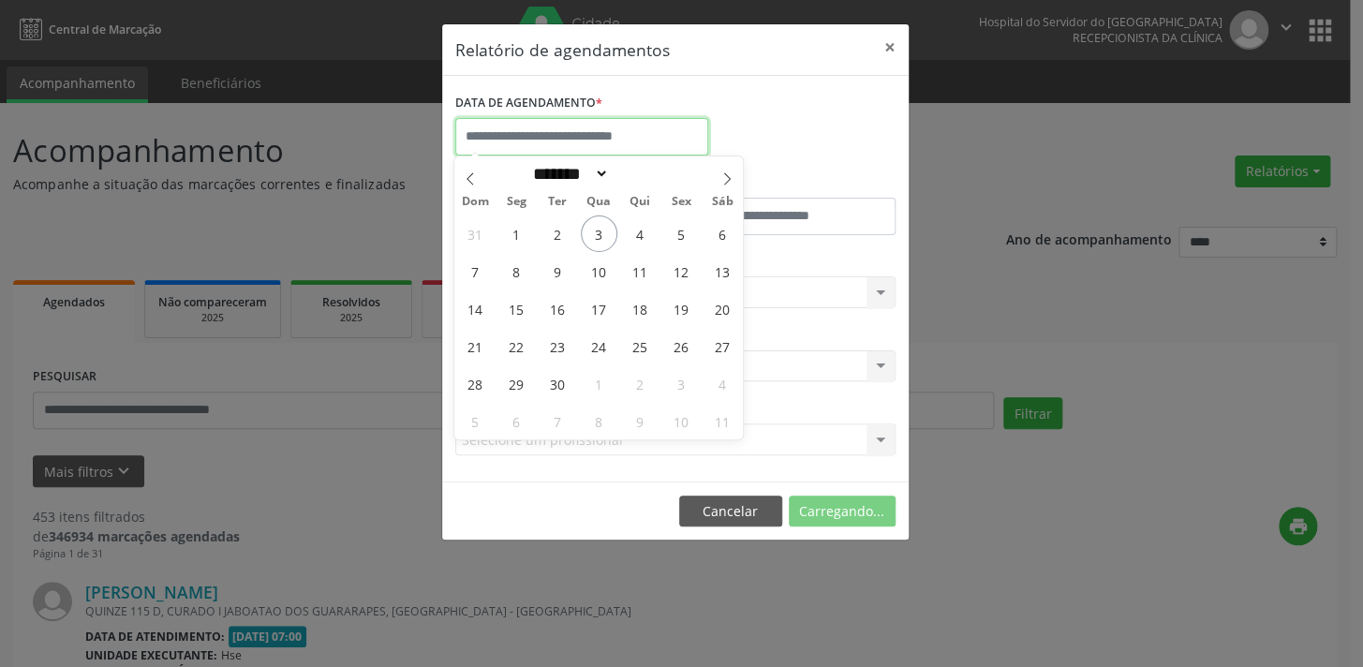
click at [642, 148] on input "text" at bounding box center [581, 136] width 253 height 37
click at [735, 116] on div "DATA DE AGENDAMENTO *" at bounding box center [676, 129] width 450 height 80
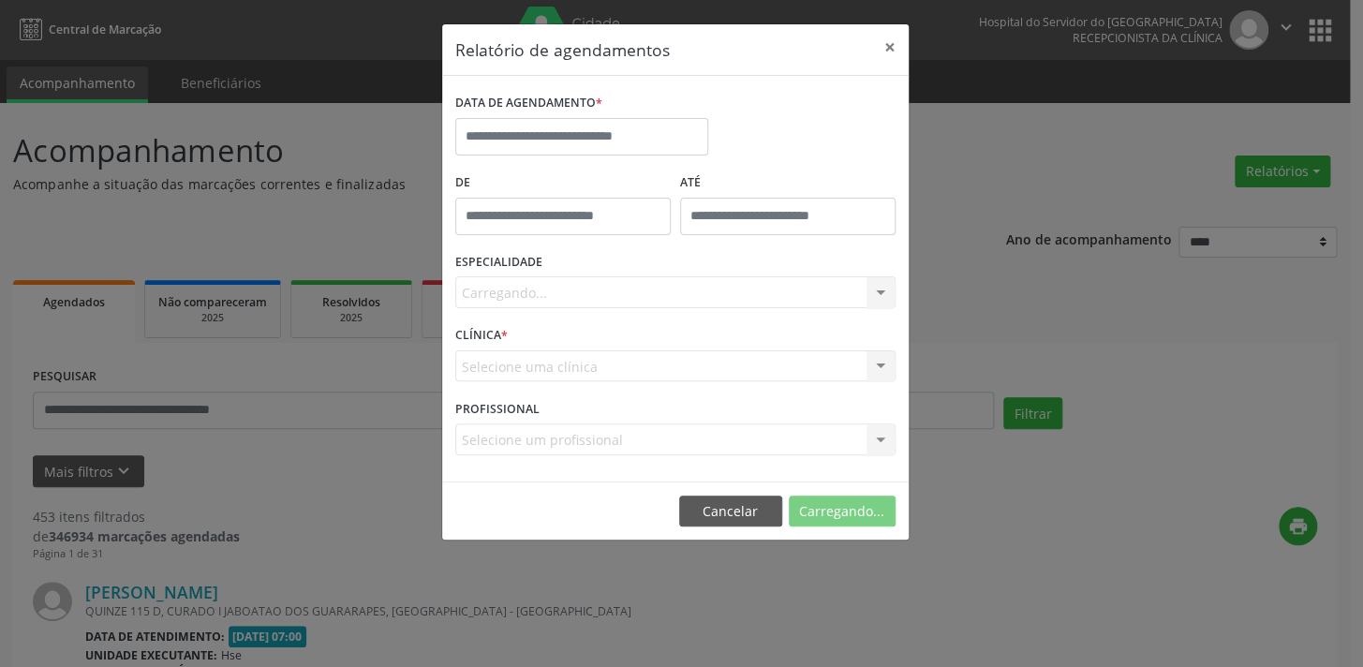
click at [677, 352] on div "Selecione uma clínica Nenhum resultado encontrado para: " " Não há nenhuma opçã…" at bounding box center [675, 366] width 440 height 32
click at [815, 289] on div "Seleciona uma especialidade" at bounding box center [675, 292] width 440 height 32
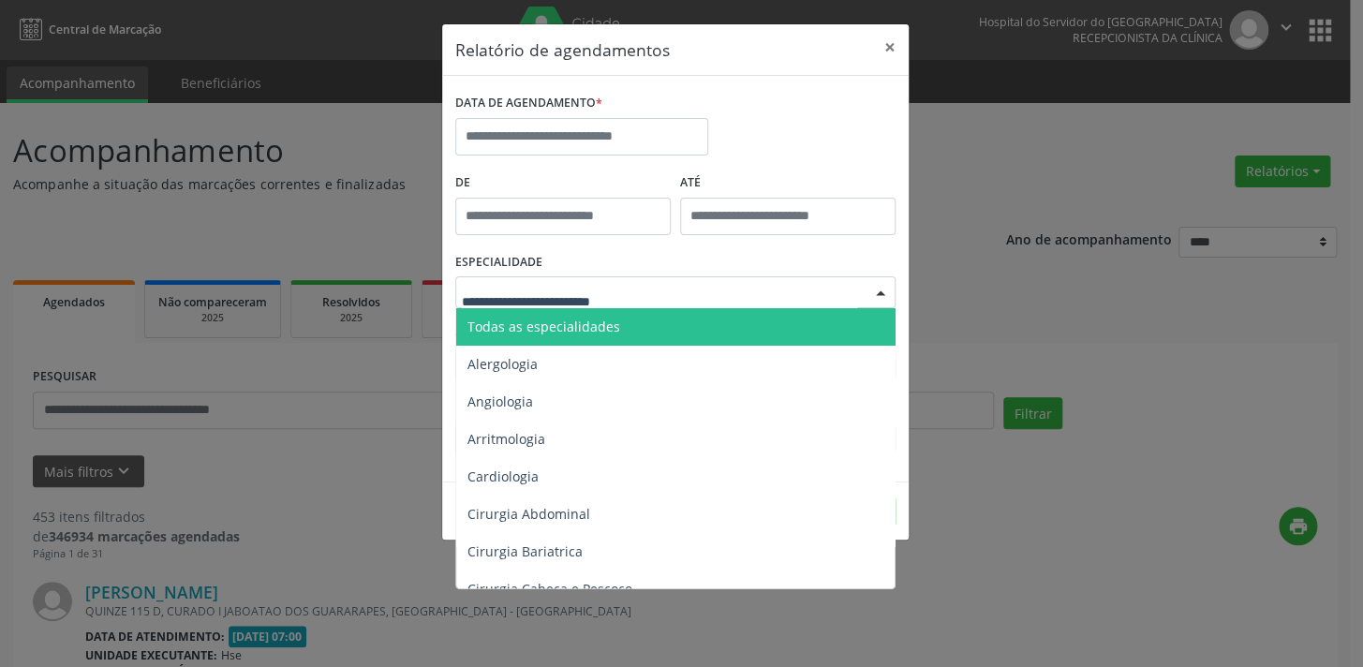
click at [791, 324] on span "Todas as especialidades" at bounding box center [676, 326] width 441 height 37
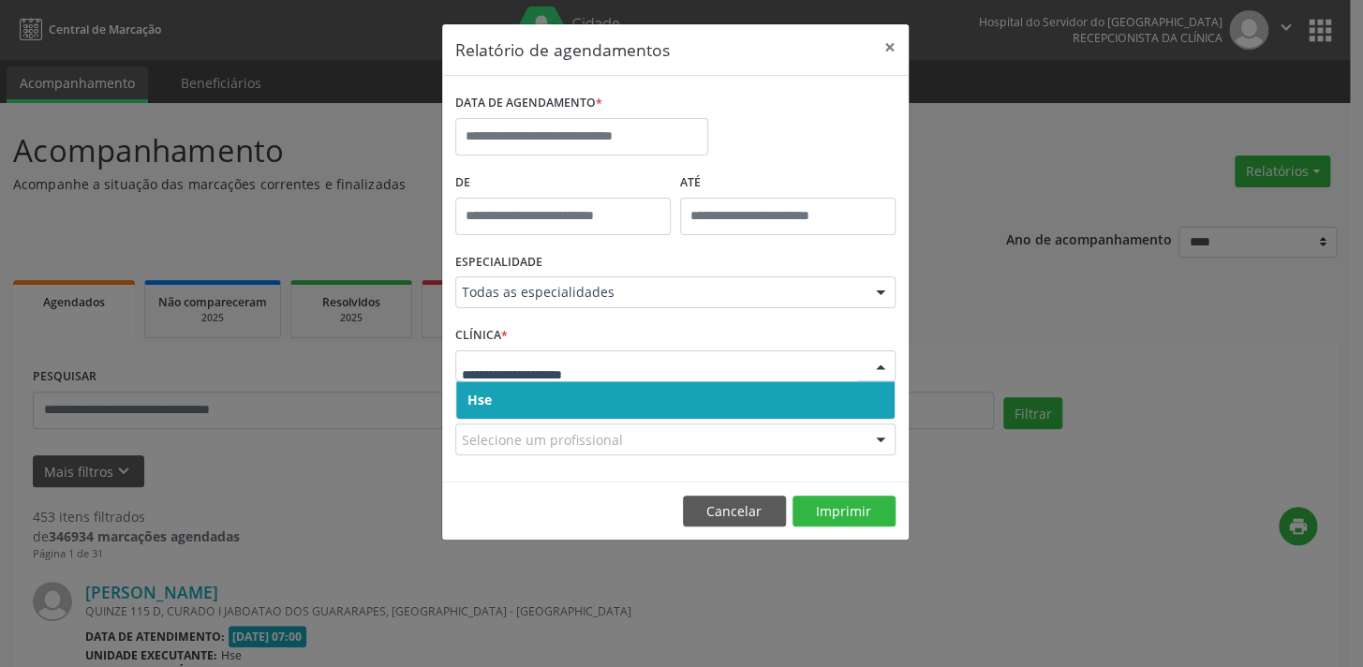
click at [807, 386] on span "Hse" at bounding box center [675, 399] width 438 height 37
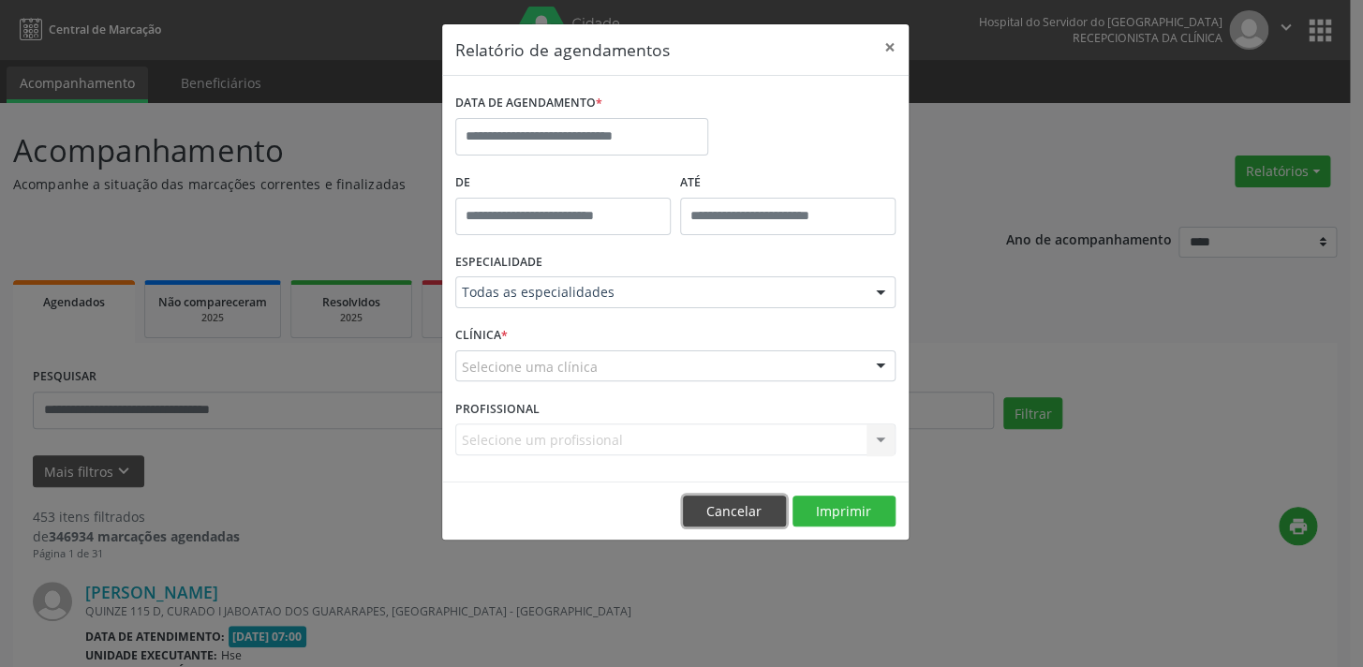
click at [781, 505] on button "Cancelar" at bounding box center [734, 512] width 103 height 32
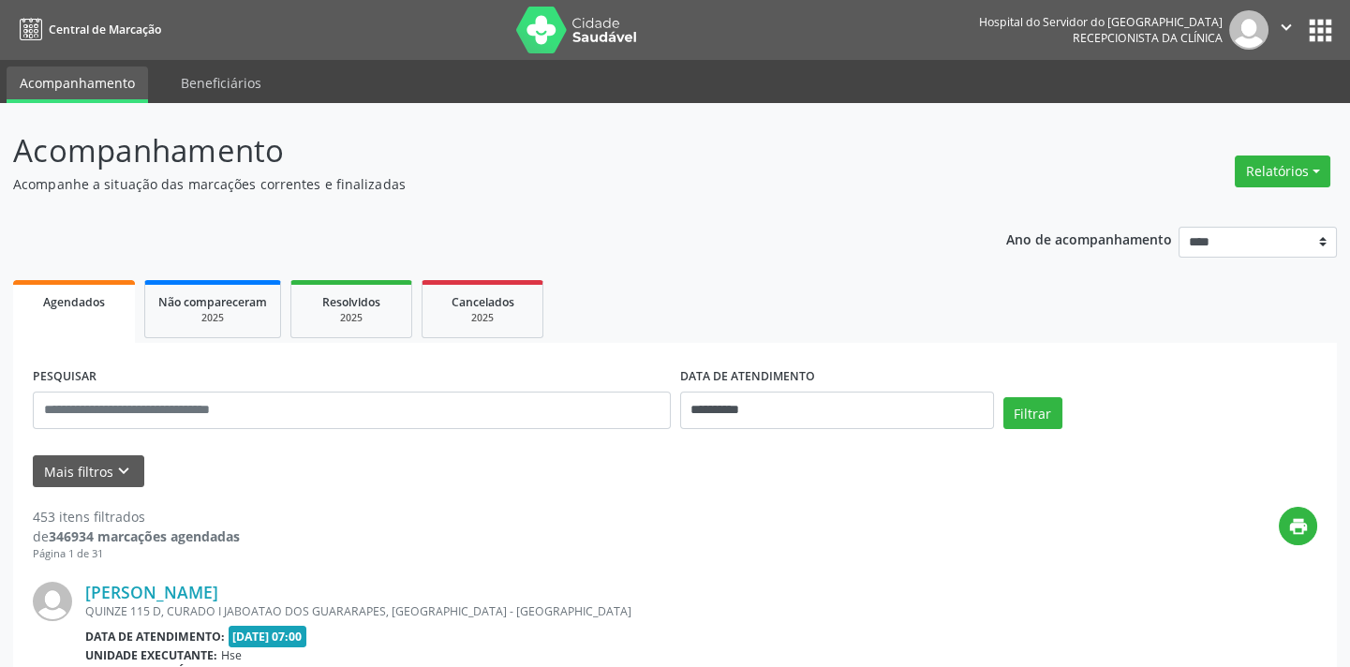
click at [1304, 36] on button "apps" at bounding box center [1320, 30] width 33 height 33
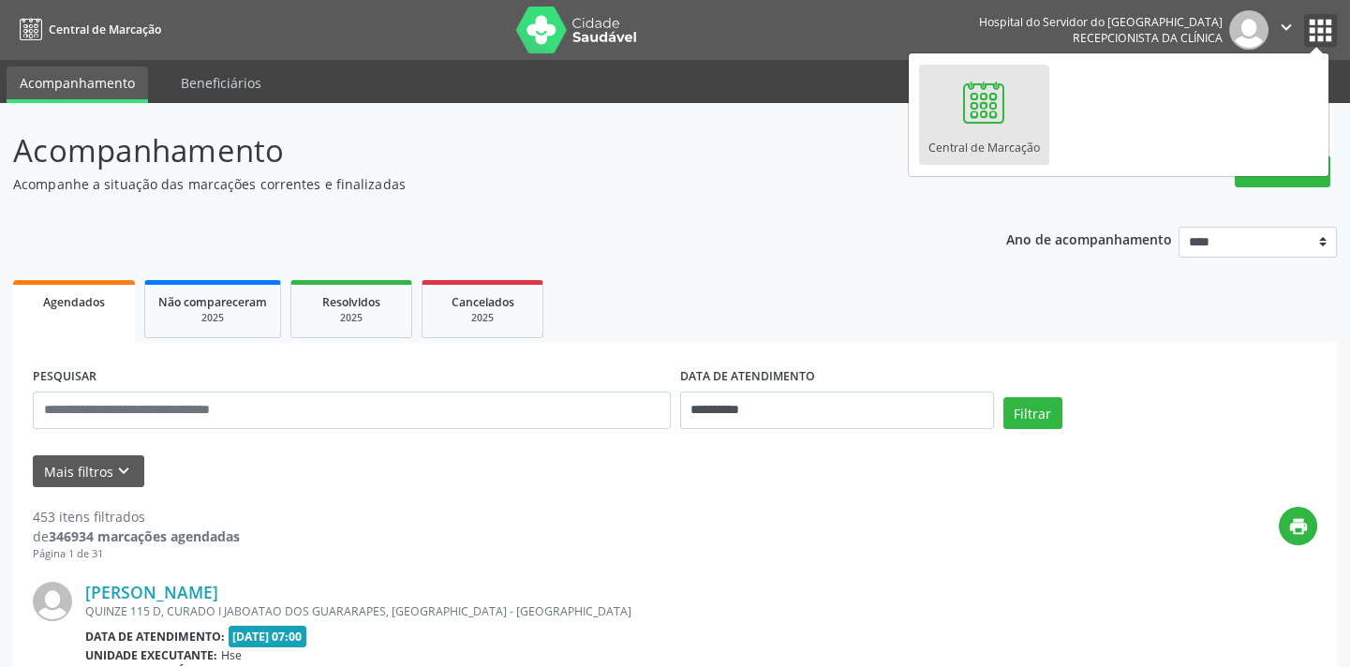
click at [1284, 22] on icon "" at bounding box center [1286, 27] width 21 height 21
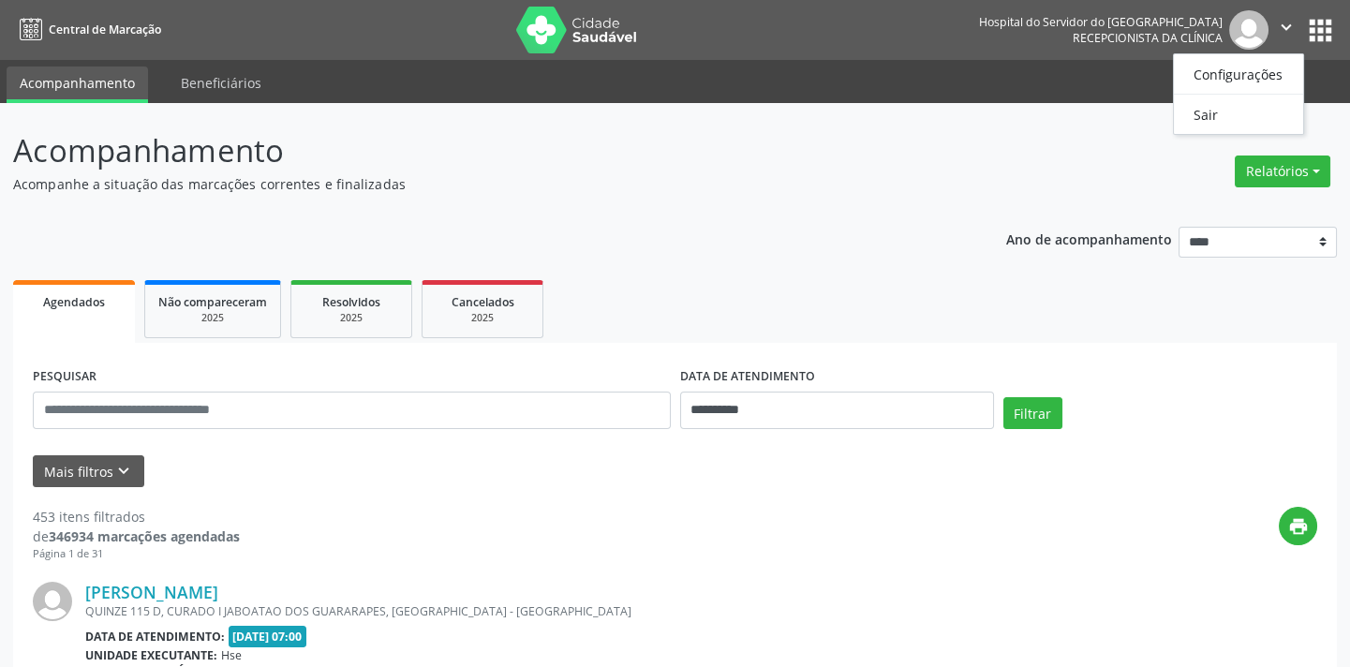
click at [1068, 144] on header "Acompanhamento Acompanhe a situação das marcações correntes e finalizadas Relat…" at bounding box center [675, 160] width 1324 height 67
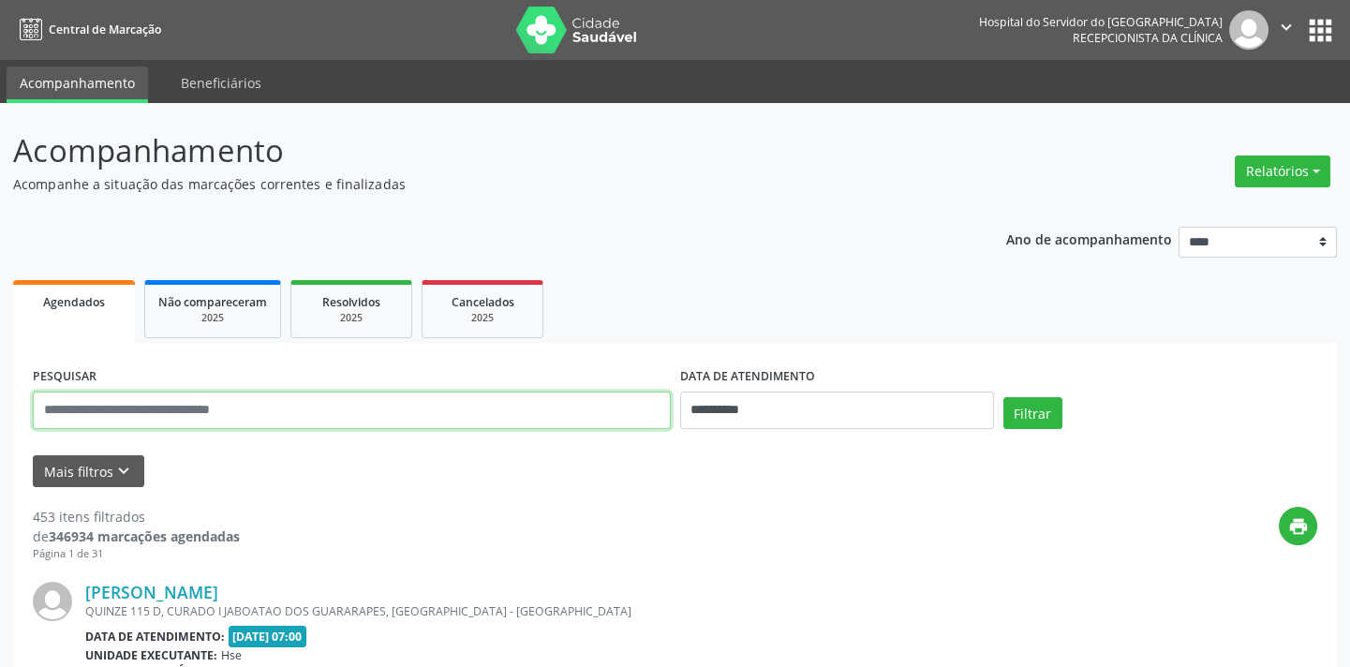
click at [150, 397] on input "text" at bounding box center [352, 410] width 638 height 37
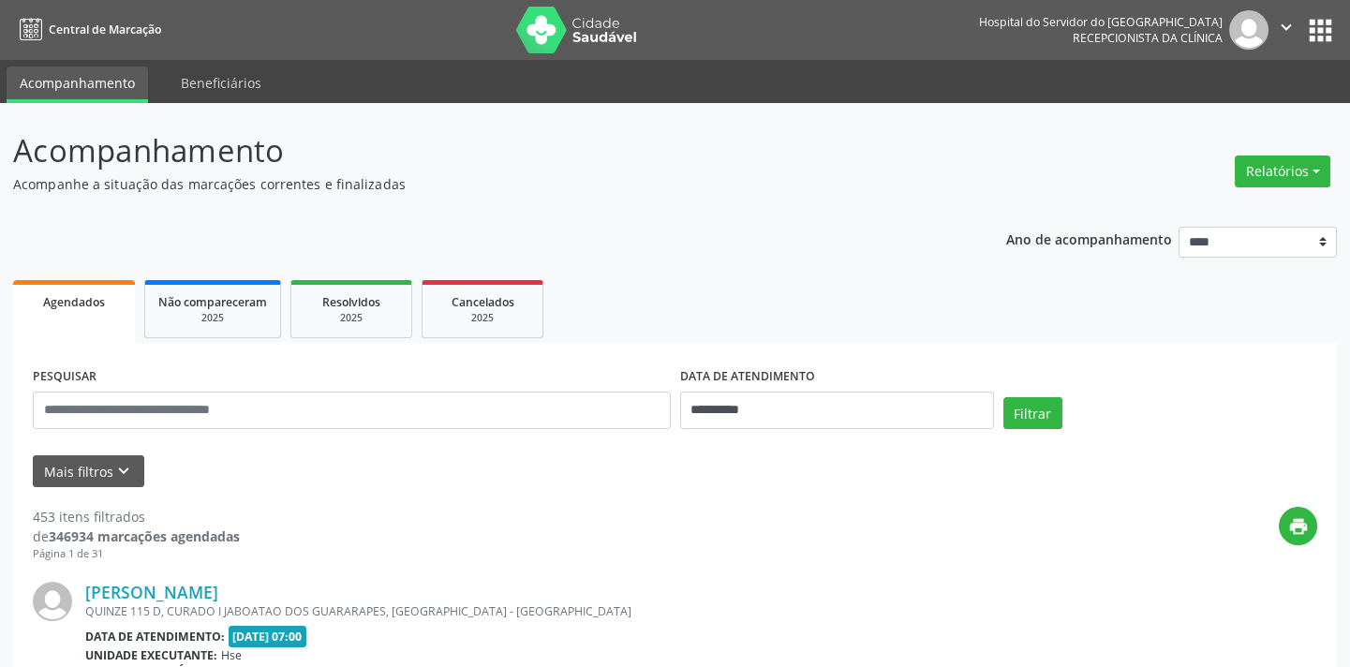
click at [351, 379] on div "PESQUISAR" at bounding box center [351, 403] width 647 height 80
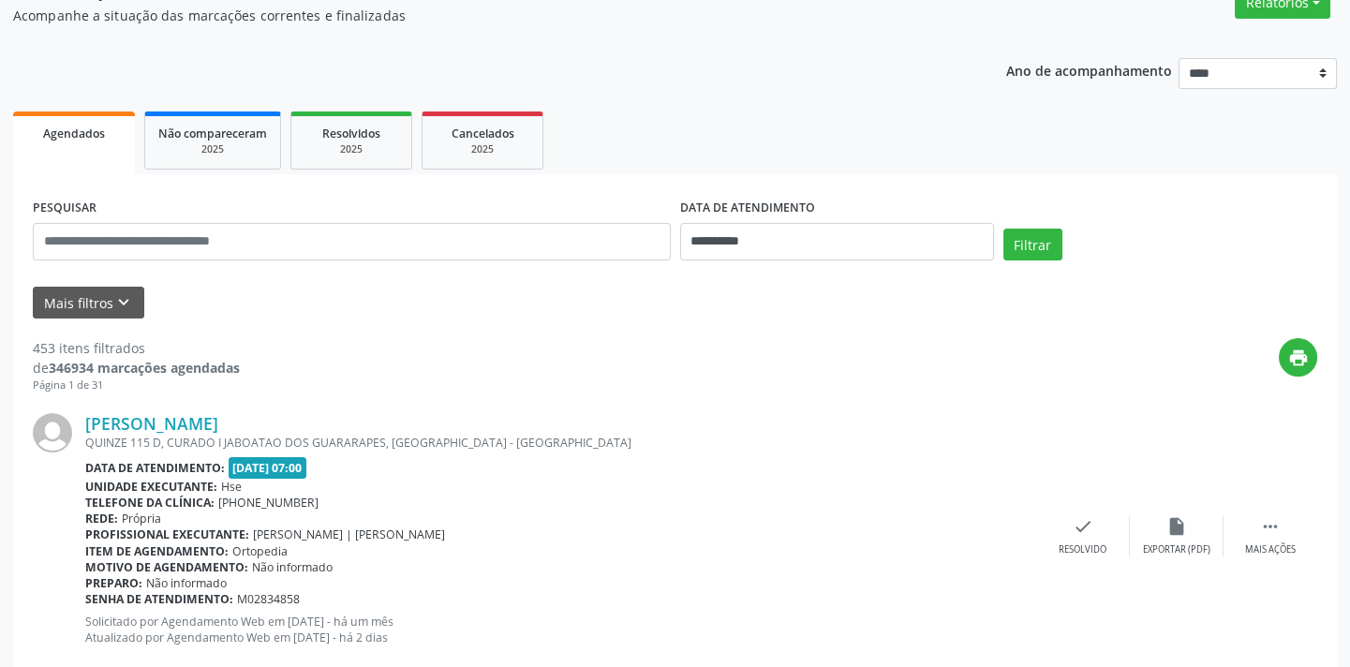
scroll to position [170, 0]
click at [116, 286] on button "Mais filtros keyboard_arrow_down" at bounding box center [88, 302] width 111 height 33
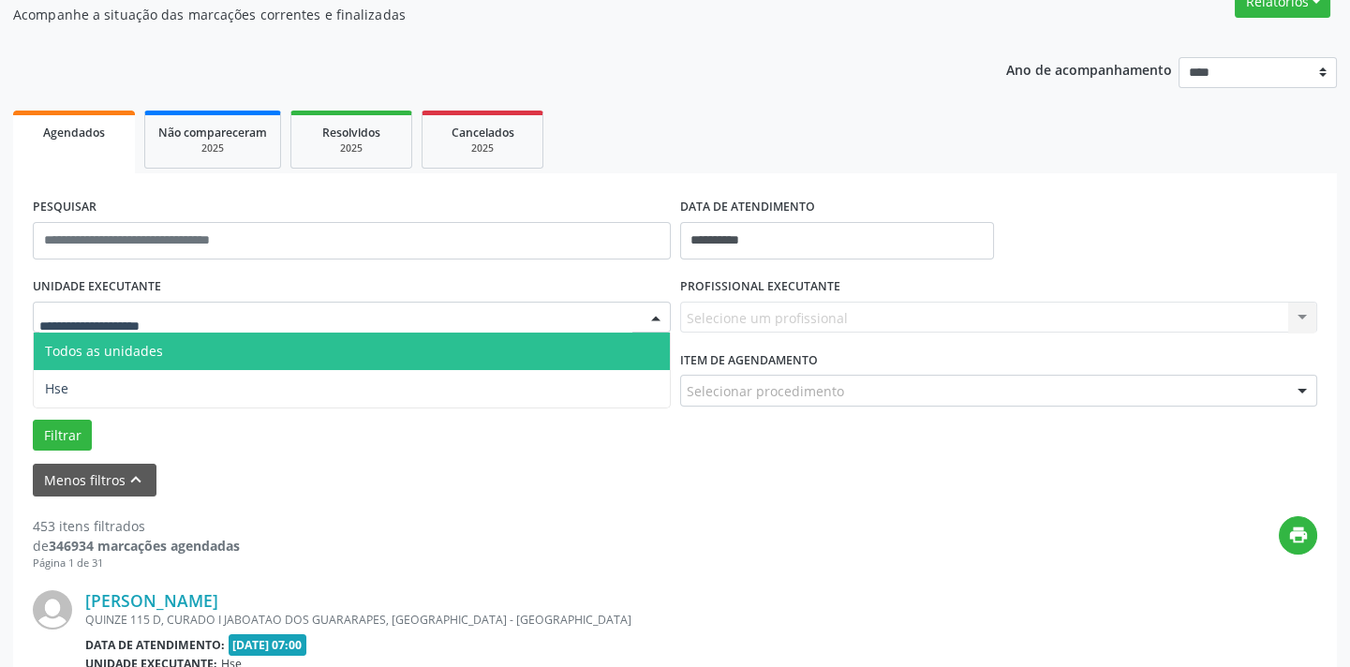
click at [198, 314] on div at bounding box center [352, 318] width 638 height 32
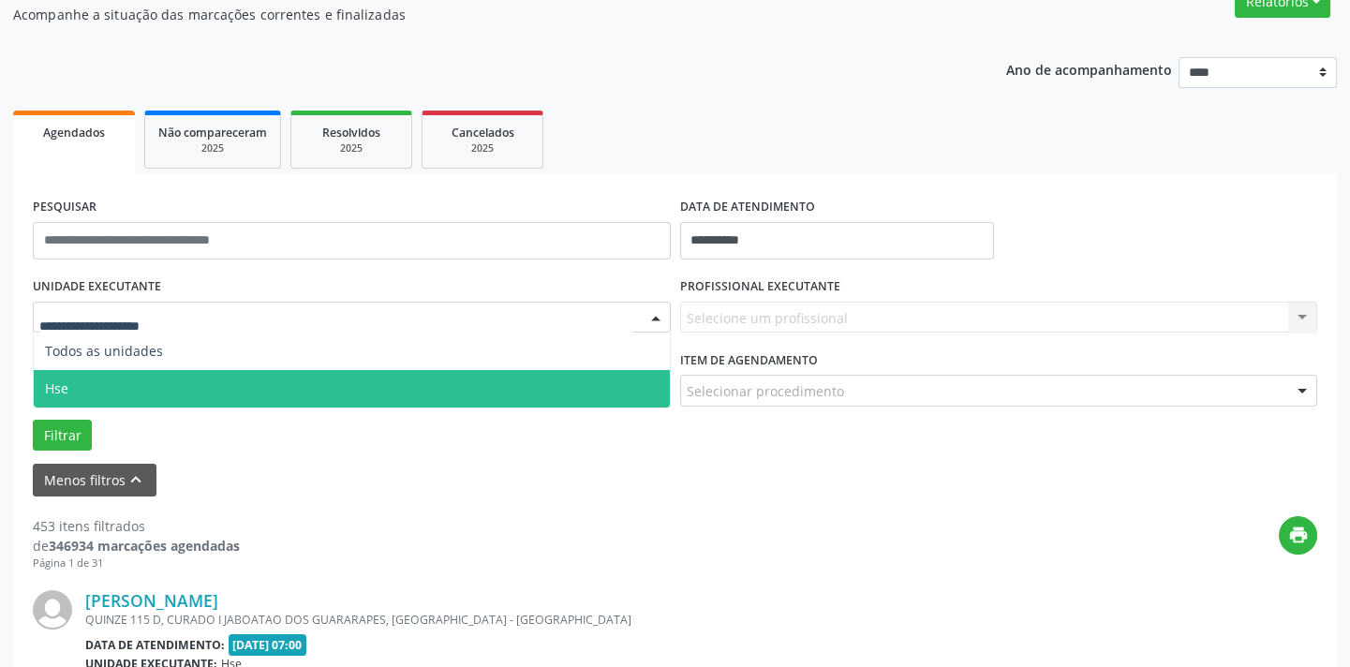
click at [172, 379] on span "Hse" at bounding box center [352, 388] width 636 height 37
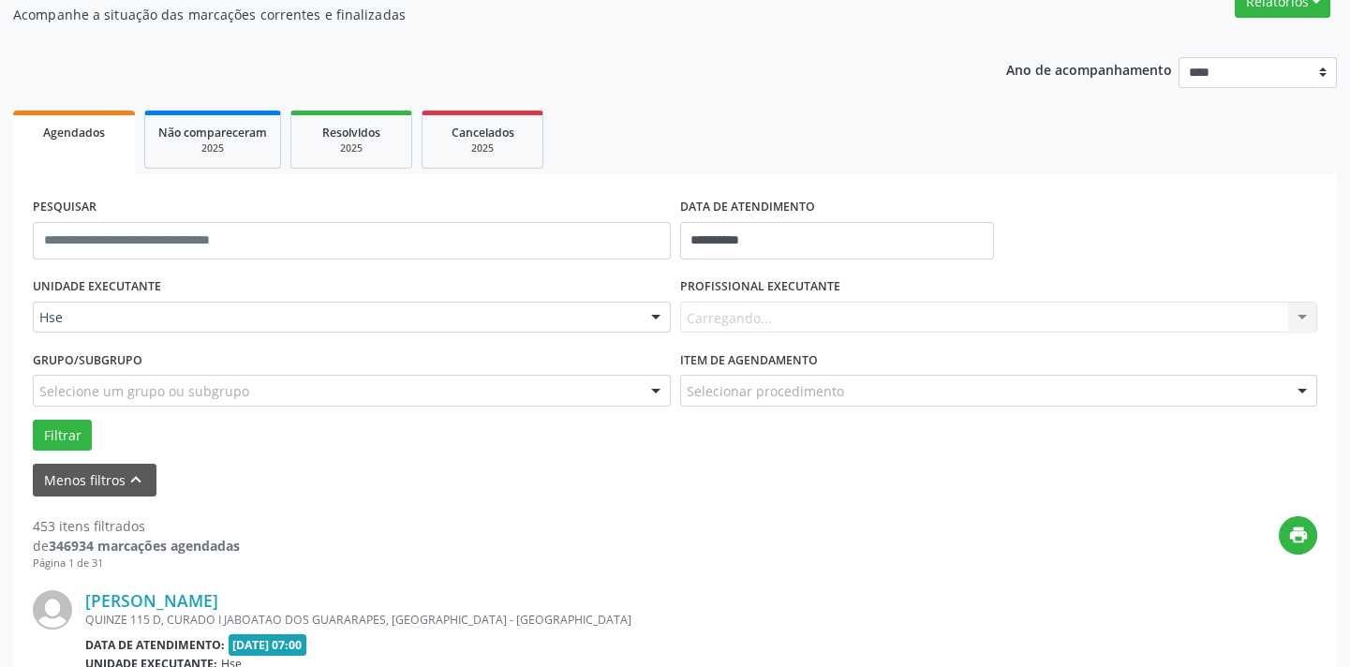
click at [864, 305] on div "Carregando... Nenhum resultado encontrado para: " " Não há nenhuma opção para s…" at bounding box center [999, 318] width 638 height 32
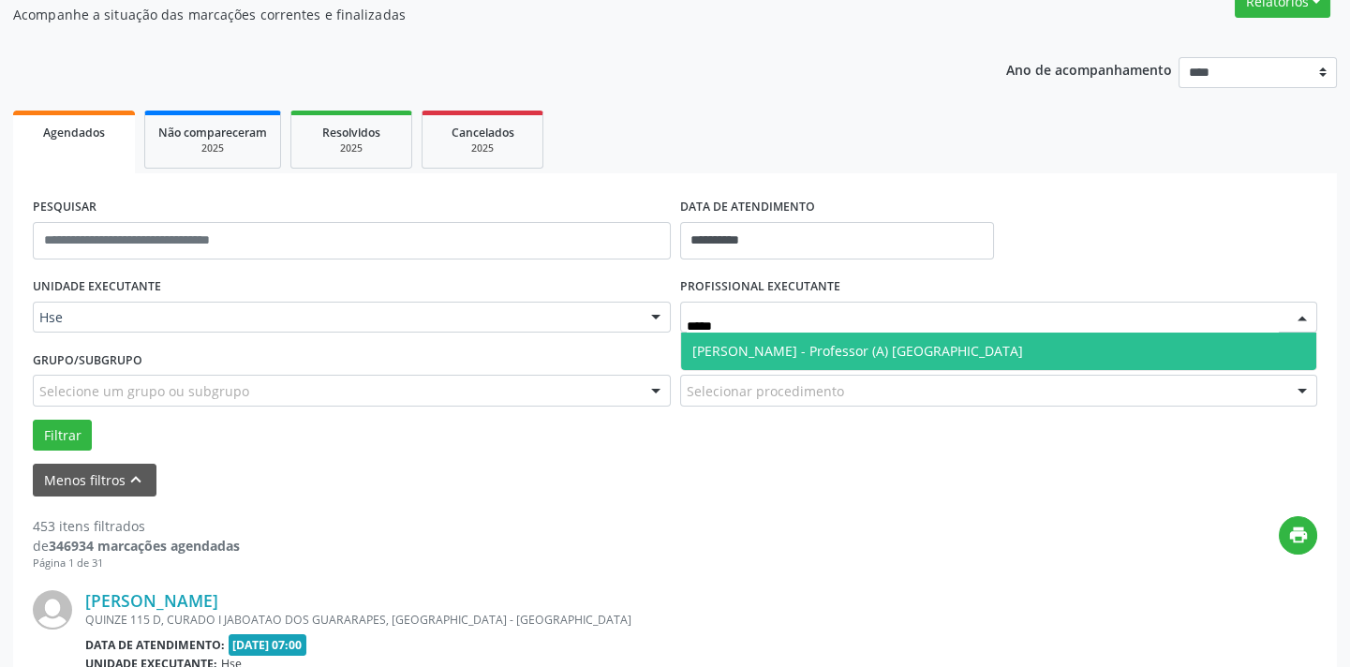
type input "******"
click at [847, 367] on span "[PERSON_NAME] - Professor (A) [GEOGRAPHIC_DATA]" at bounding box center [999, 351] width 636 height 37
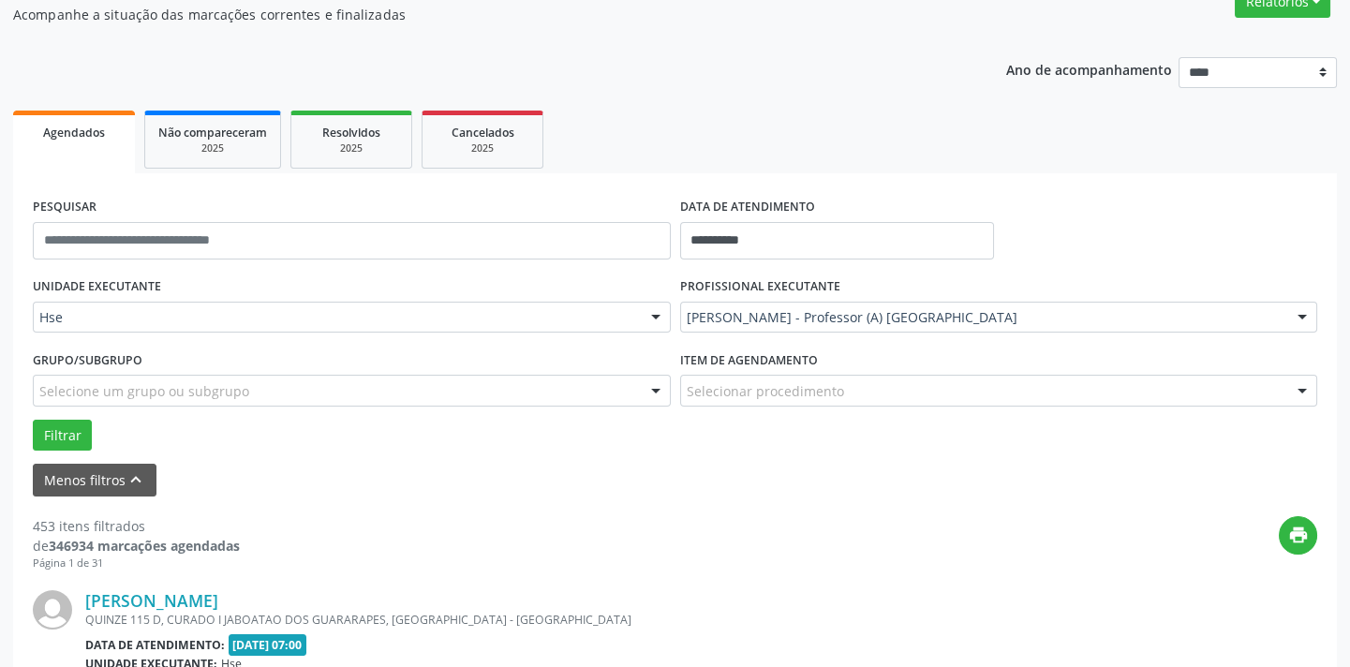
click at [840, 393] on div "Selecionar procedimento" at bounding box center [999, 391] width 638 height 32
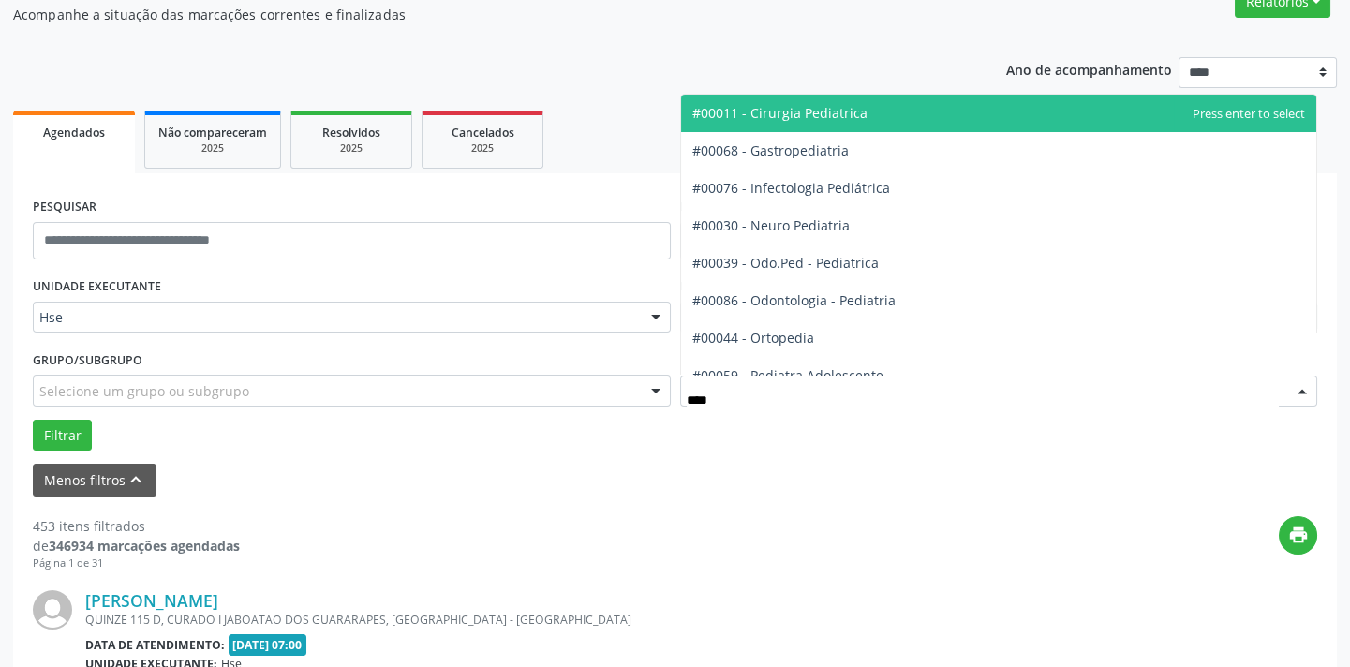
type input "*****"
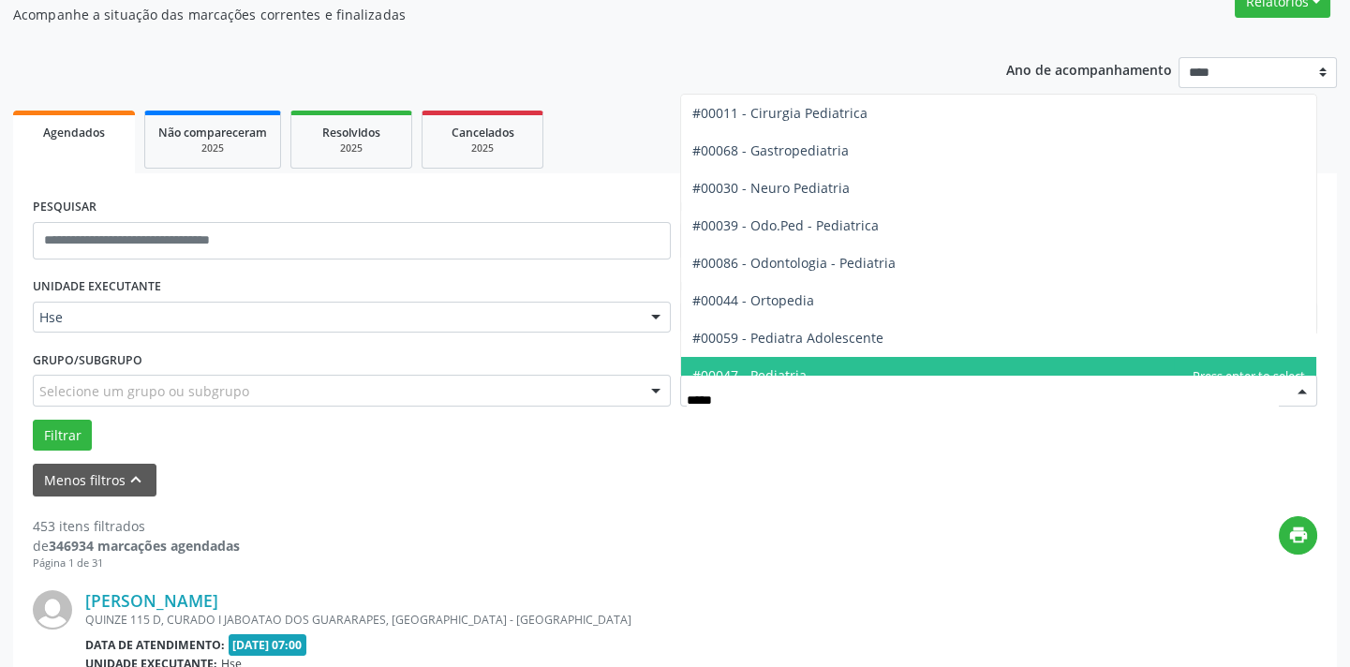
click at [844, 359] on span "#00047 - Pediatria" at bounding box center [999, 375] width 636 height 37
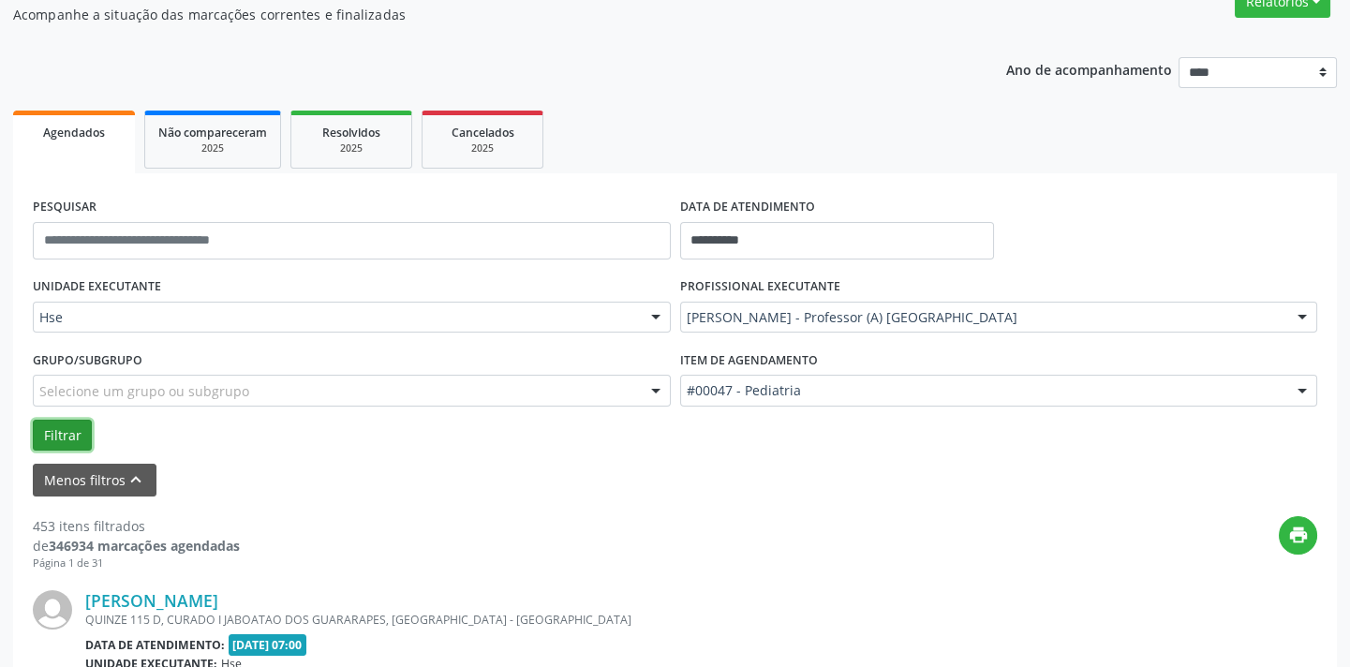
click at [48, 424] on button "Filtrar" at bounding box center [62, 436] width 59 height 32
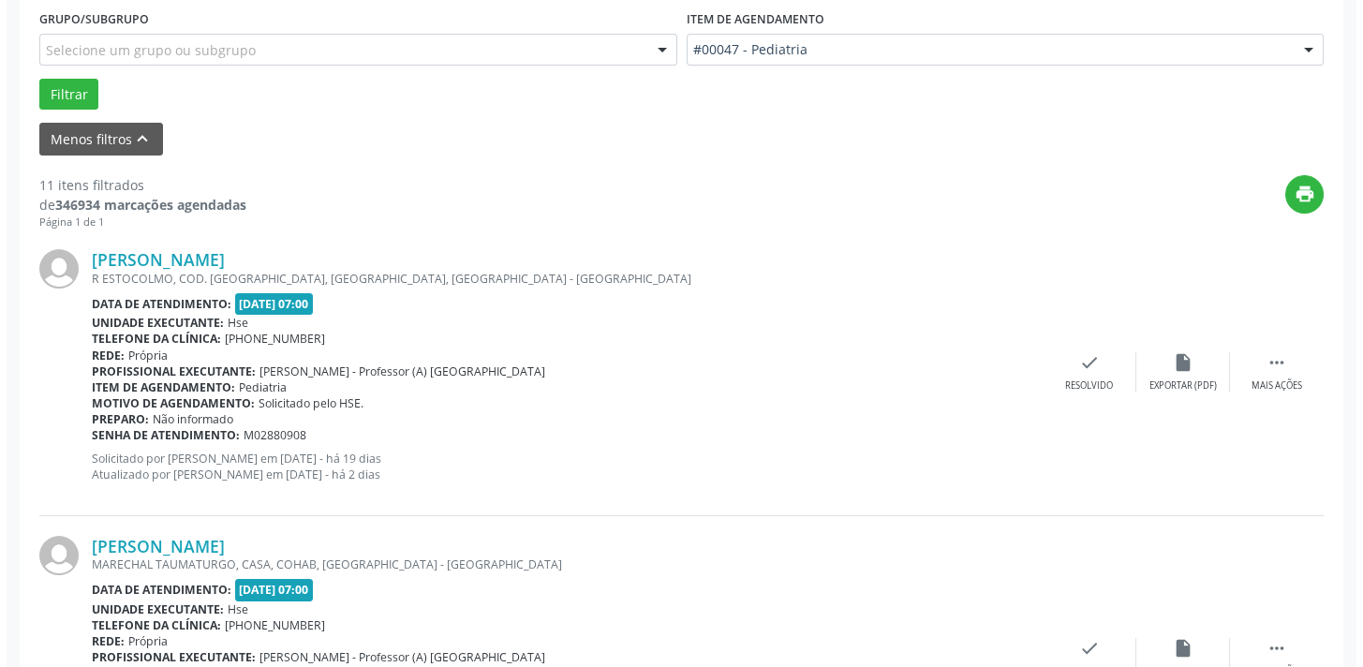
scroll to position [1865, 0]
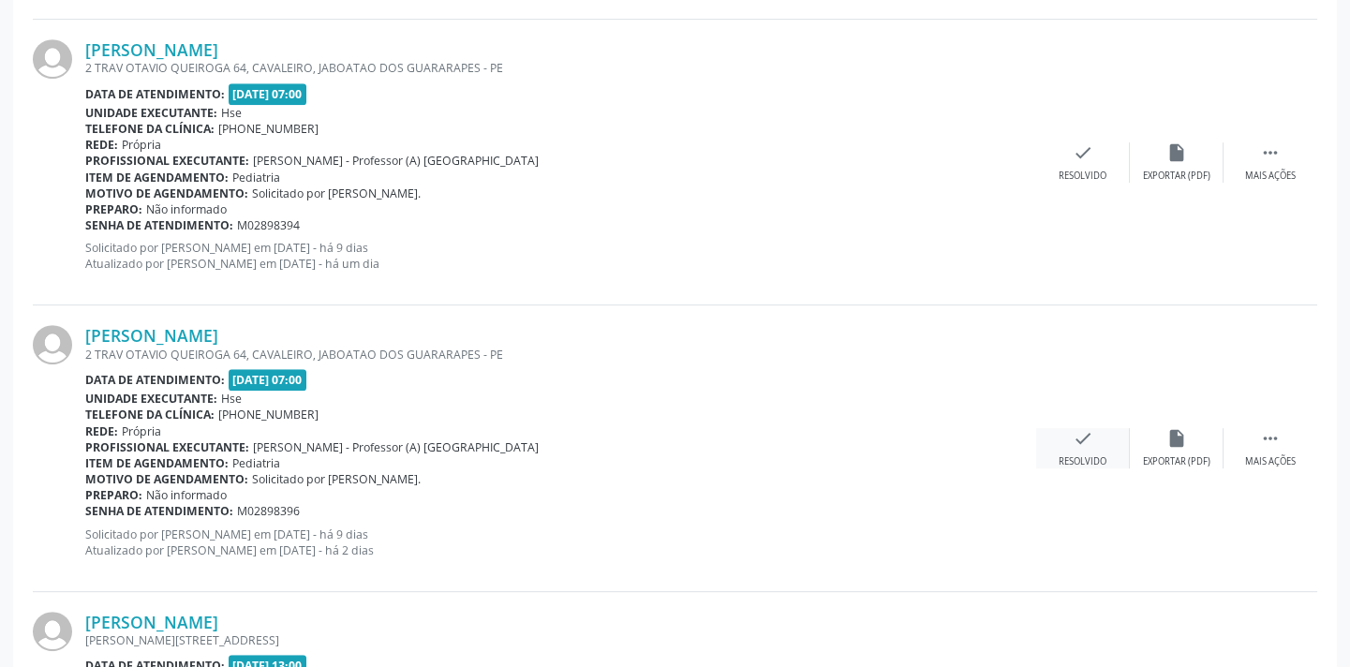
click at [1058, 454] on div "check Resolvido" at bounding box center [1083, 448] width 94 height 40
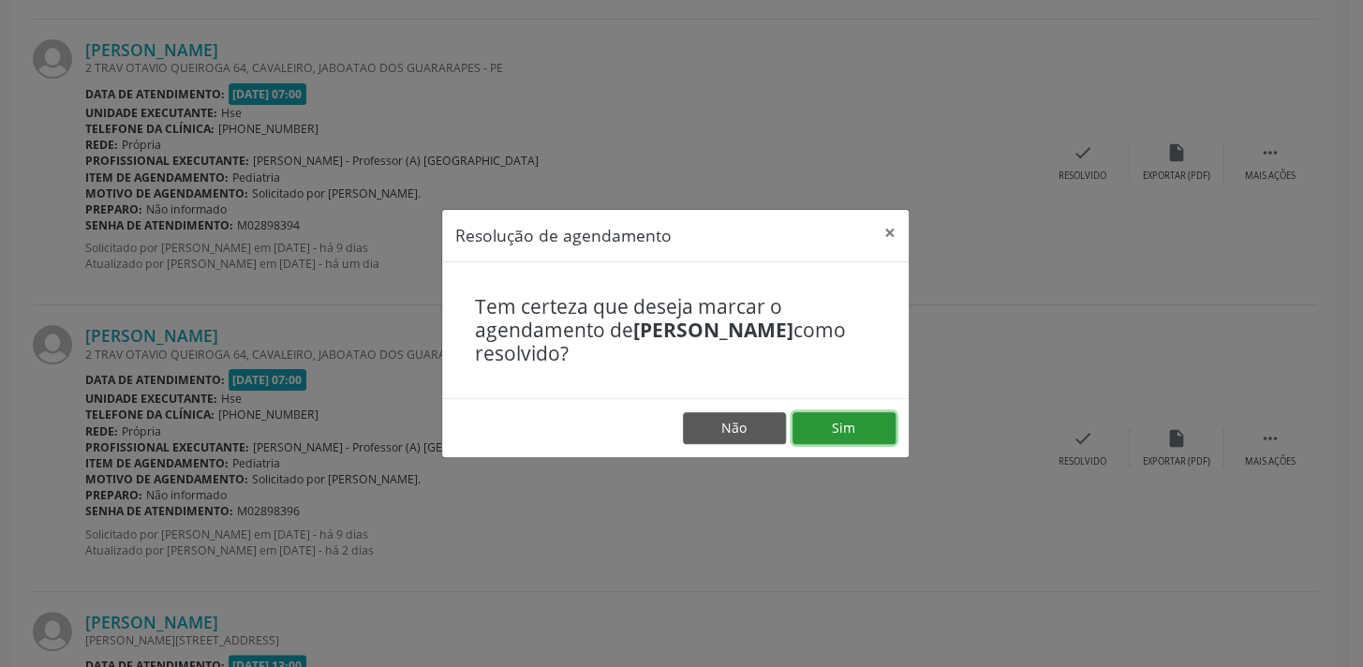
click at [893, 428] on button "Sim" at bounding box center [844, 428] width 103 height 32
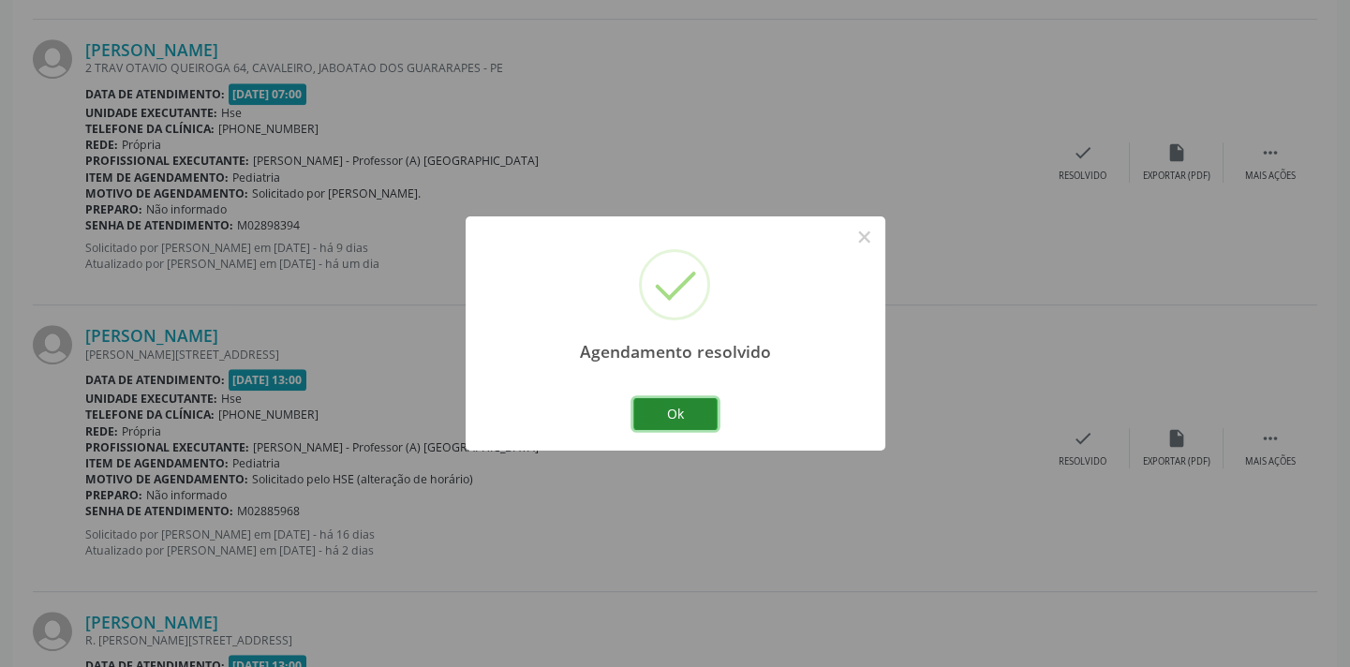
click at [670, 412] on button "Ok" at bounding box center [675, 414] width 84 height 32
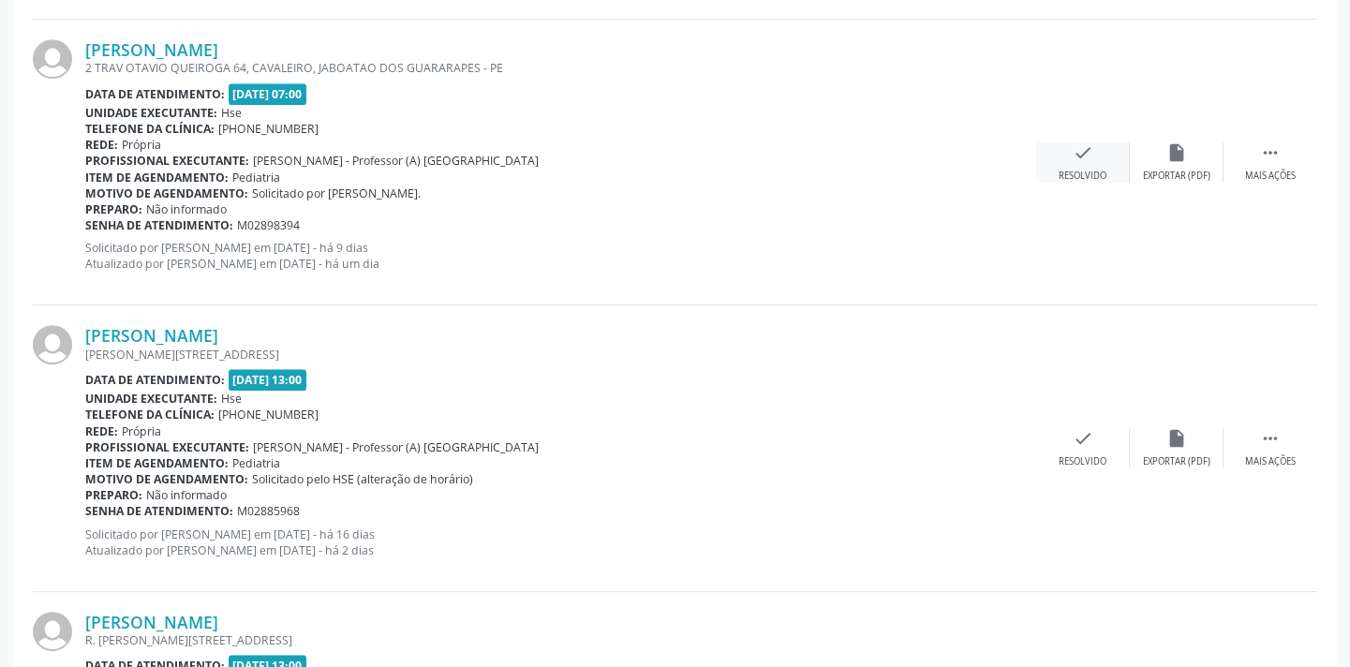
click at [1076, 142] on icon "check" at bounding box center [1083, 152] width 21 height 21
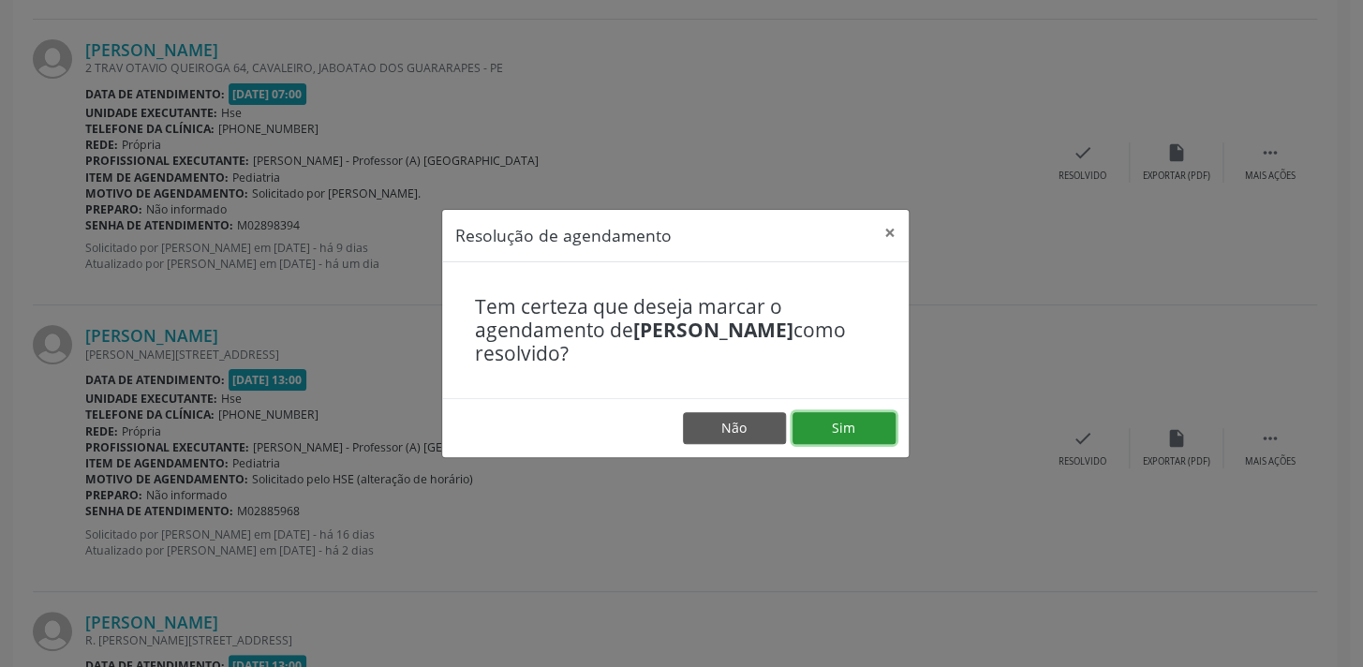
click at [818, 439] on button "Sim" at bounding box center [844, 428] width 103 height 32
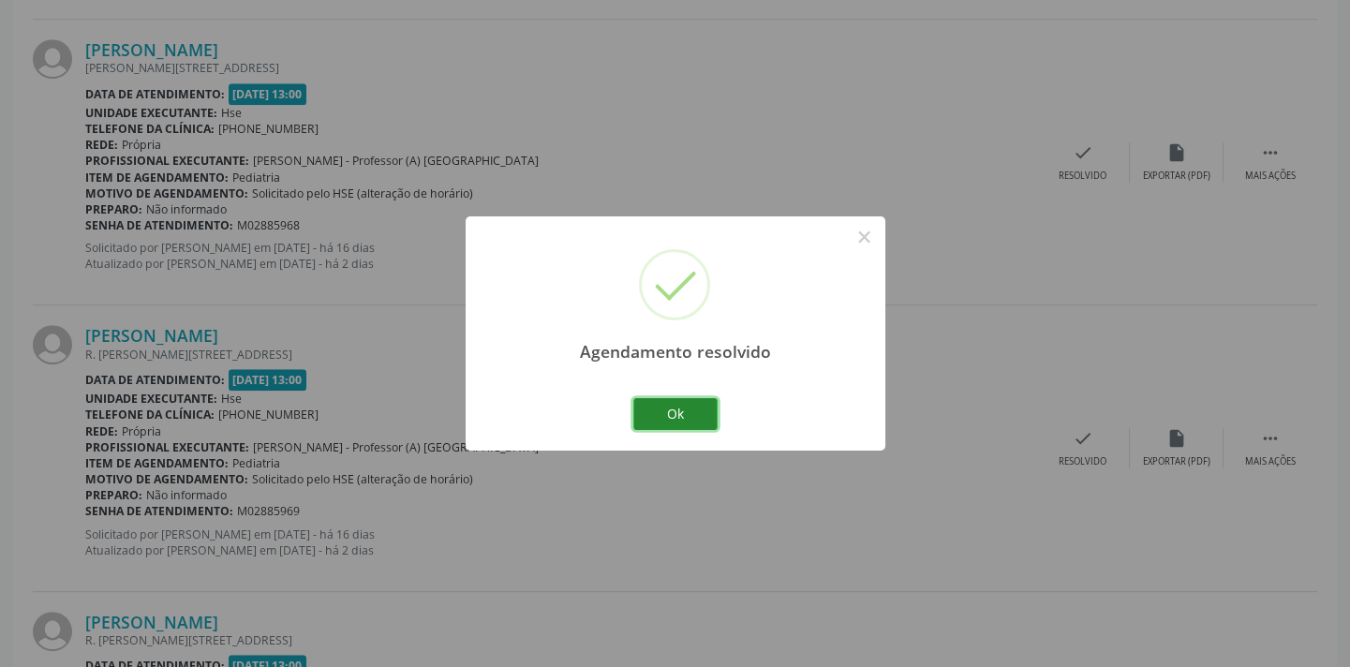
click at [697, 419] on button "Ok" at bounding box center [675, 414] width 84 height 32
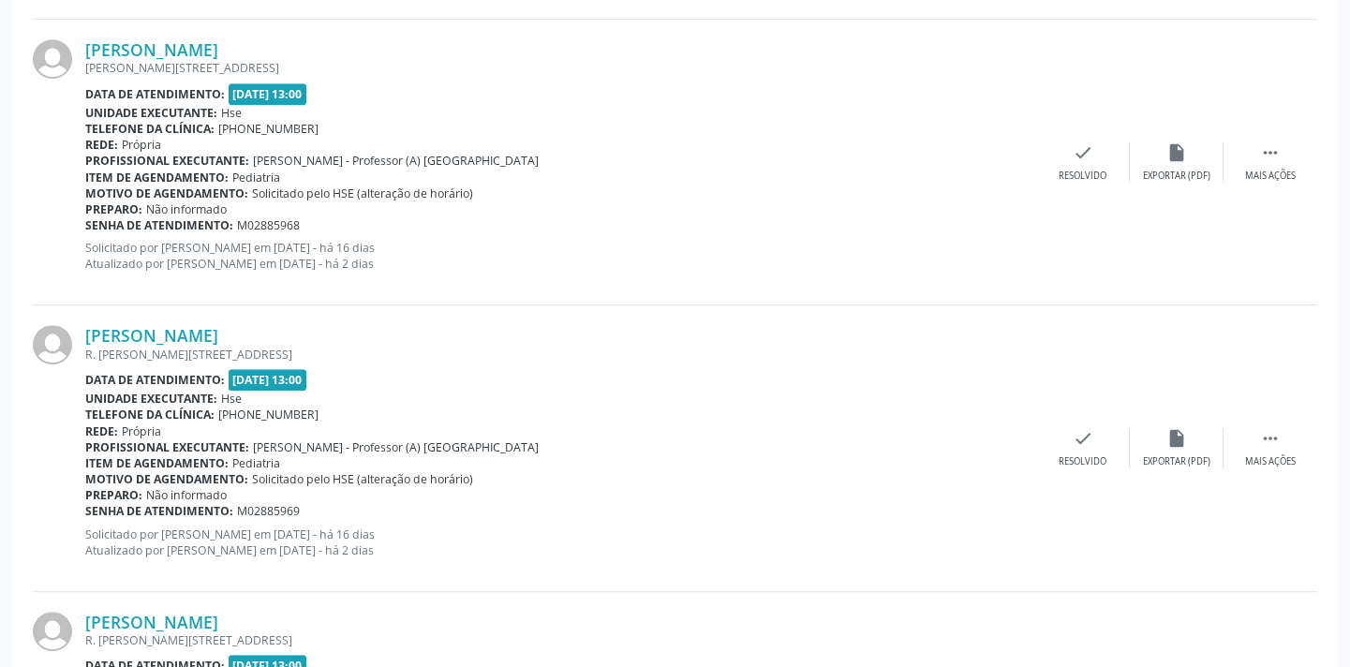
scroll to position [1008, 0]
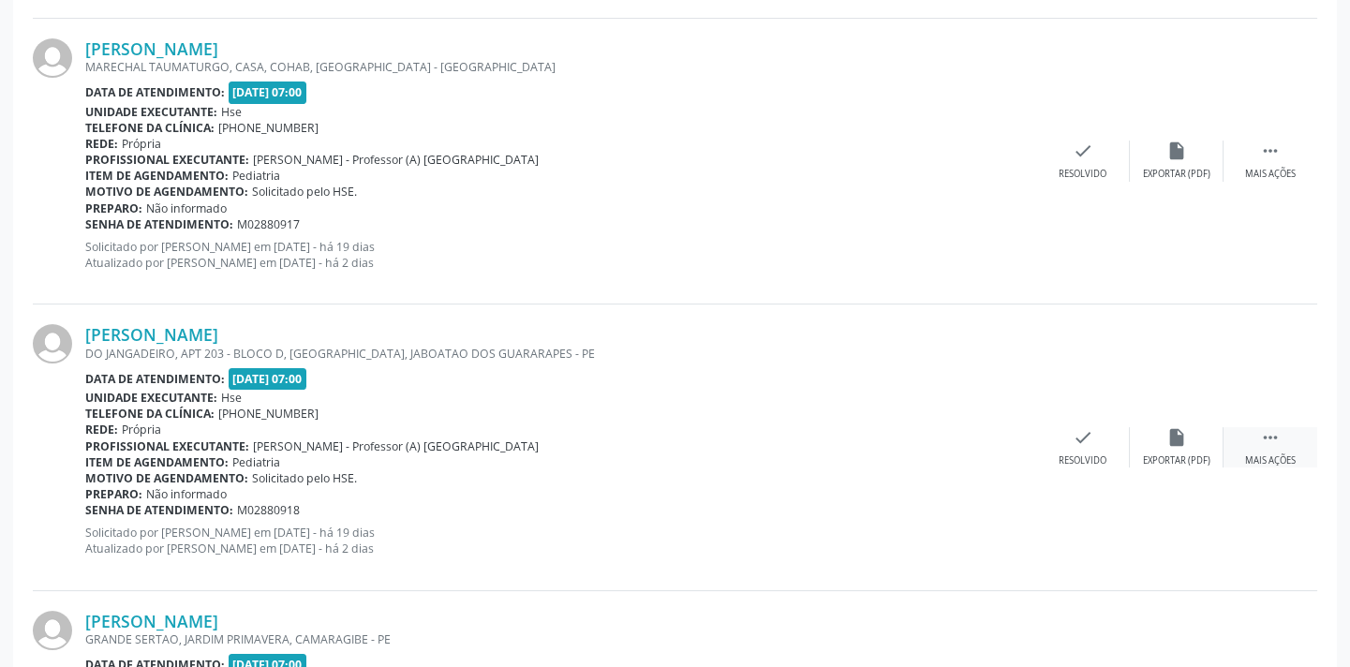
click at [1255, 430] on div " Mais ações" at bounding box center [1271, 447] width 94 height 40
click at [1165, 449] on div "alarm_off Não compareceu" at bounding box center [1177, 447] width 94 height 40
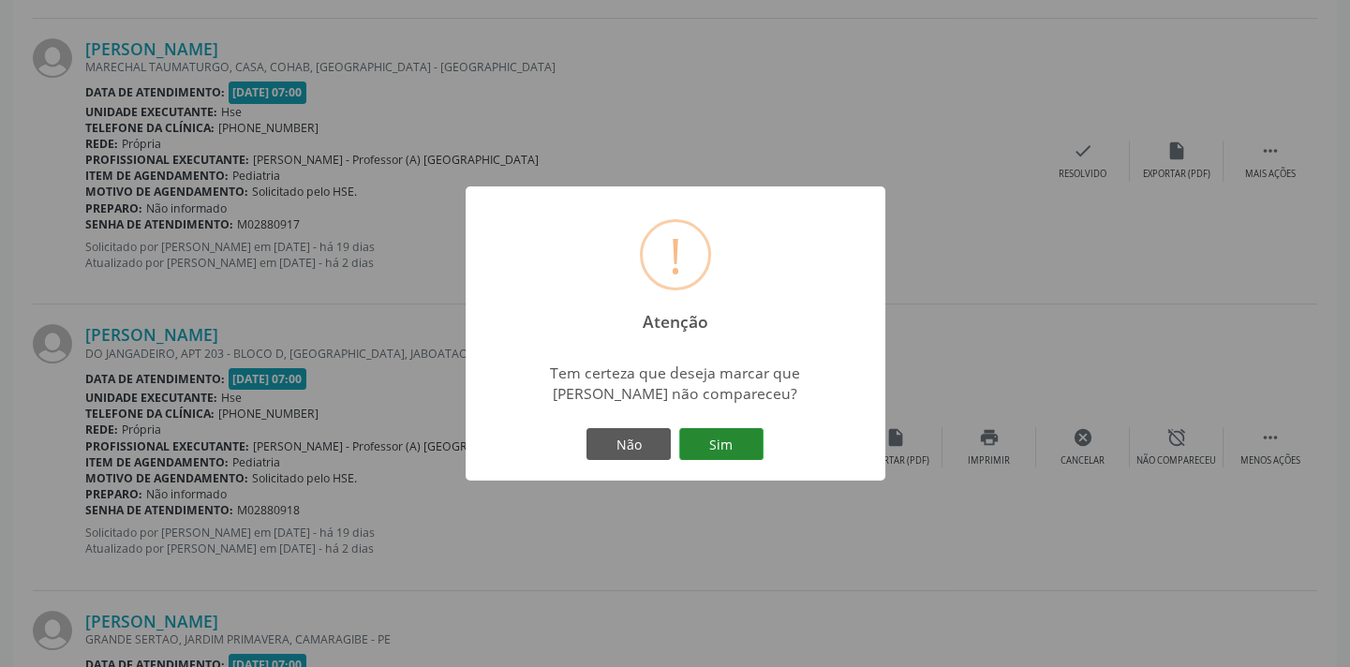
click at [733, 443] on button "Sim" at bounding box center [721, 444] width 84 height 32
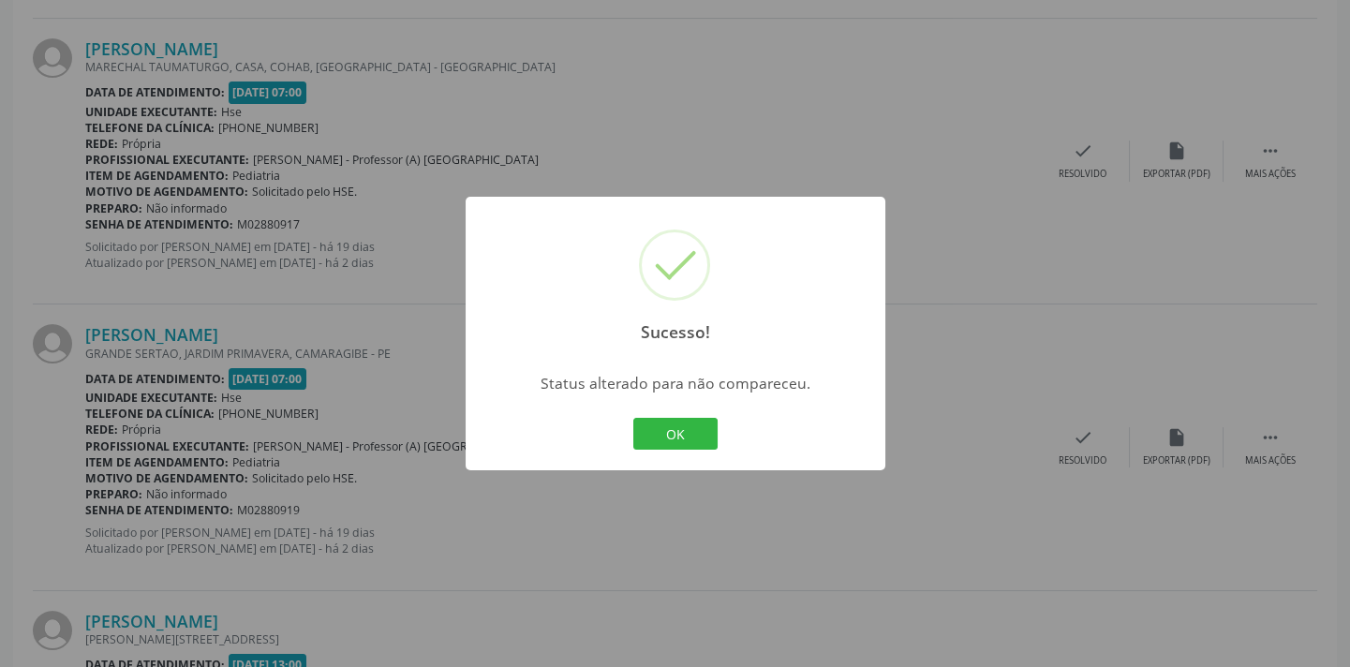
click at [674, 409] on div "Sucesso! × Status alterado para não compareceu. OK Cancel" at bounding box center [676, 334] width 420 height 274
click at [673, 424] on button "OK" at bounding box center [675, 434] width 84 height 32
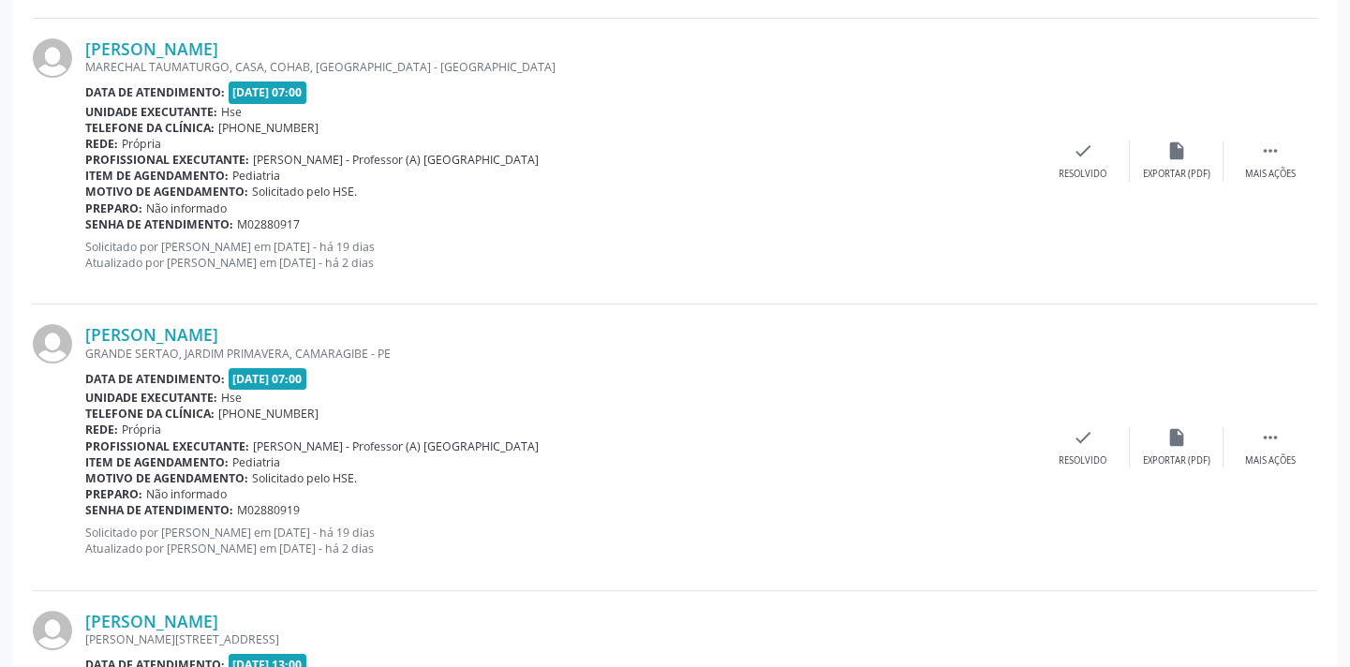
click at [1092, 414] on div "[PERSON_NAME] GRANDE SERTAO, [GEOGRAPHIC_DATA], [GEOGRAPHIC_DATA] - PE Data de …" at bounding box center [675, 447] width 1284 height 286
click at [1076, 463] on div "Resolvido" at bounding box center [1083, 460] width 48 height 13
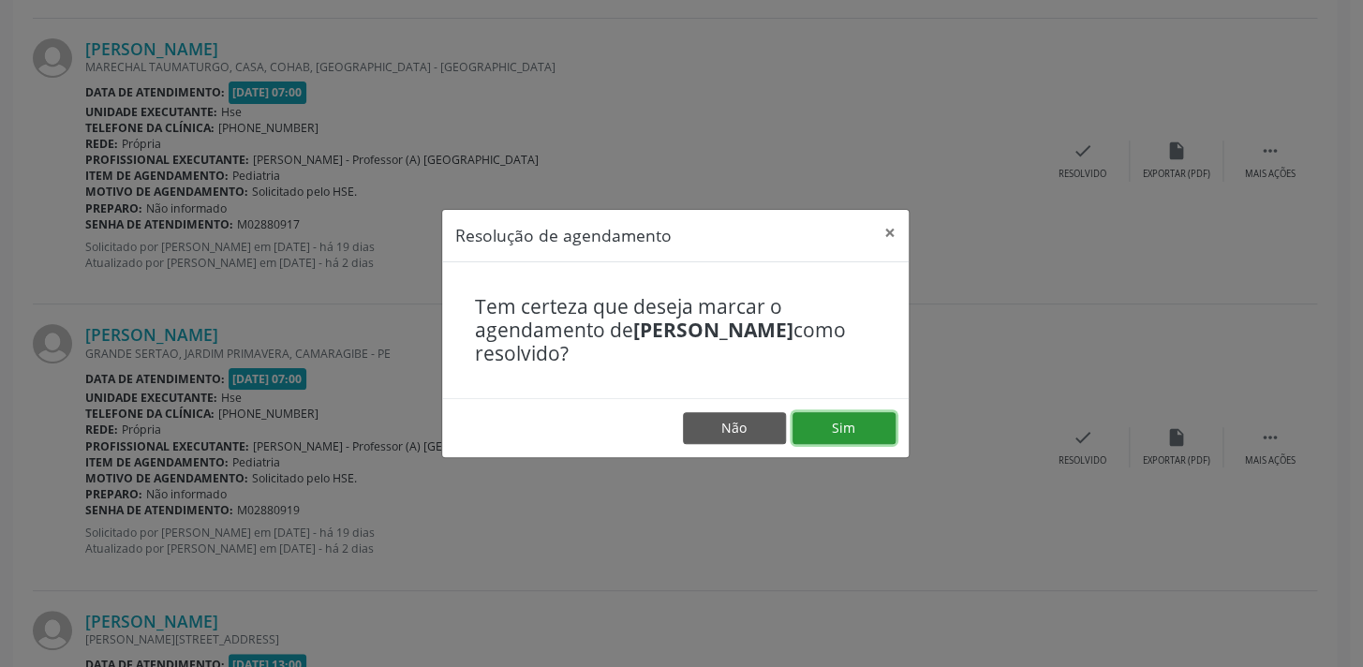
click at [881, 427] on button "Sim" at bounding box center [844, 428] width 103 height 32
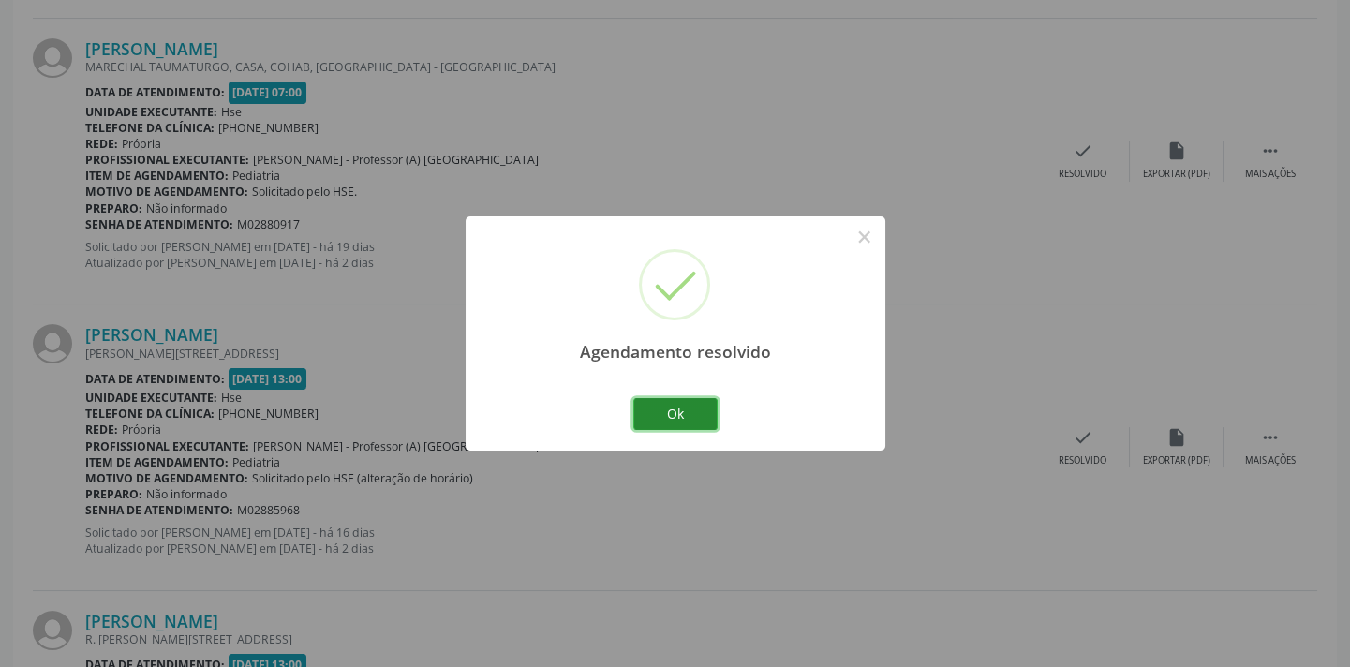
click at [661, 412] on button "Ok" at bounding box center [675, 414] width 84 height 32
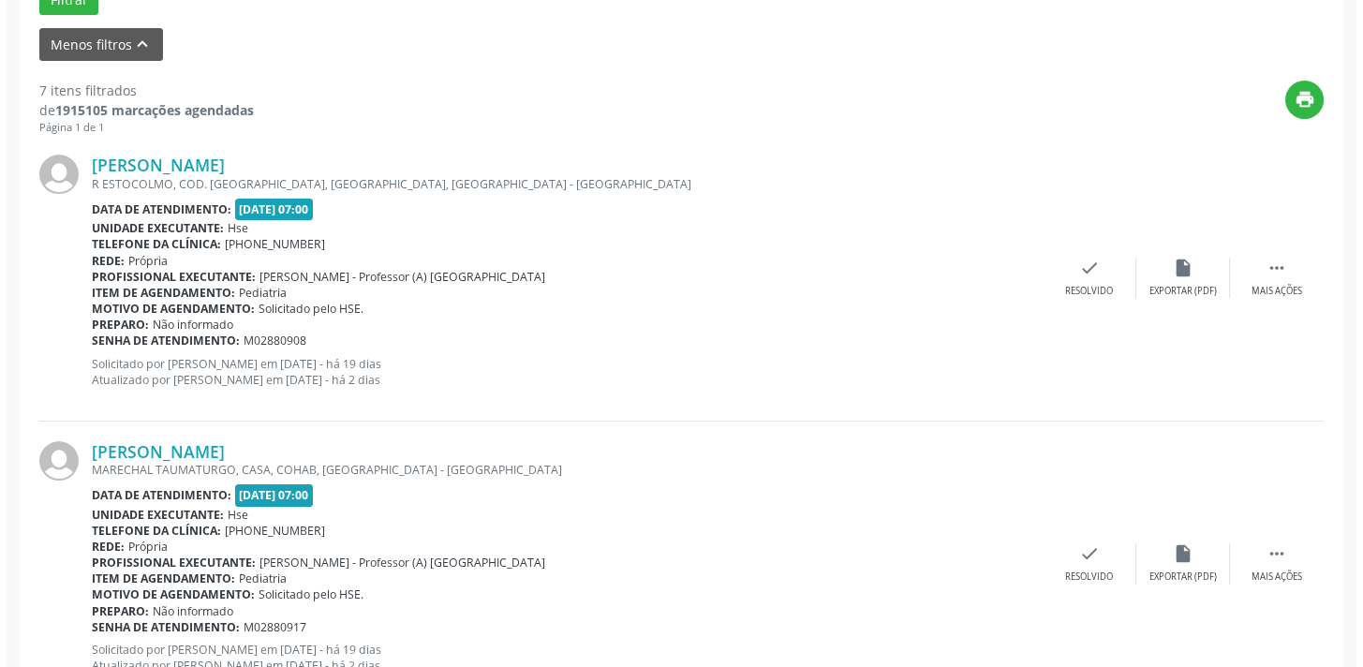
scroll to position [607, 0]
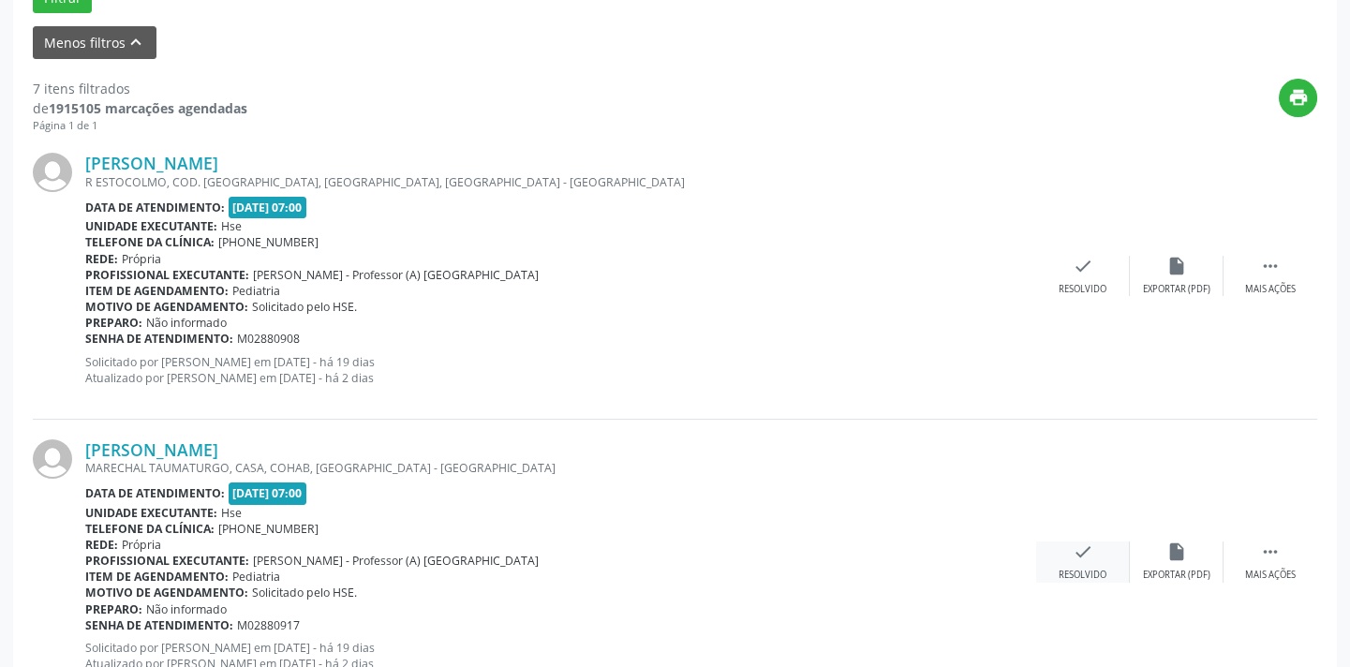
click at [1100, 542] on div "check Resolvido" at bounding box center [1083, 562] width 94 height 40
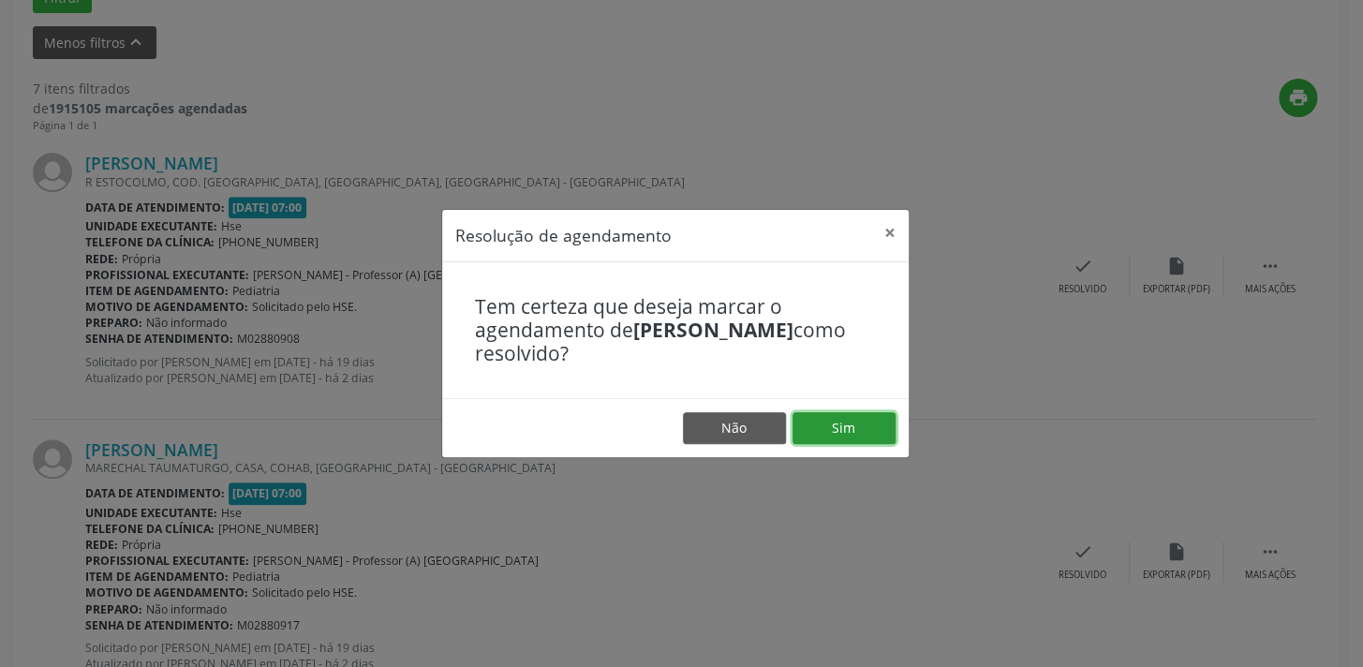
click at [852, 415] on button "Sim" at bounding box center [844, 428] width 103 height 32
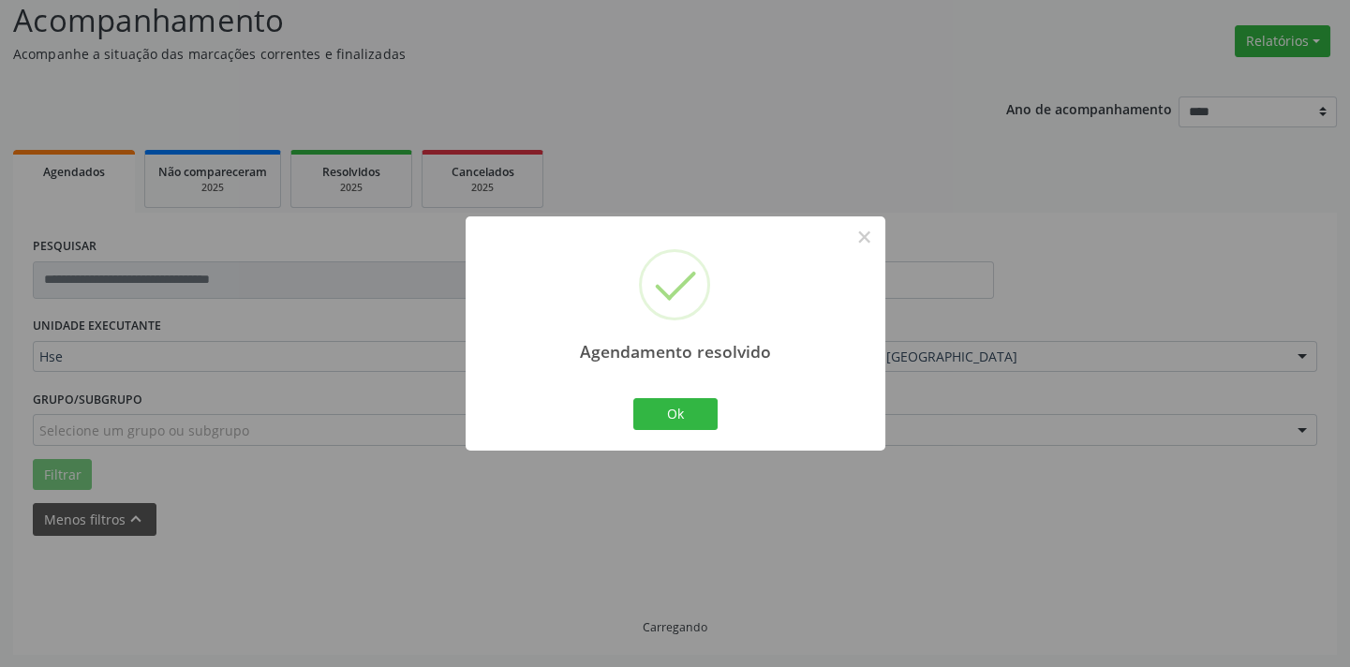
scroll to position [150, 0]
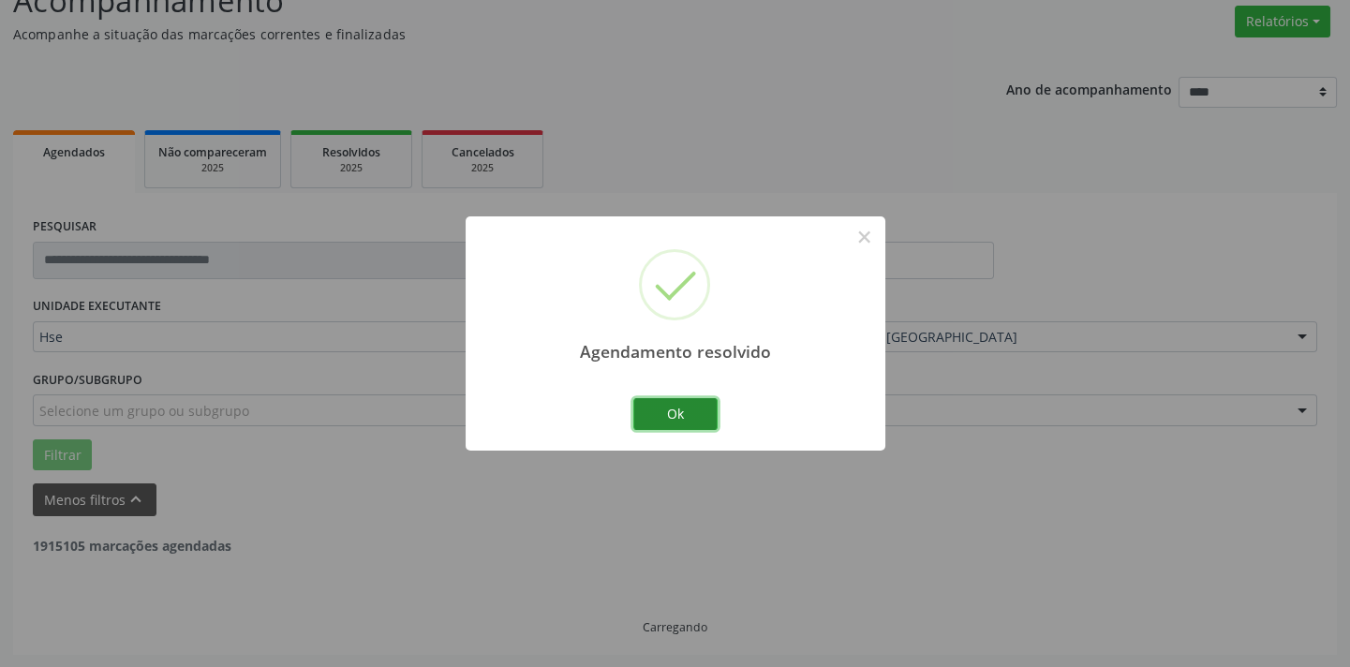
click at [705, 398] on button "Ok" at bounding box center [675, 414] width 84 height 32
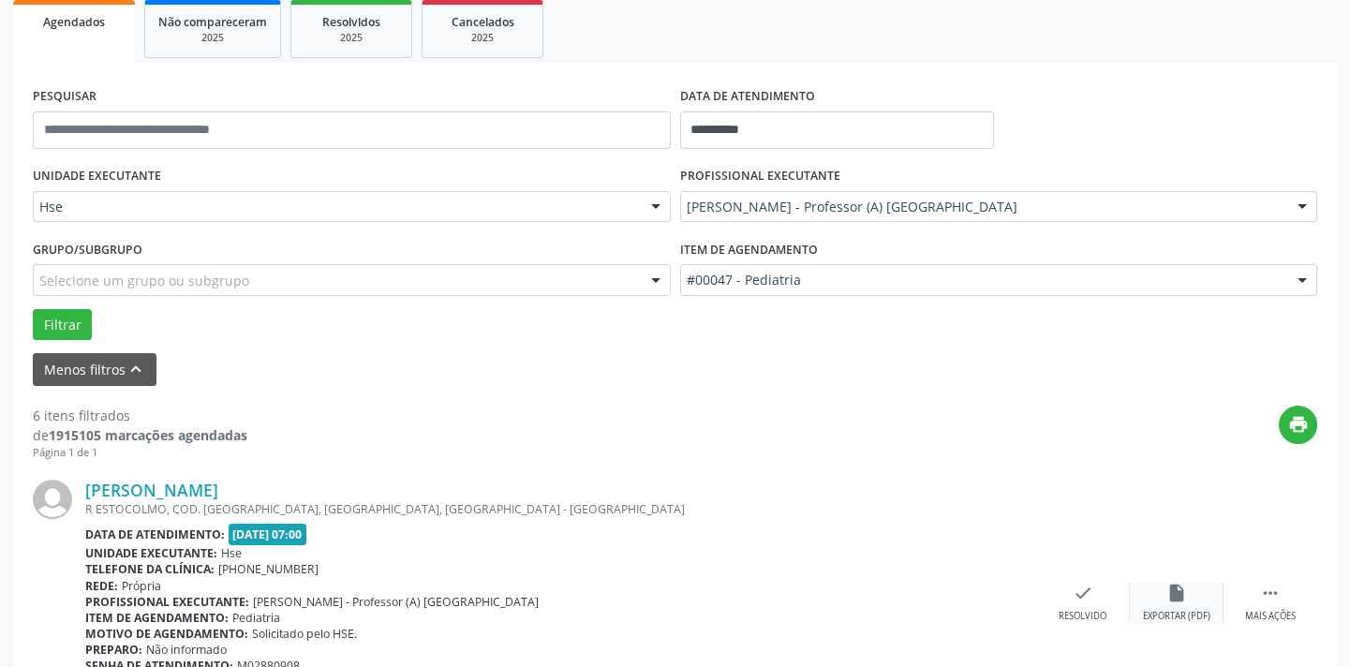
scroll to position [405, 0]
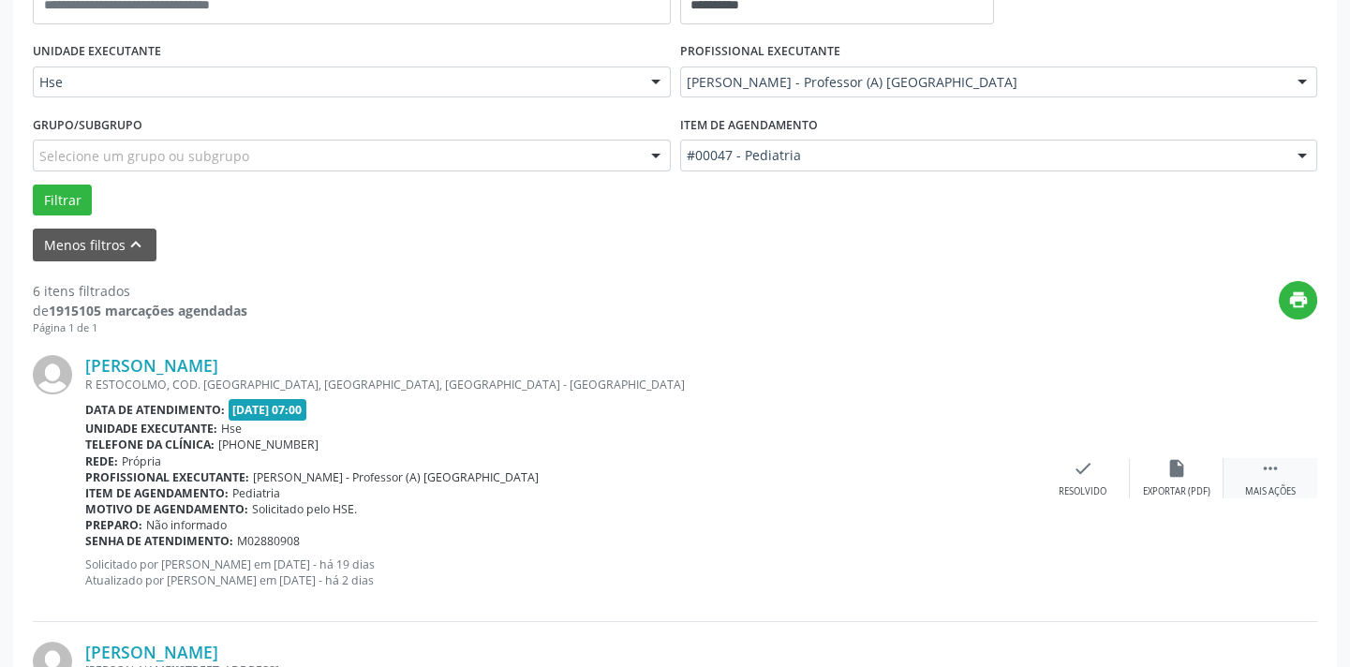
click at [1258, 460] on div " Mais ações" at bounding box center [1271, 478] width 94 height 40
click at [1161, 480] on div "alarm_off Não compareceu" at bounding box center [1177, 478] width 94 height 40
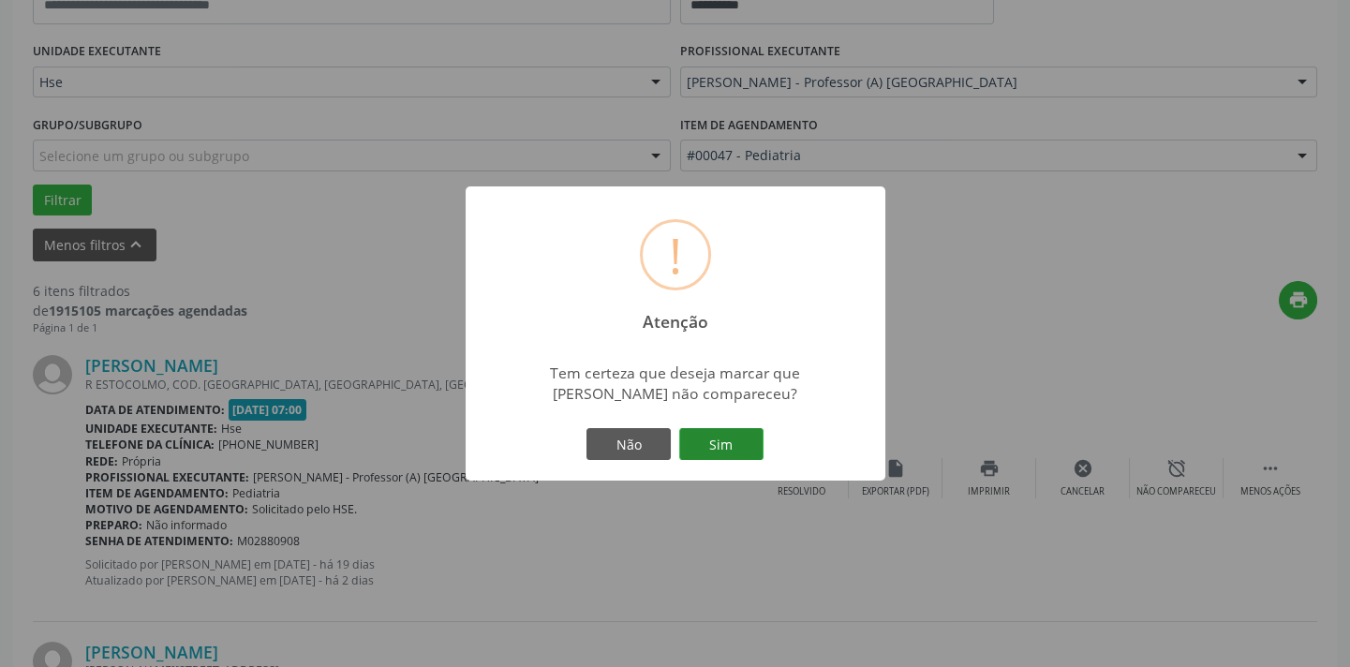
click at [757, 449] on button "Sim" at bounding box center [721, 444] width 84 height 32
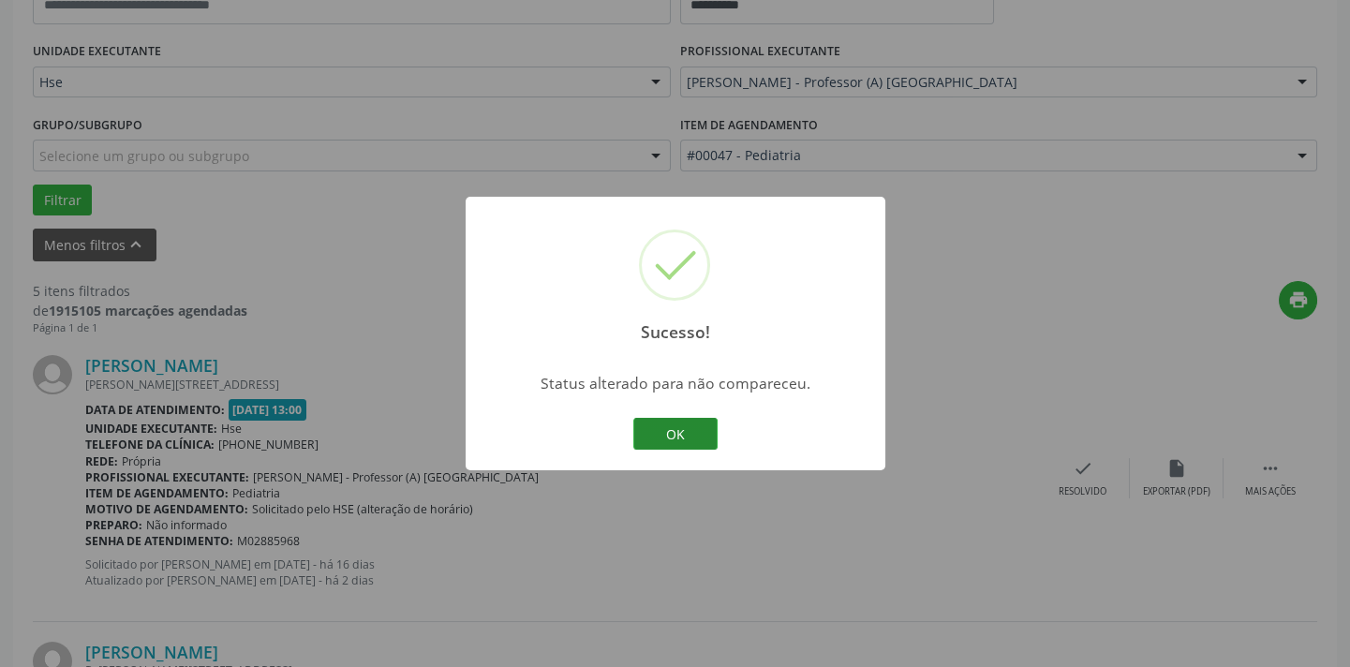
click at [664, 442] on button "OK" at bounding box center [675, 434] width 84 height 32
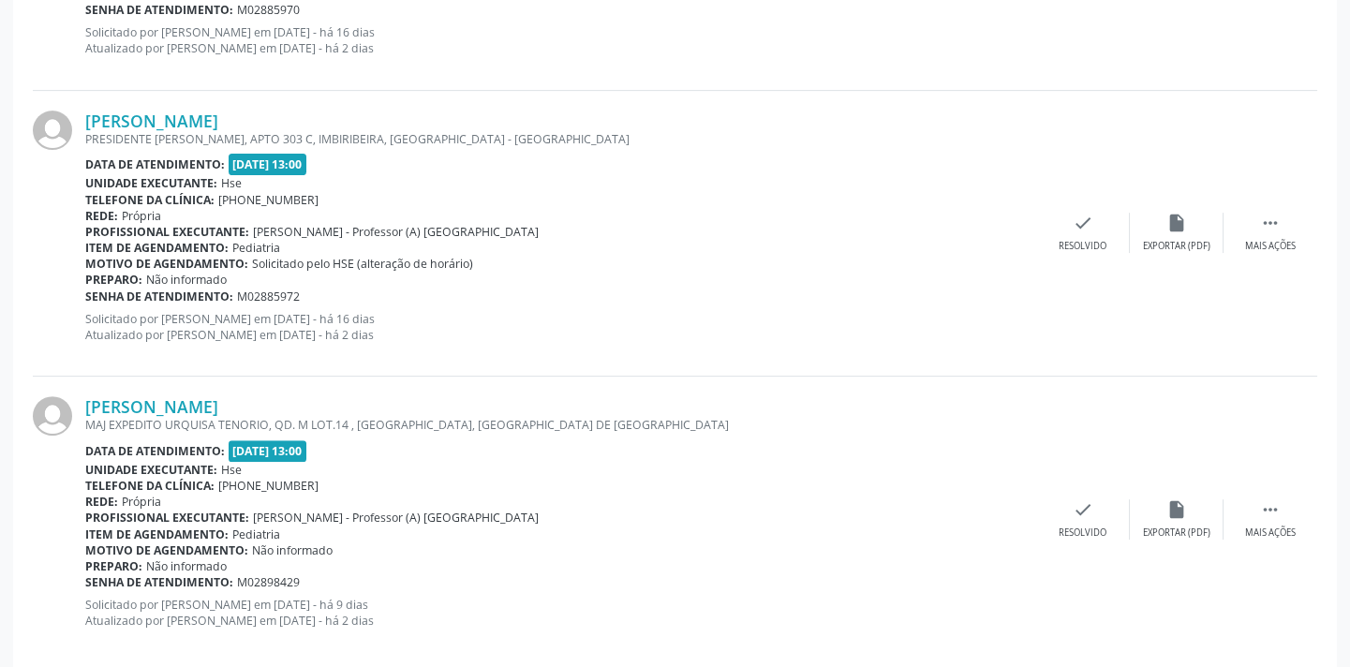
scroll to position [1512, 0]
